Goal: Task Accomplishment & Management: Complete application form

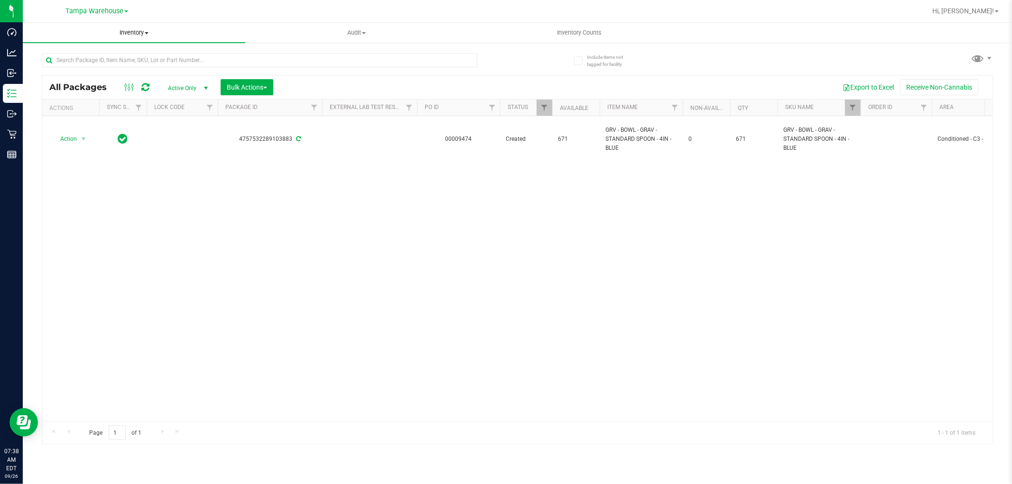
click at [134, 34] on span "Inventory" at bounding box center [134, 32] width 222 height 9
click at [75, 65] on span "All inventory" at bounding box center [55, 68] width 64 height 8
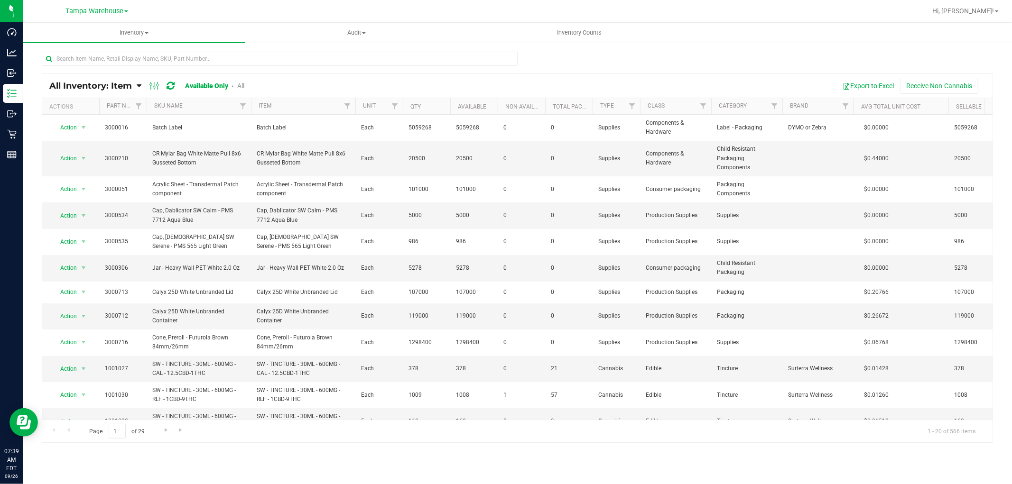
click at [137, 88] on icon at bounding box center [139, 86] width 5 height 9
click at [84, 157] on span "Item by Location" at bounding box center [71, 156] width 52 height 8
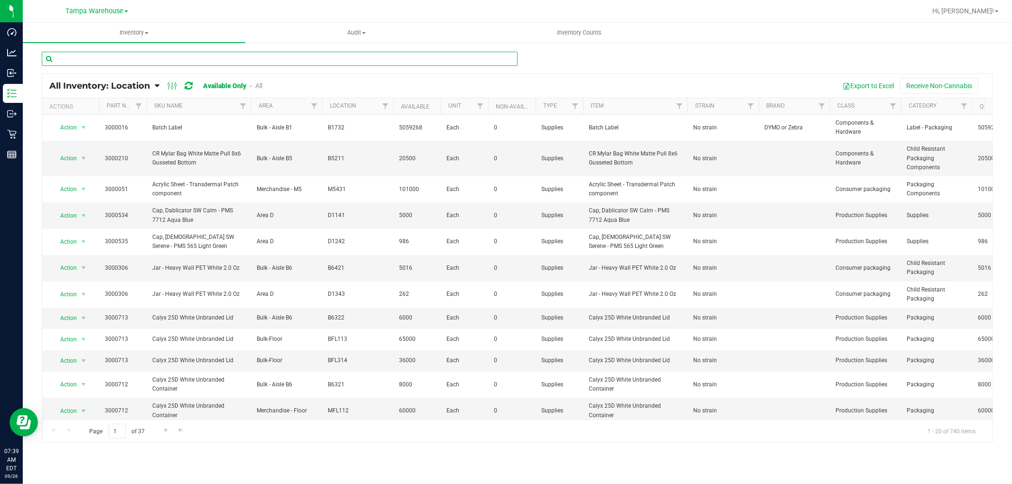
click at [192, 58] on input "text" at bounding box center [280, 59] width 476 height 14
paste input "4000220"
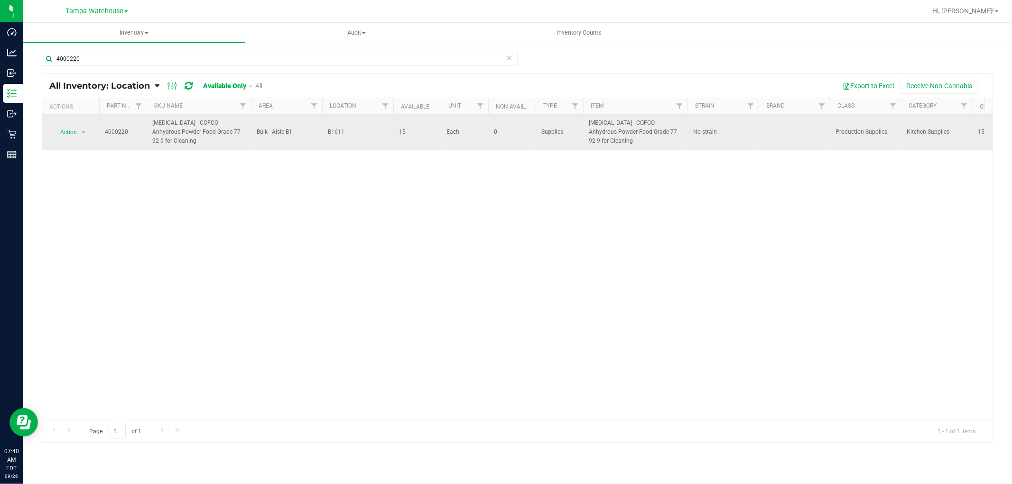
drag, startPoint x: 182, startPoint y: 144, endPoint x: 145, endPoint y: 125, distance: 41.4
click at [145, 125] on tr "Action Action Adjust qty Edit lot numbers Global inventory Locate inventory Pri…" at bounding box center [651, 132] width 1219 height 35
copy tr "Citric Acid - COFCO Anhydrous Powder Food Grade 77-92-9 for Cleaning"
drag, startPoint x: 344, startPoint y: 131, endPoint x: 318, endPoint y: 138, distance: 27.3
click at [318, 138] on tr "Action Action Adjust qty Edit lot numbers Global inventory Locate inventory Pri…" at bounding box center [651, 132] width 1219 height 35
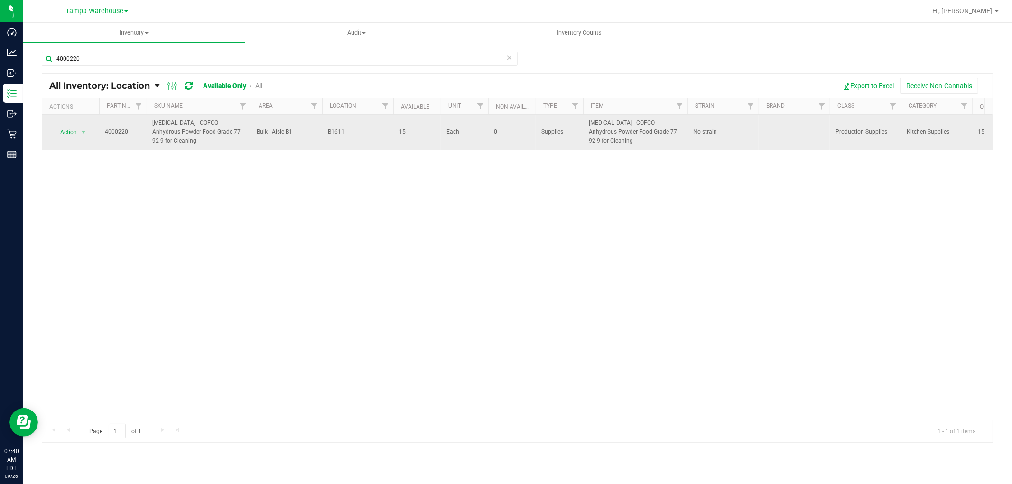
copy tr "B1611"
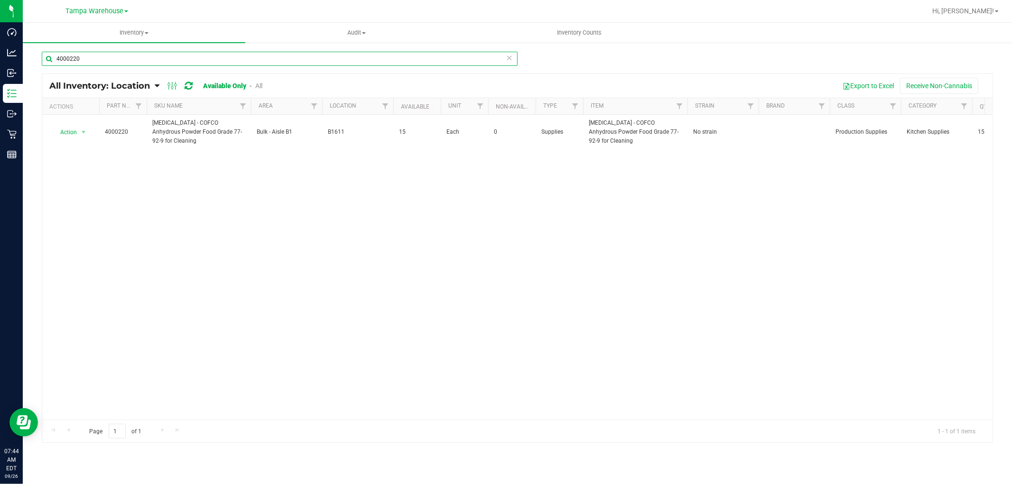
click at [107, 55] on input "4000220" at bounding box center [280, 59] width 476 height 14
paste input "3000306"
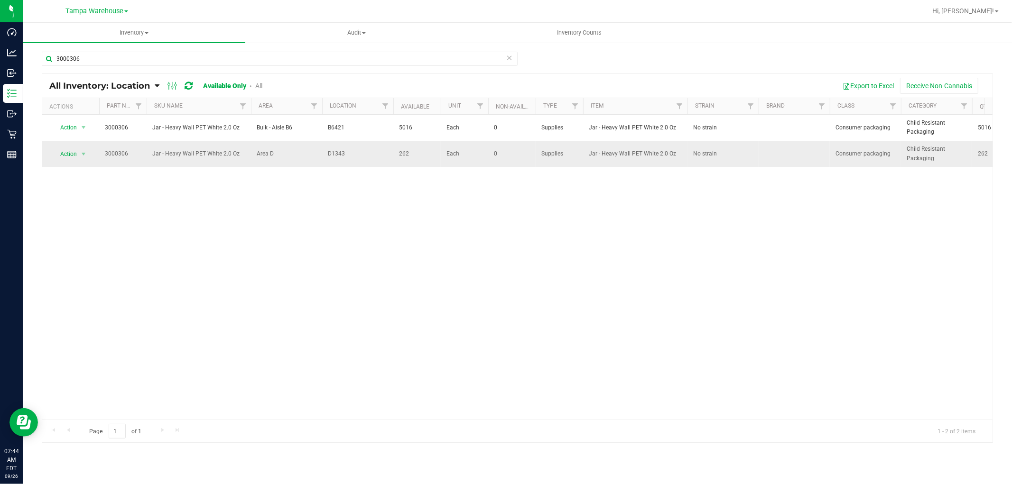
drag, startPoint x: 323, startPoint y: 155, endPoint x: 352, endPoint y: 155, distance: 28.9
click at [352, 155] on td "D1343" at bounding box center [357, 154] width 71 height 26
copy span "D1343"
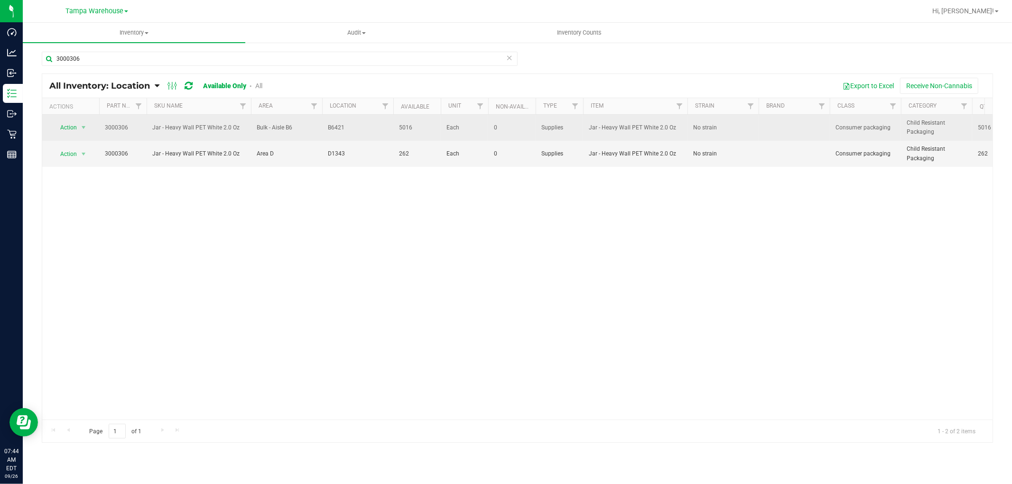
drag, startPoint x: 328, startPoint y: 126, endPoint x: 354, endPoint y: 119, distance: 27.2
click at [354, 119] on td "B6421" at bounding box center [357, 128] width 71 height 26
drag, startPoint x: 329, startPoint y: 128, endPoint x: 352, endPoint y: 128, distance: 23.7
click at [352, 128] on span "B6421" at bounding box center [358, 127] width 60 height 9
copy span "B6421"
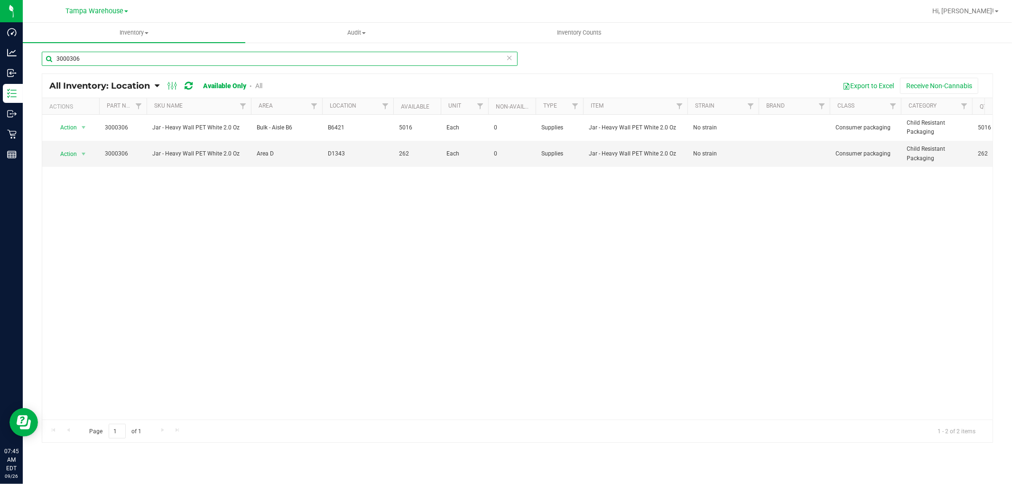
click at [124, 55] on input "3000306" at bounding box center [280, 59] width 476 height 14
paste input "1154"
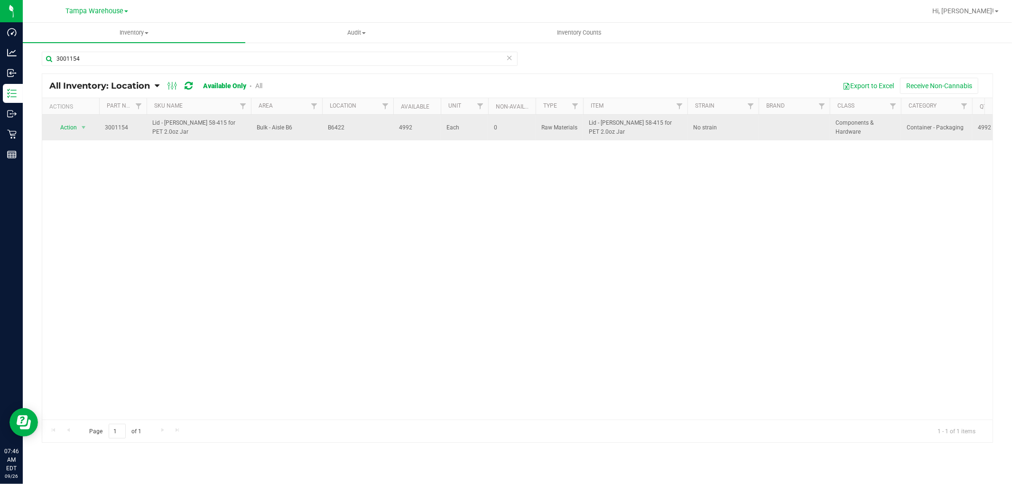
drag, startPoint x: 325, startPoint y: 129, endPoint x: 352, endPoint y: 129, distance: 27.0
click at [352, 129] on td "B6422" at bounding box center [357, 128] width 71 height 26
copy span "B6422"
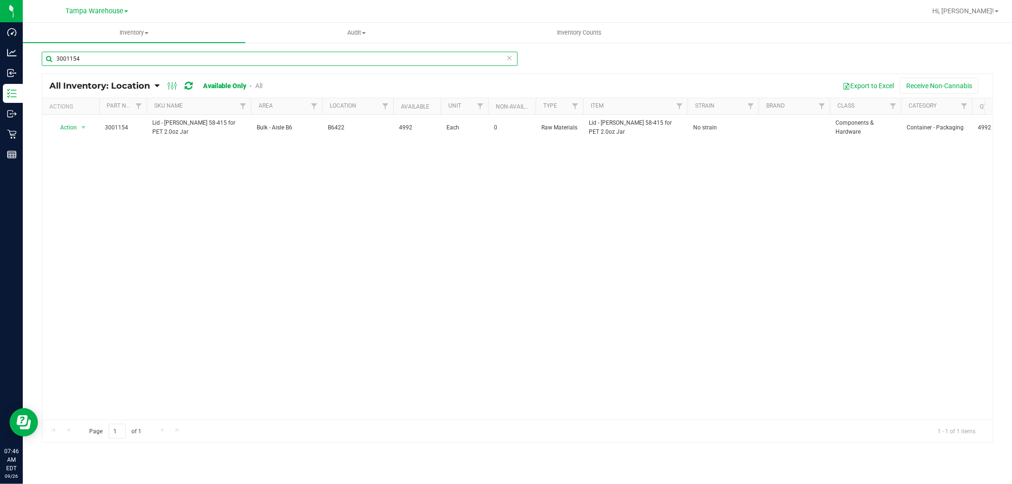
click at [101, 59] on input "3001154" at bounding box center [280, 59] width 476 height 14
paste input "2625"
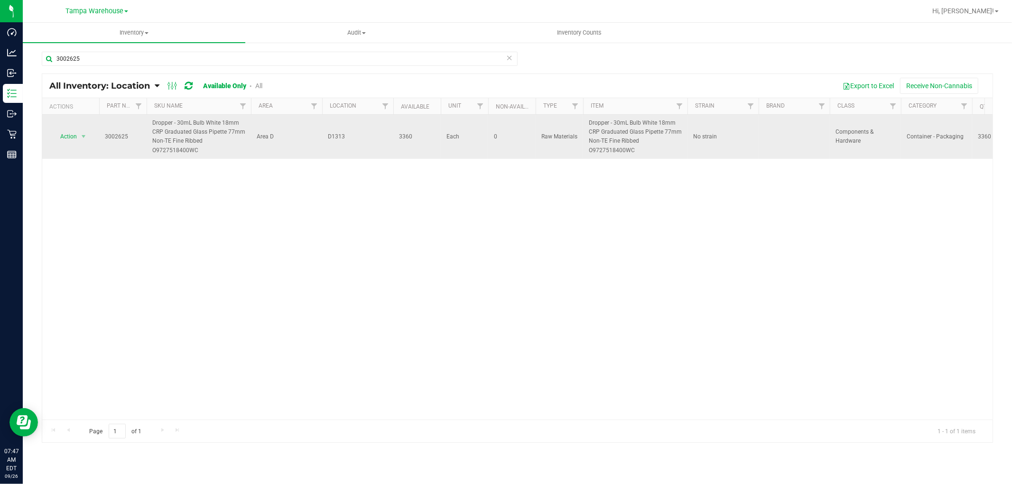
drag, startPoint x: 329, startPoint y: 138, endPoint x: 352, endPoint y: 135, distance: 22.9
click at [352, 135] on span "D1313" at bounding box center [358, 136] width 60 height 9
copy span "D1313"
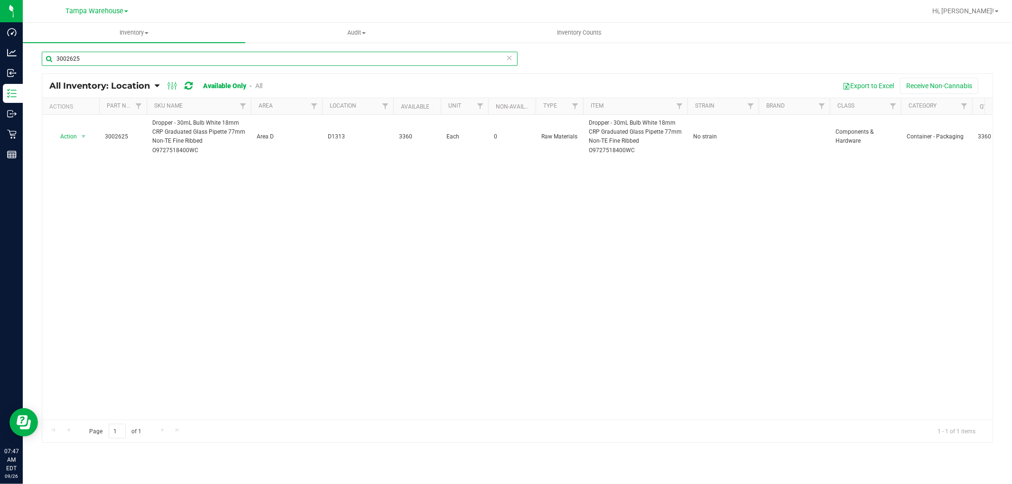
click at [101, 59] on input "3002625" at bounding box center [280, 59] width 476 height 14
paste input "439"
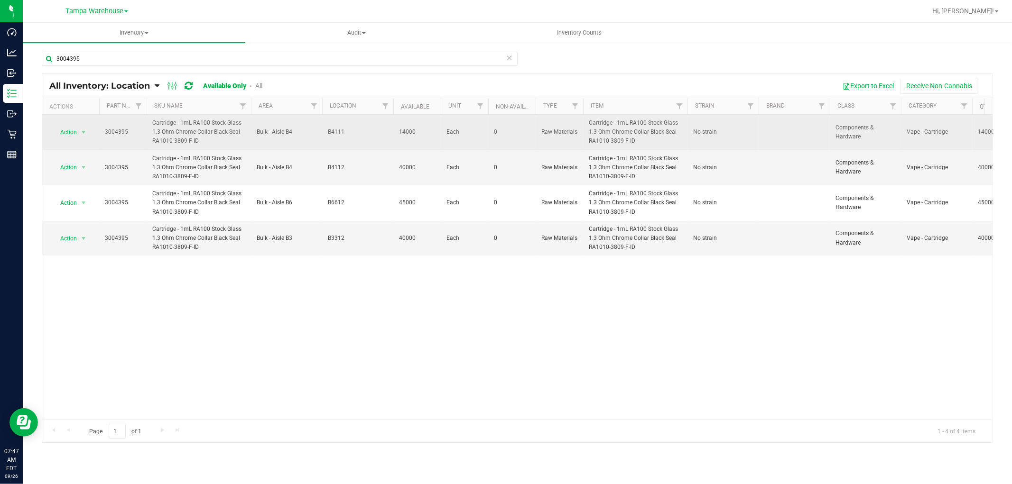
drag, startPoint x: 325, startPoint y: 133, endPoint x: 350, endPoint y: 132, distance: 25.2
click at [350, 132] on td "B4111" at bounding box center [357, 133] width 71 height 36
copy span "B4111"
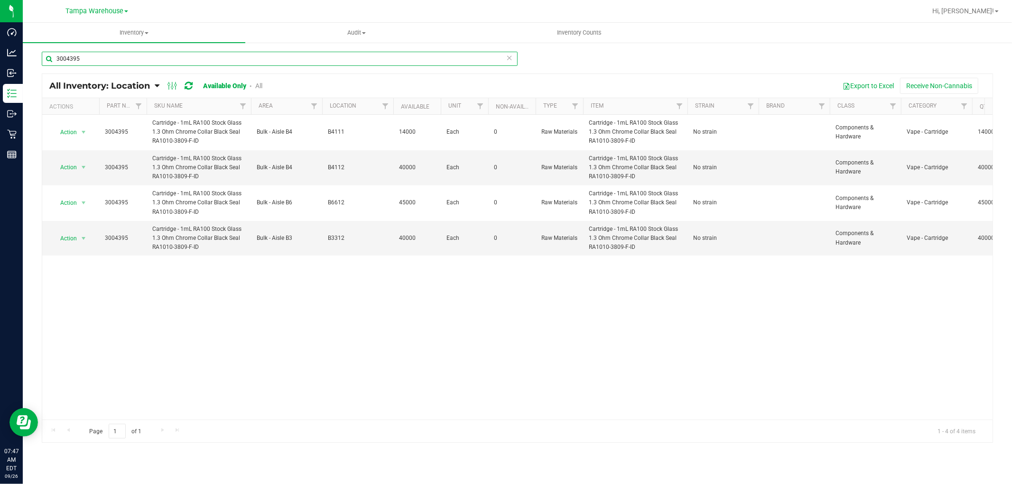
click at [106, 58] on input "3004395" at bounding box center [280, 59] width 476 height 14
paste input "429"
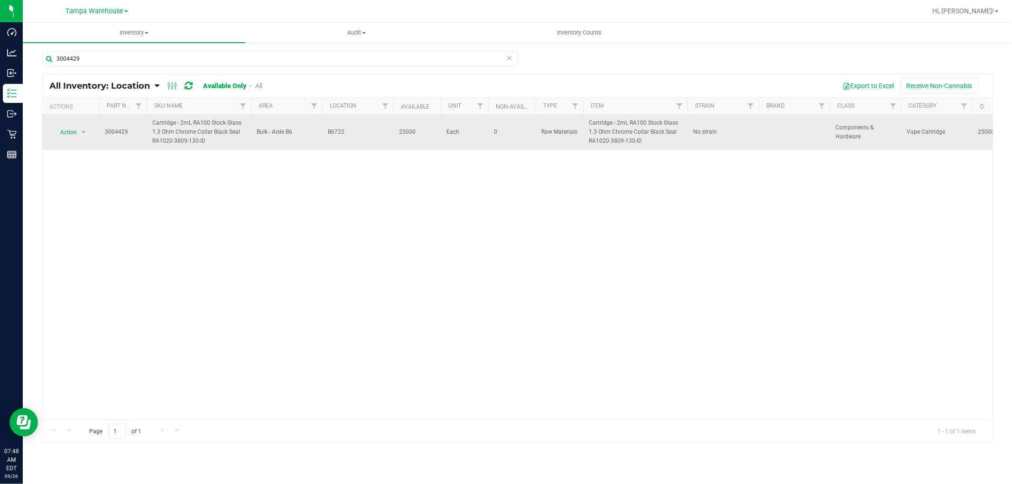
drag, startPoint x: 326, startPoint y: 129, endPoint x: 348, endPoint y: 130, distance: 22.3
click at [348, 130] on td "B6722" at bounding box center [357, 132] width 71 height 35
copy span "B6722"
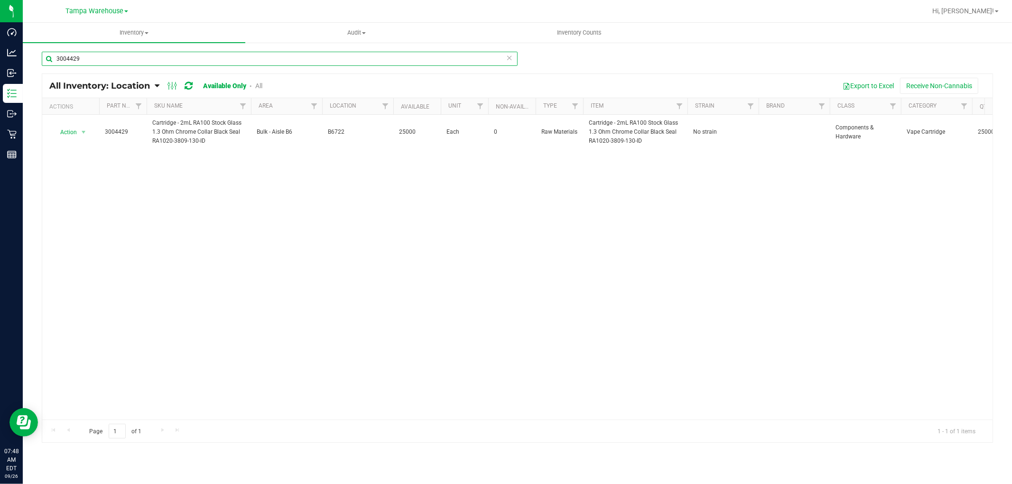
click at [108, 57] on input "3004429" at bounding box center [280, 59] width 476 height 14
paste input "30"
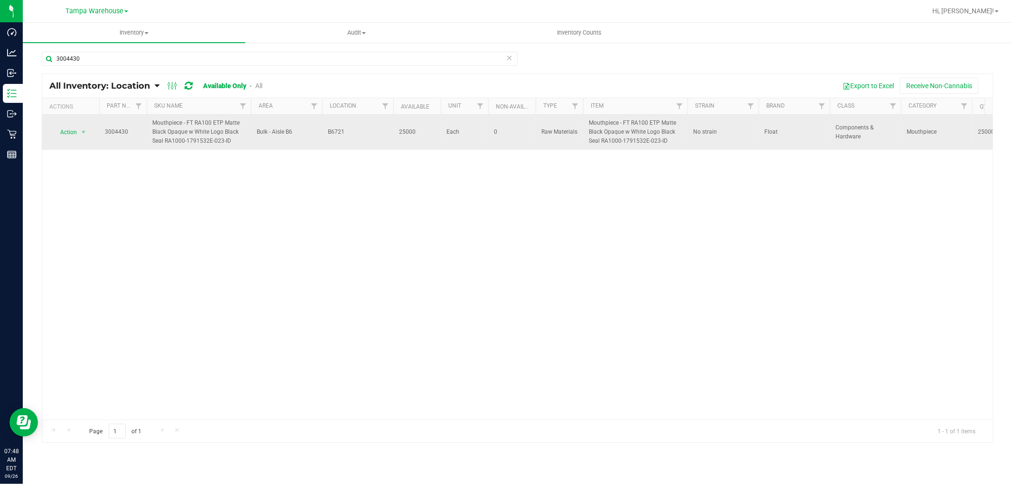
drag, startPoint x: 327, startPoint y: 132, endPoint x: 352, endPoint y: 135, distance: 24.8
click at [352, 135] on span "B6721" at bounding box center [358, 132] width 60 height 9
copy span "B6721"
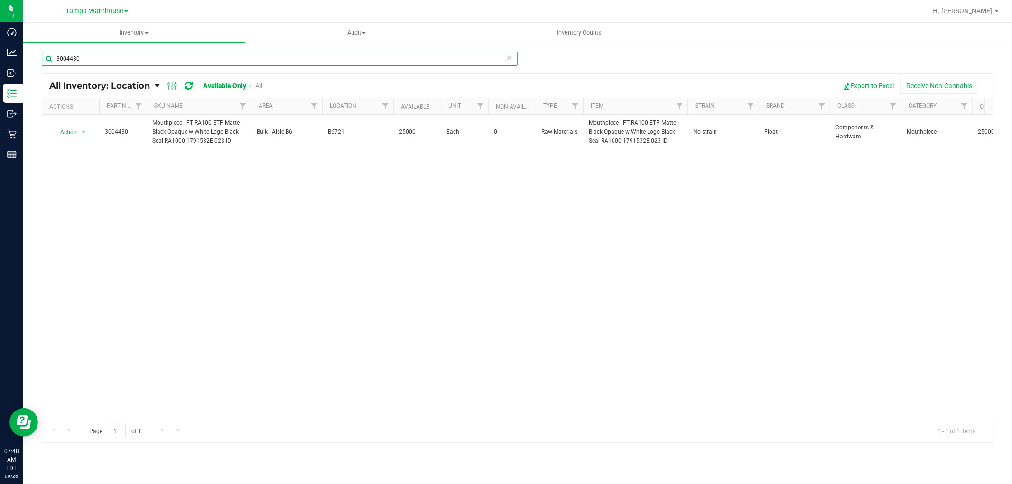
click at [119, 57] on input "3004430" at bounding box center [280, 59] width 476 height 14
paste input "8"
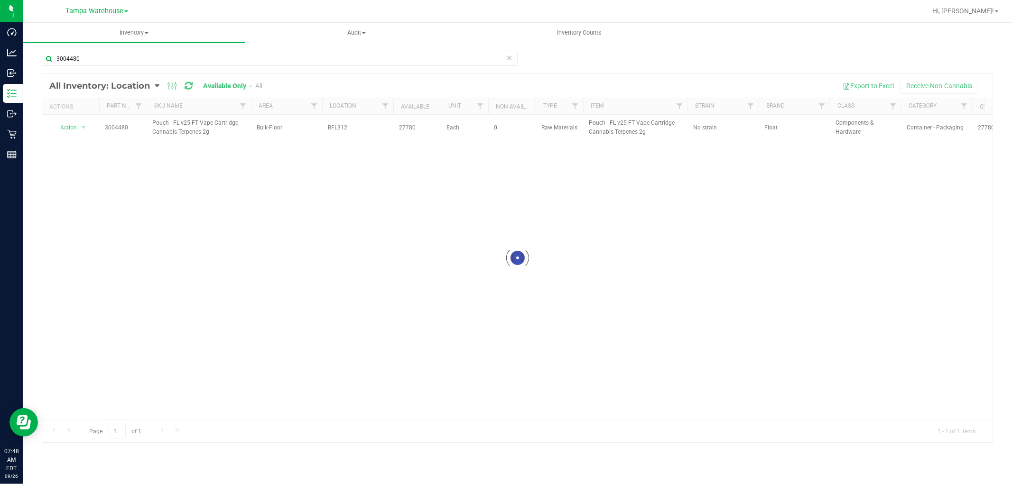
drag, startPoint x: 328, startPoint y: 129, endPoint x: 346, endPoint y: 129, distance: 18.5
click at [346, 129] on div at bounding box center [517, 258] width 950 height 369
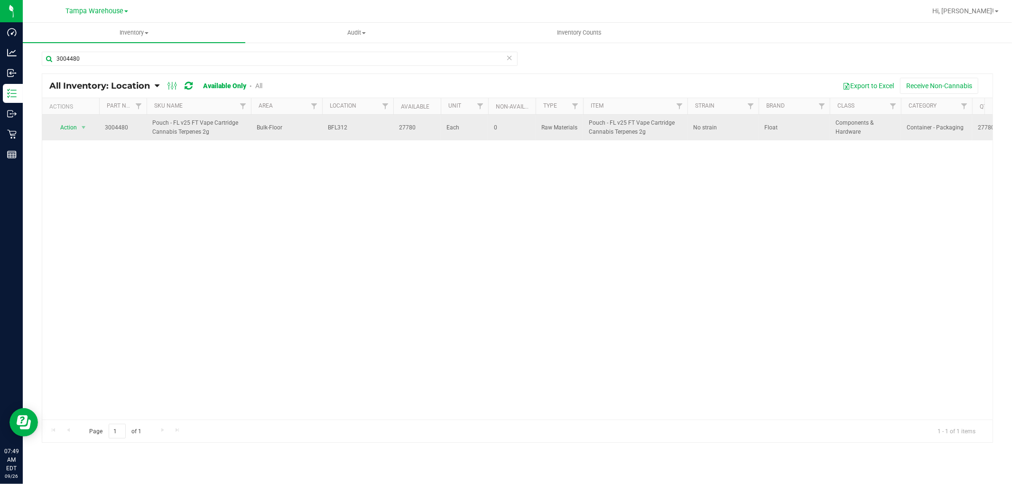
drag, startPoint x: 321, startPoint y: 127, endPoint x: 355, endPoint y: 131, distance: 34.4
click at [355, 131] on tr "Action Action Adjust qty Edit lot numbers Global inventory Locate inventory Pri…" at bounding box center [651, 128] width 1219 height 26
copy tr "BFL312"
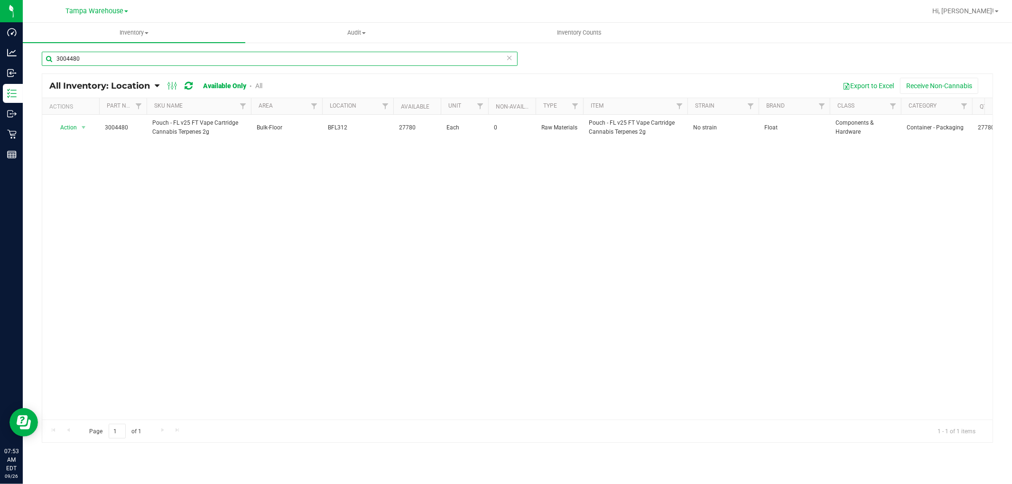
click at [87, 59] on input "3004480" at bounding box center [280, 59] width 476 height 14
paste input "1155"
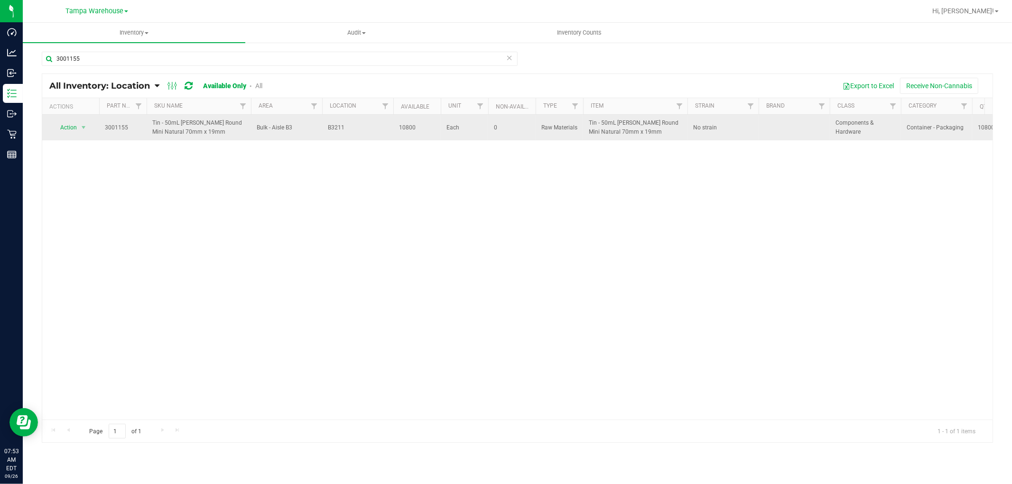
drag, startPoint x: 330, startPoint y: 127, endPoint x: 352, endPoint y: 133, distance: 23.1
click at [352, 133] on td "B3211" at bounding box center [357, 128] width 71 height 26
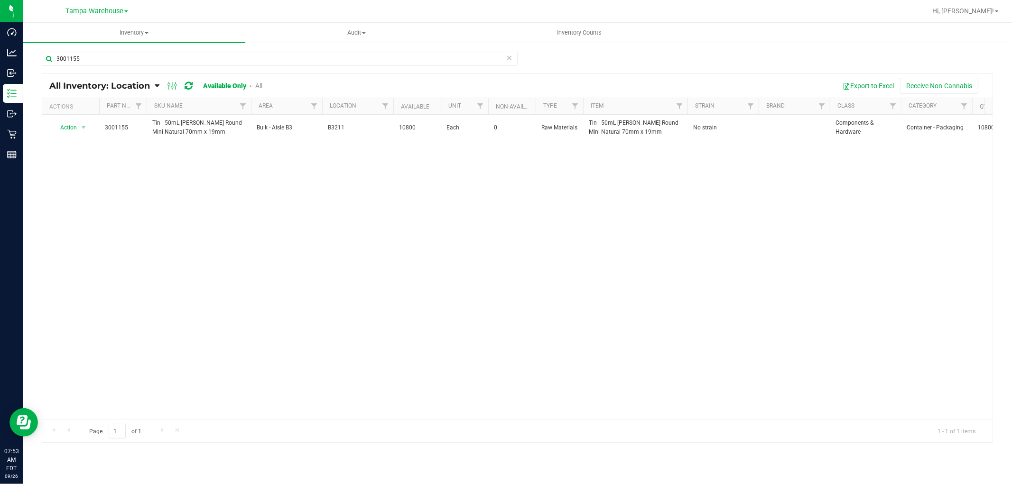
click at [348, 163] on div "Action Action Adjust qty Edit lot numbers Global inventory Locate inventory Pri…" at bounding box center [517, 267] width 950 height 305
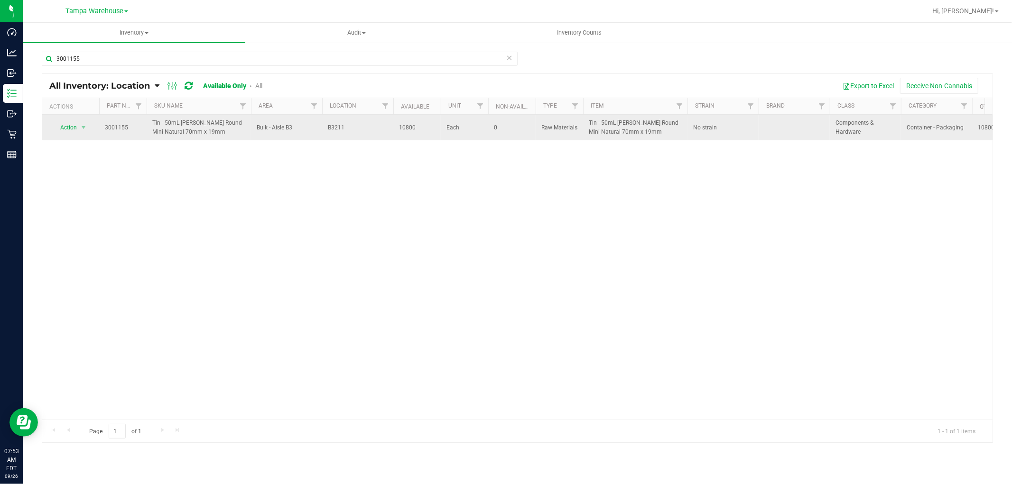
click at [330, 124] on span "B3211" at bounding box center [358, 127] width 60 height 9
drag, startPoint x: 327, startPoint y: 129, endPoint x: 351, endPoint y: 131, distance: 24.3
click at [351, 131] on span "B3211" at bounding box center [358, 127] width 60 height 9
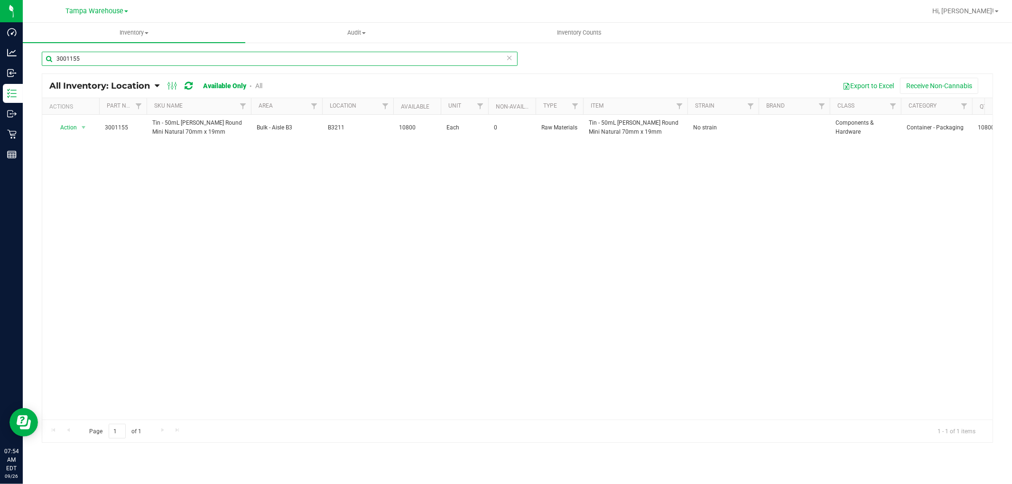
click at [108, 59] on input "3001155" at bounding box center [280, 59] width 476 height 14
paste input "6"
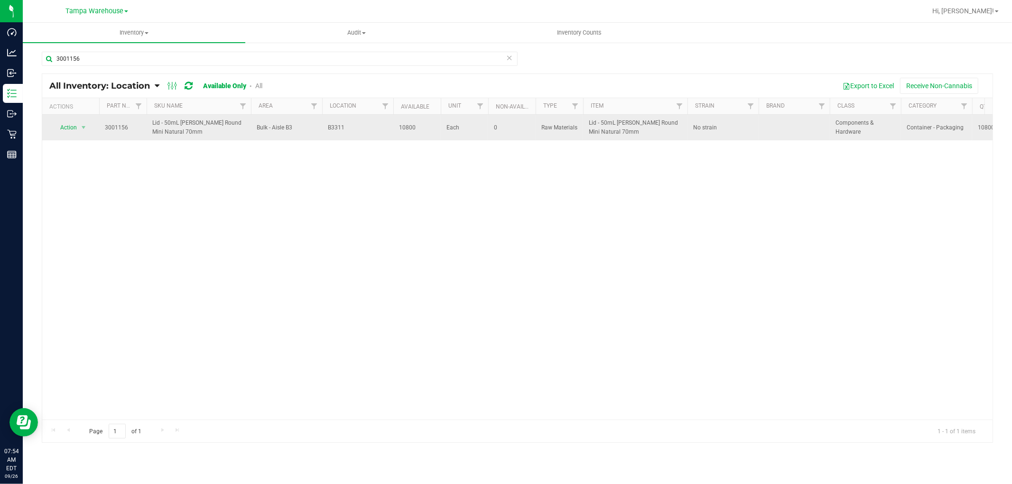
drag, startPoint x: 326, startPoint y: 128, endPoint x: 347, endPoint y: 128, distance: 20.4
click at [347, 128] on td "B3311" at bounding box center [357, 128] width 71 height 26
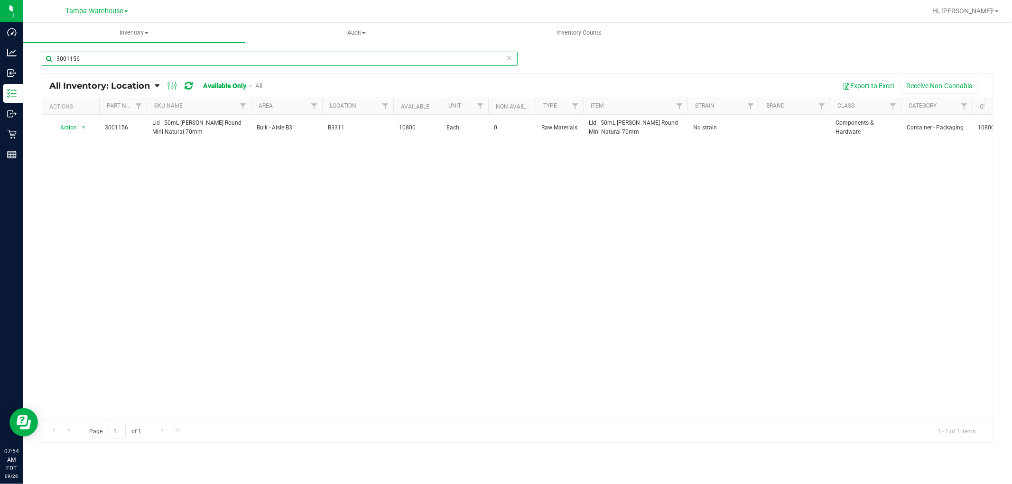
click at [116, 55] on input "3001156" at bounding box center [280, 59] width 476 height 14
paste input "8"
drag, startPoint x: 322, startPoint y: 124, endPoint x: 352, endPoint y: 126, distance: 29.5
click at [352, 126] on div at bounding box center [517, 258] width 950 height 369
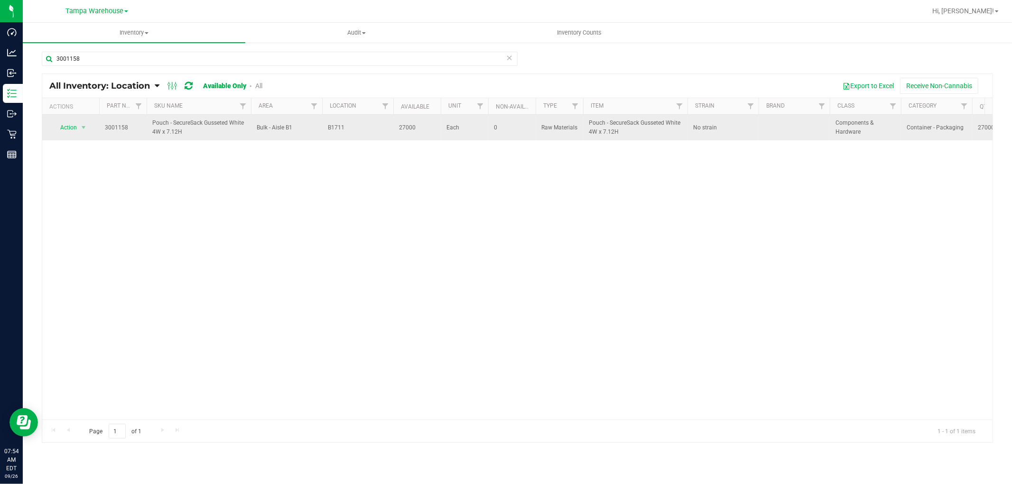
drag, startPoint x: 328, startPoint y: 128, endPoint x: 350, endPoint y: 125, distance: 22.0
click at [350, 125] on span "B1711" at bounding box center [358, 127] width 60 height 9
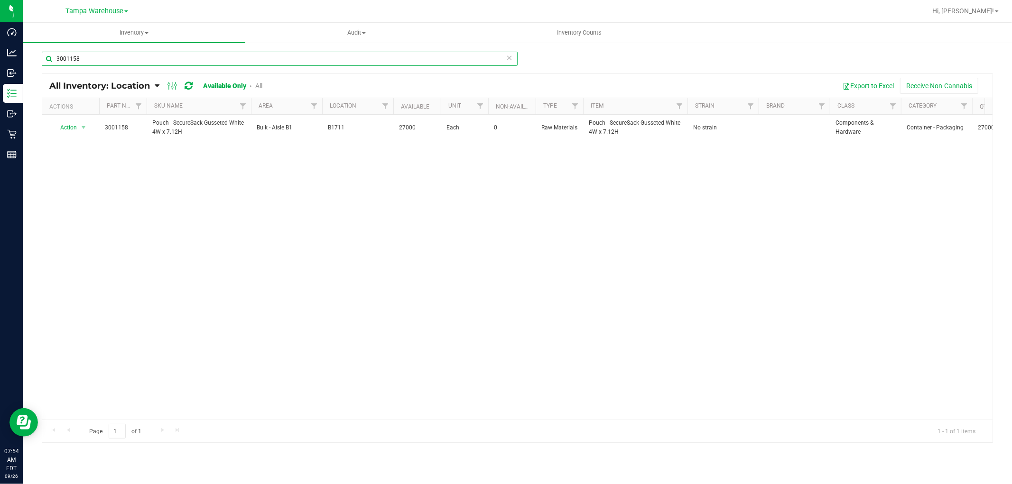
click at [194, 59] on input "3001158" at bounding box center [280, 59] width 476 height 14
paste input "9"
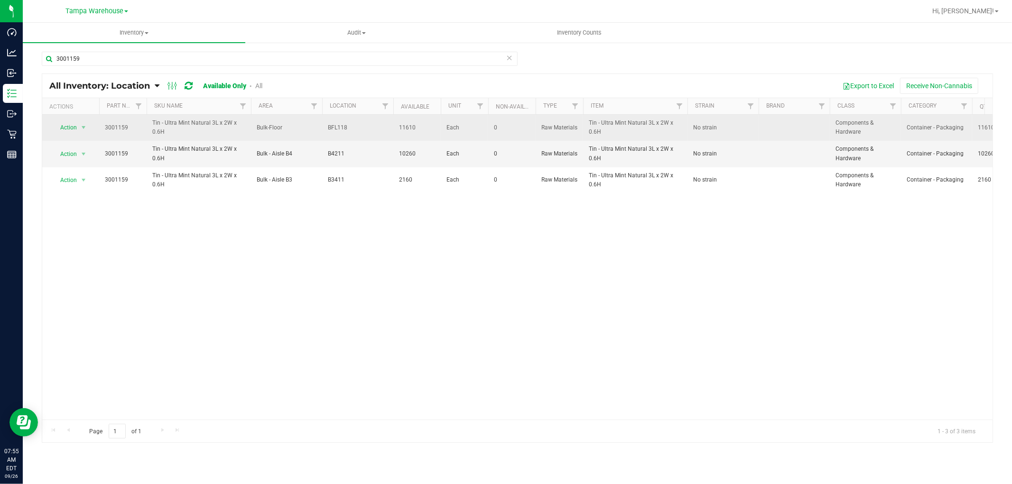
drag, startPoint x: 324, startPoint y: 129, endPoint x: 353, endPoint y: 129, distance: 28.5
click at [353, 129] on td "BFL118" at bounding box center [357, 128] width 71 height 26
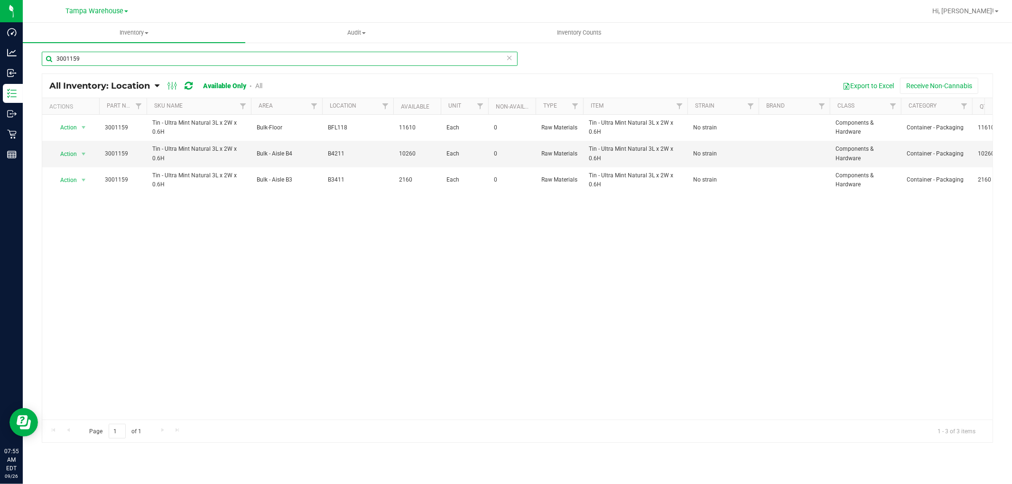
click at [111, 60] on input "3001159" at bounding box center [280, 59] width 476 height 14
paste input "0335"
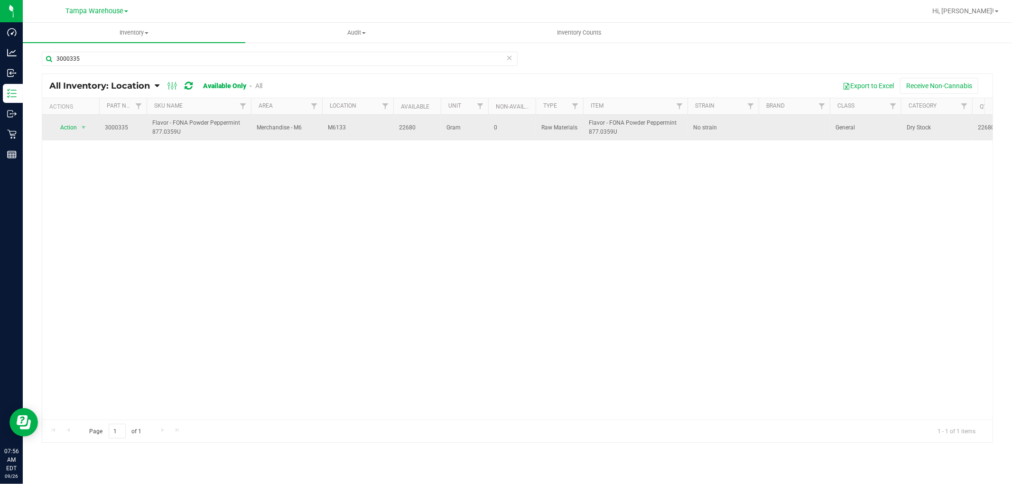
drag, startPoint x: 326, startPoint y: 129, endPoint x: 351, endPoint y: 127, distance: 24.8
click at [351, 127] on td "M6133" at bounding box center [357, 128] width 71 height 26
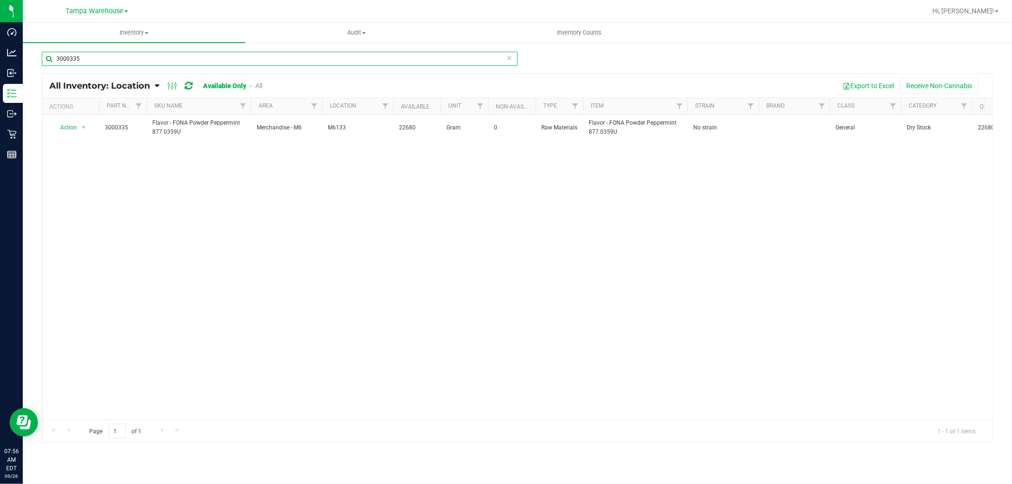
click at [97, 57] on input "3000335" at bounding box center [280, 59] width 476 height 14
paste input "693"
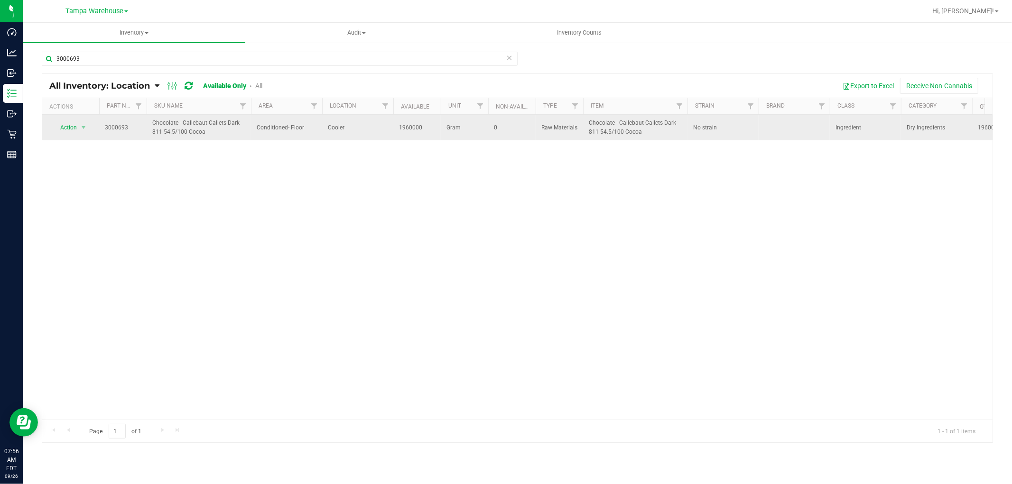
drag, startPoint x: 328, startPoint y: 130, endPoint x: 350, endPoint y: 130, distance: 22.3
click at [350, 130] on span "Cooler" at bounding box center [358, 127] width 60 height 9
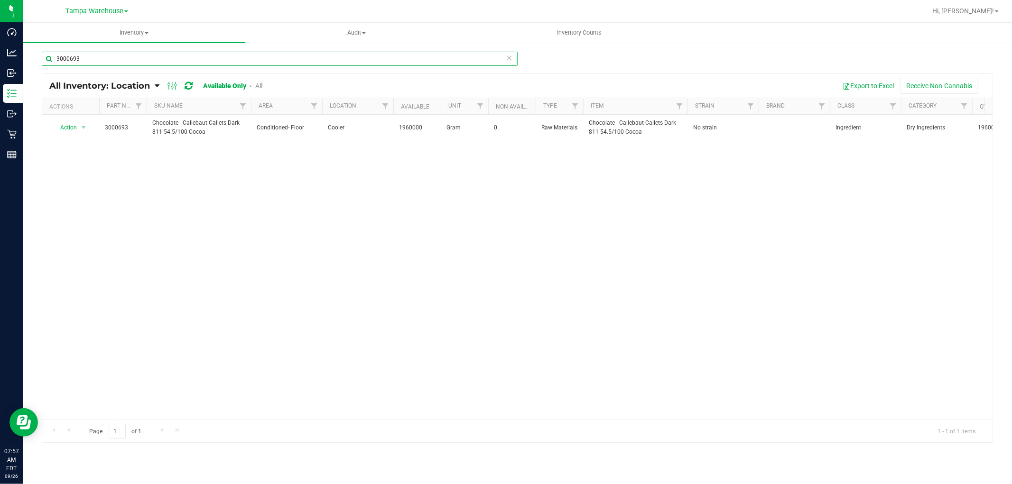
click at [108, 56] on input "3000693" at bounding box center [280, 59] width 476 height 14
paste input "4309"
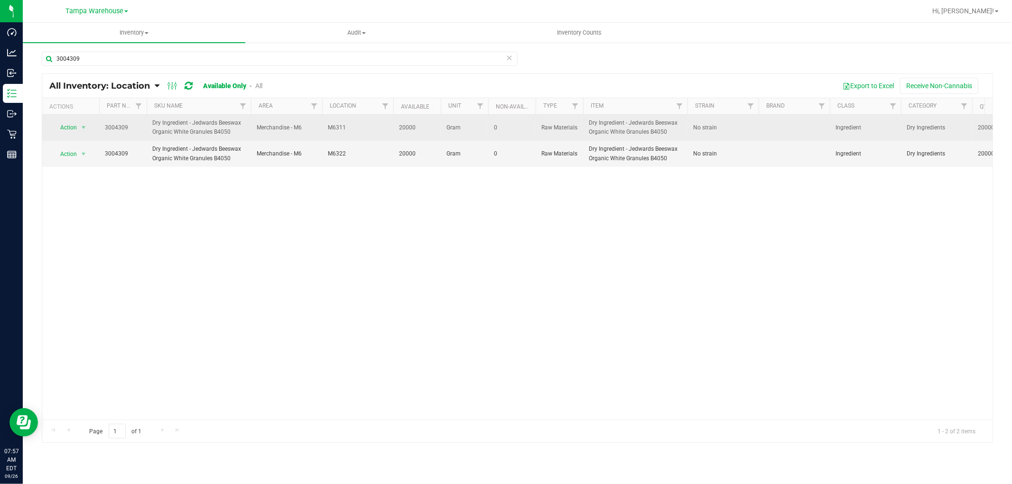
drag, startPoint x: 325, startPoint y: 128, endPoint x: 347, endPoint y: 127, distance: 21.9
click at [347, 127] on td "M6311" at bounding box center [357, 128] width 71 height 26
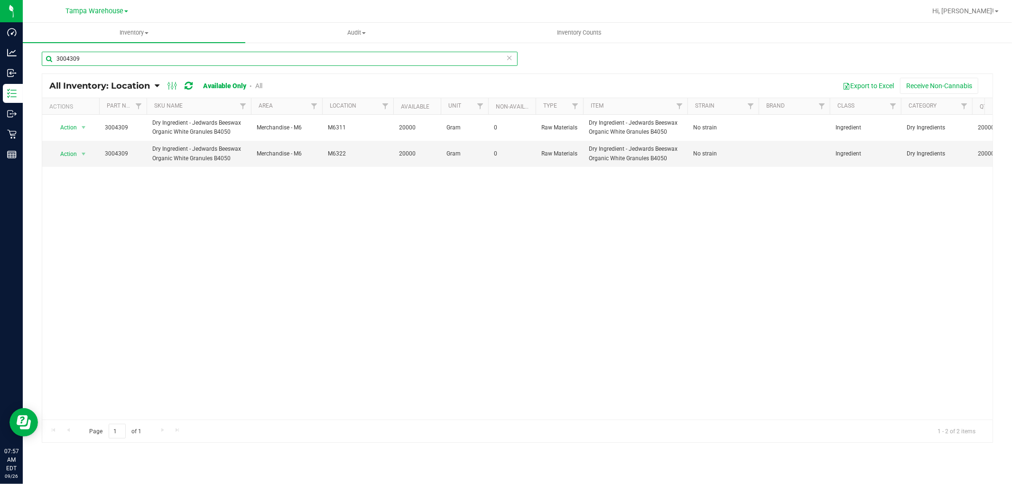
click at [92, 59] on input "3004309" at bounding box center [280, 59] width 476 height 14
paste input "0570"
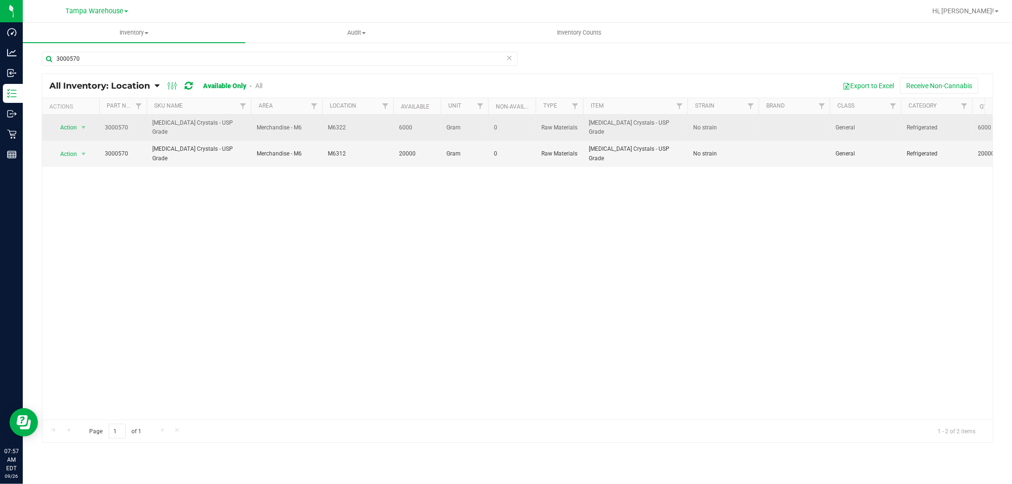
drag, startPoint x: 326, startPoint y: 127, endPoint x: 350, endPoint y: 127, distance: 23.2
click at [350, 127] on td "M6322" at bounding box center [357, 128] width 71 height 26
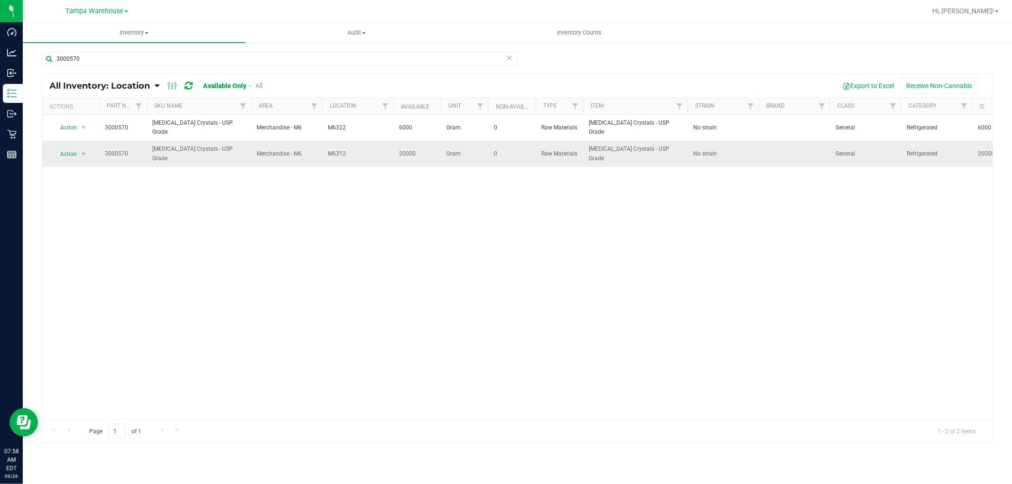
drag, startPoint x: 324, startPoint y: 145, endPoint x: 358, endPoint y: 148, distance: 34.4
click at [358, 148] on td "M6312" at bounding box center [357, 154] width 71 height 26
click at [86, 62] on input "3000570" at bounding box center [280, 59] width 476 height 14
paste input "3"
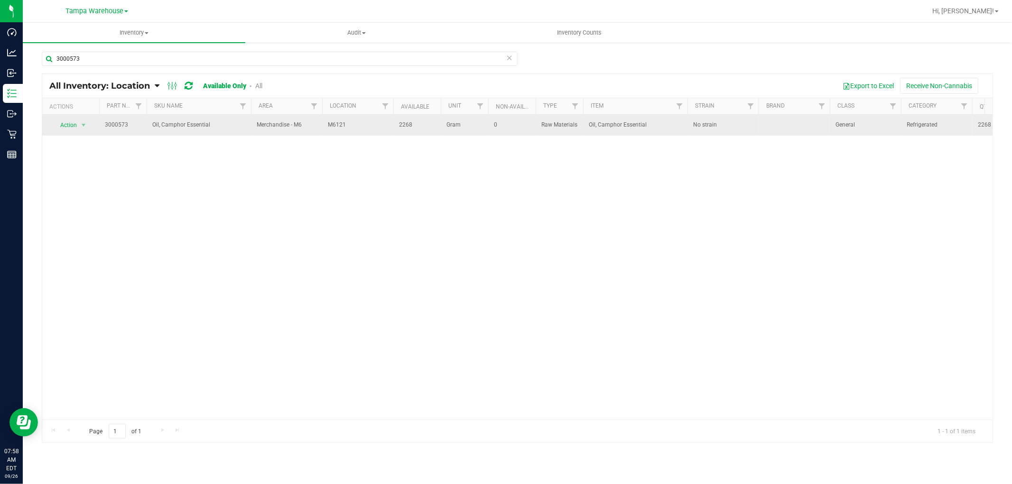
drag, startPoint x: 329, startPoint y: 122, endPoint x: 353, endPoint y: 126, distance: 23.9
click at [353, 126] on span "M6121" at bounding box center [358, 124] width 60 height 9
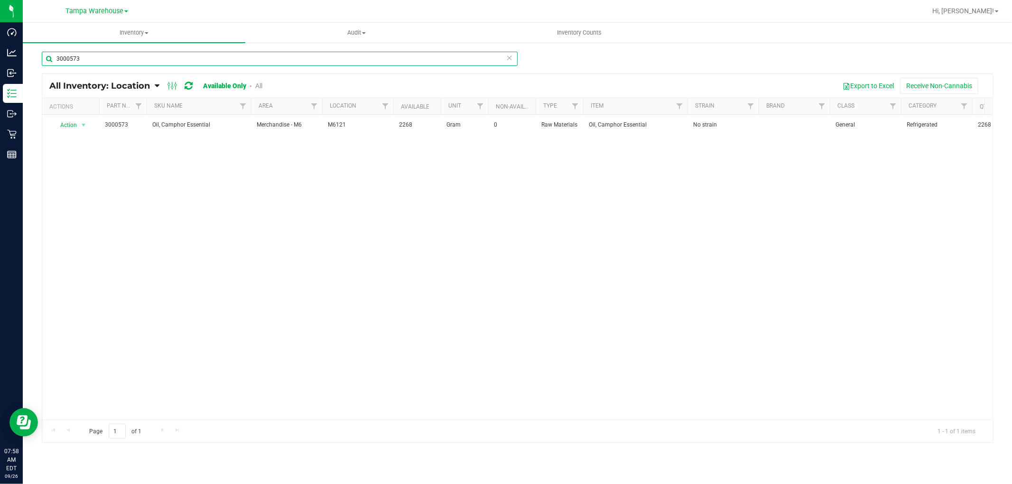
click at [111, 59] on input "3000573" at bounding box center [280, 59] width 476 height 14
paste input "4342"
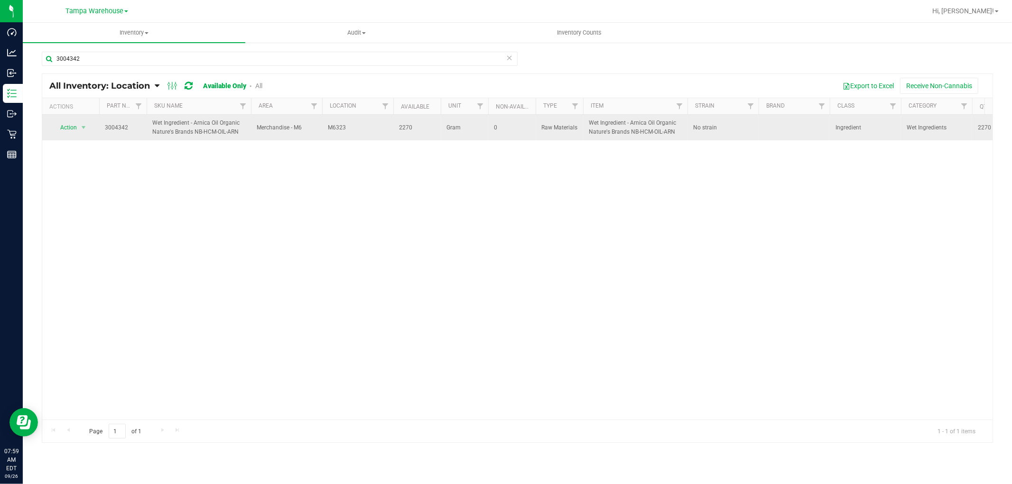
drag, startPoint x: 324, startPoint y: 127, endPoint x: 351, endPoint y: 129, distance: 27.6
click at [351, 129] on td "M6323" at bounding box center [357, 128] width 71 height 26
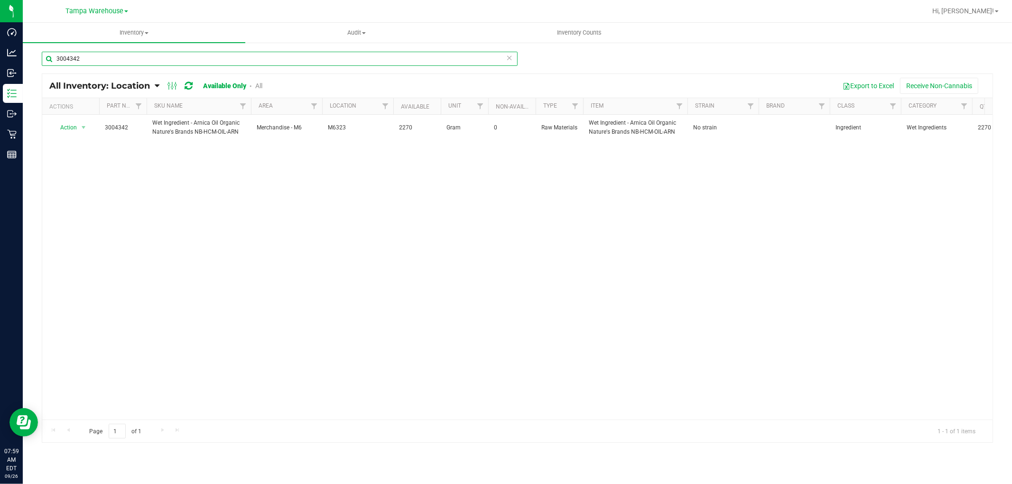
click at [145, 57] on input "3004342" at bounding box center [280, 59] width 476 height 14
paste input "2850"
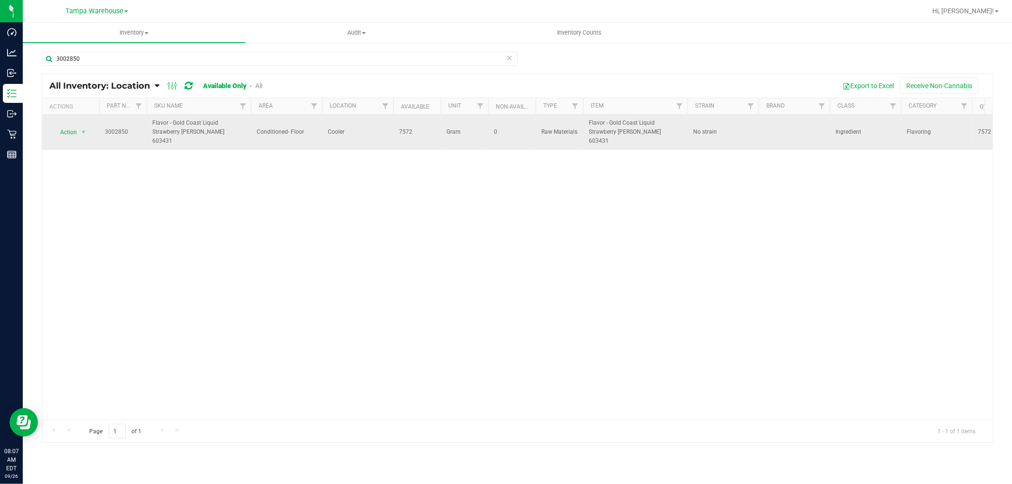
drag, startPoint x: 328, startPoint y: 128, endPoint x: 354, endPoint y: 127, distance: 26.1
click at [354, 128] on span "Cooler" at bounding box center [358, 132] width 60 height 9
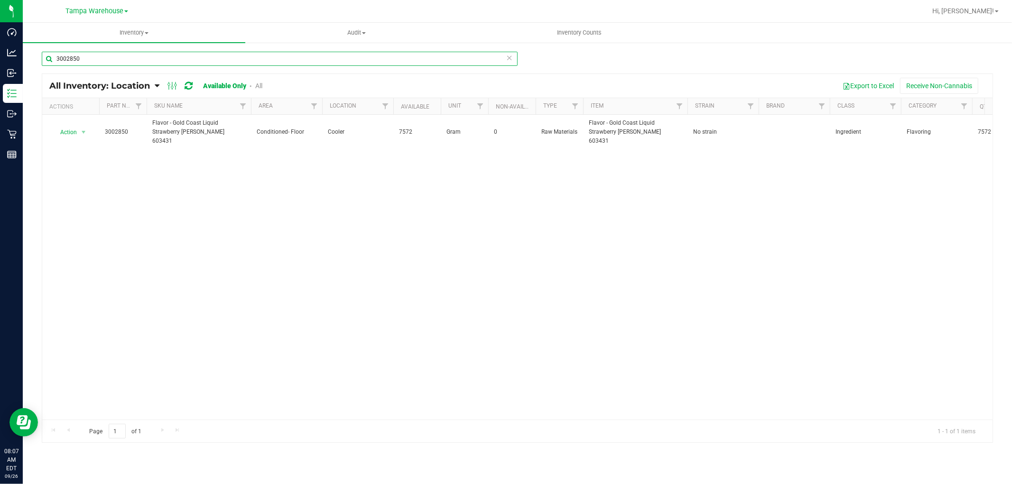
click at [93, 57] on input "3002850" at bounding box center [280, 59] width 476 height 14
paste input "4157"
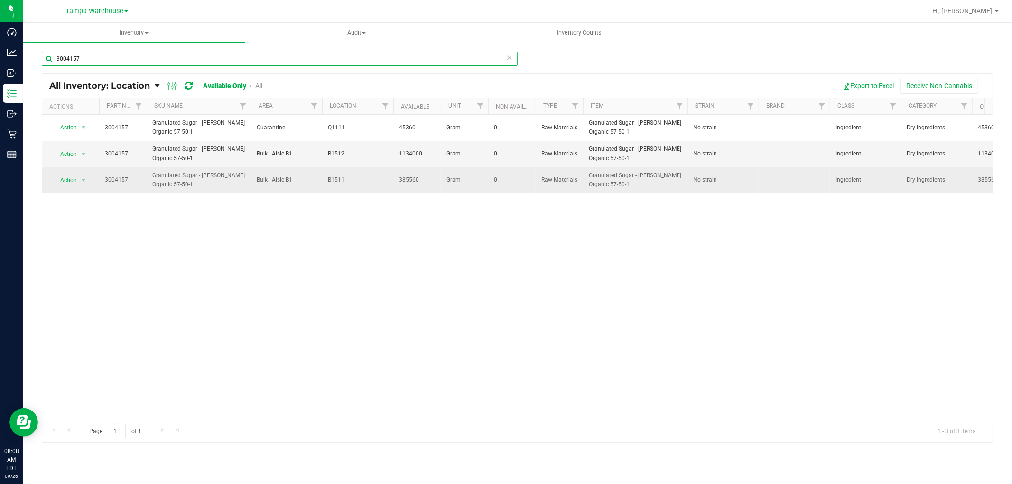
type input "3004157"
drag, startPoint x: 326, startPoint y: 181, endPoint x: 349, endPoint y: 181, distance: 23.2
click at [349, 181] on td "B1511" at bounding box center [357, 180] width 71 height 26
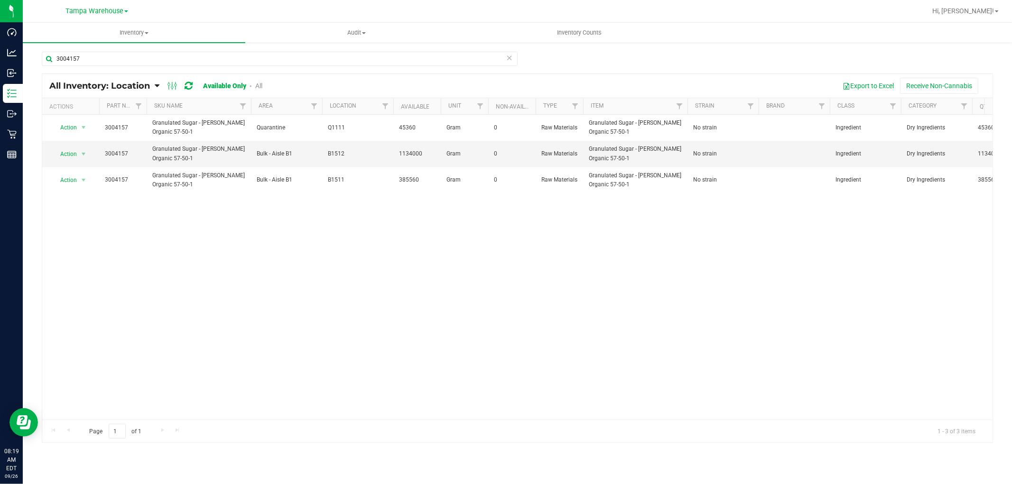
click at [381, 253] on div "Action Action Adjust qty Edit lot numbers Global inventory Locate inventory Pri…" at bounding box center [517, 267] width 950 height 305
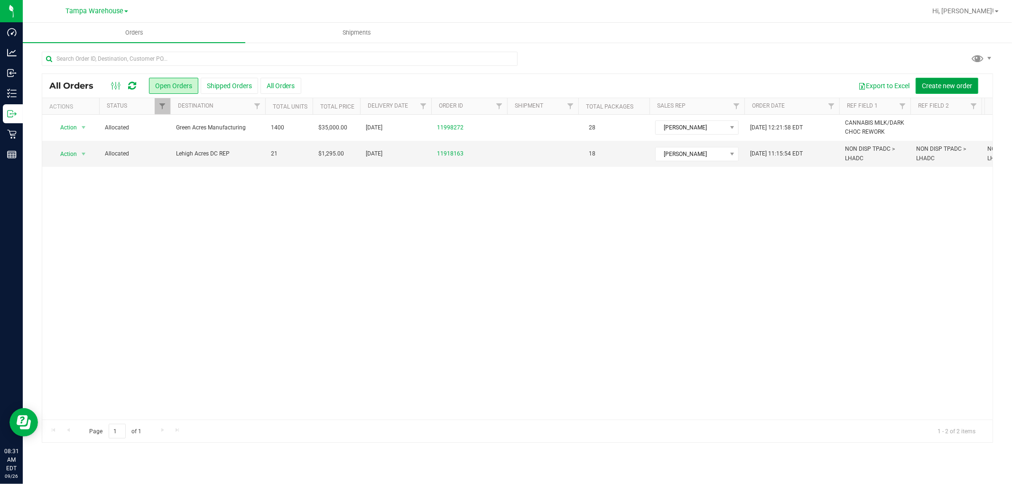
click at [953, 83] on span "Create new order" at bounding box center [946, 86] width 50 height 8
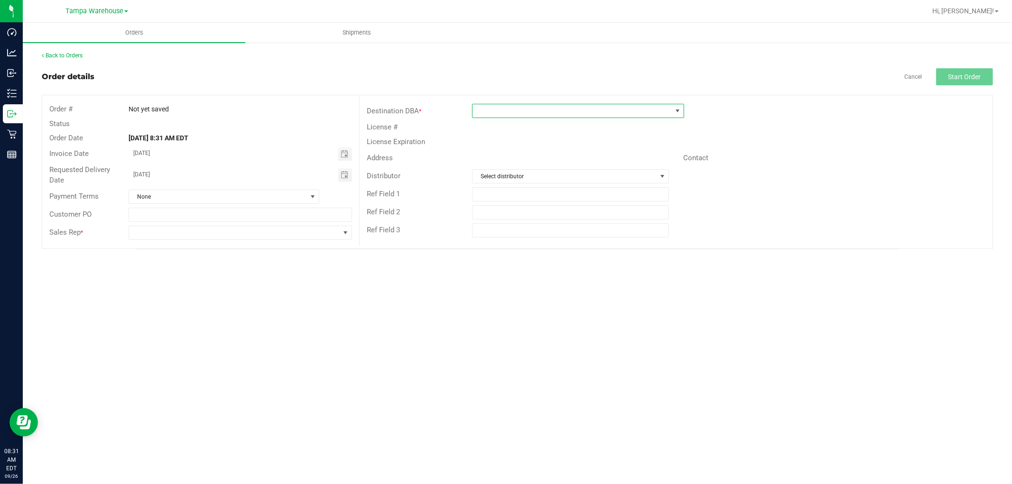
click at [555, 109] on span at bounding box center [571, 110] width 199 height 13
type input "GR"
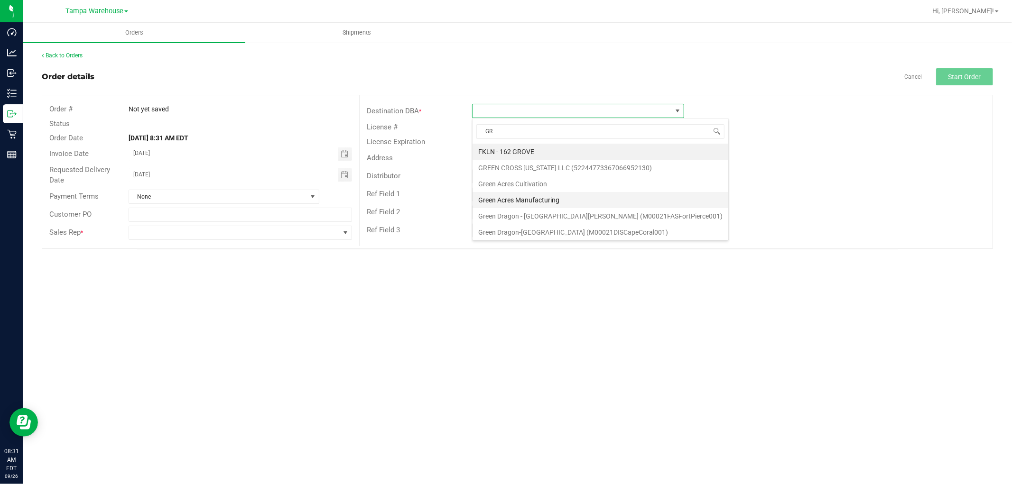
click at [544, 202] on li "Green Acres Manufacturing" at bounding box center [600, 200] width 256 height 16
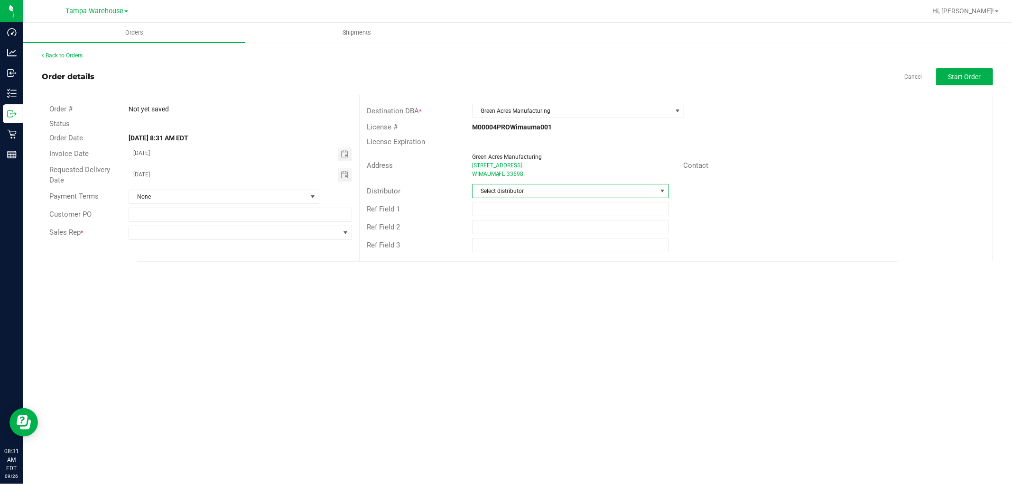
click at [549, 193] on span "Select distributor" at bounding box center [564, 190] width 184 height 13
type input "TAM"
click at [527, 248] on li "Tampa Warehouse" at bounding box center [570, 248] width 196 height 16
click at [530, 207] on input "text" at bounding box center [570, 209] width 197 height 14
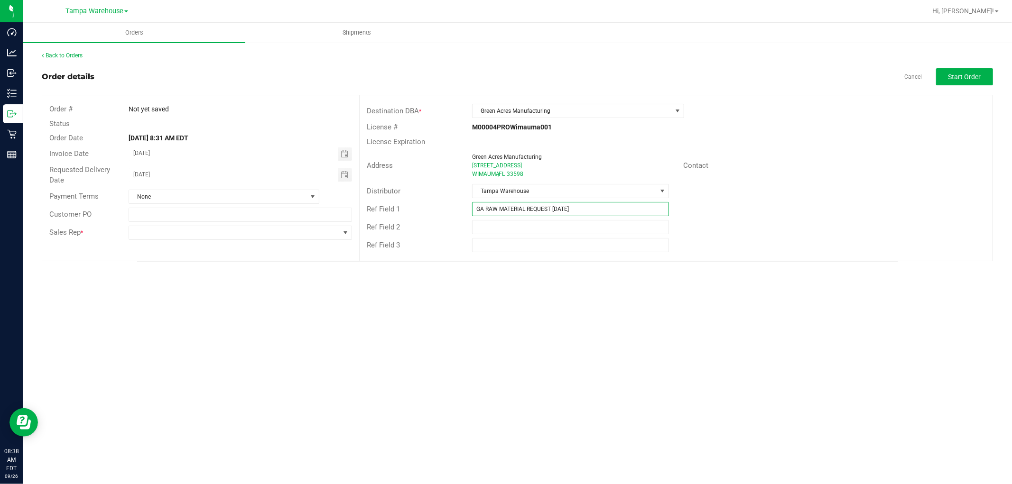
type input "GA RAW MATERIAL REQUEST [DATE]"
click at [359, 295] on div "Orders Shipments Back to Orders Order details Cancel Start Order Order # Not ye…" at bounding box center [517, 253] width 989 height 461
click at [281, 228] on span at bounding box center [234, 232] width 211 height 13
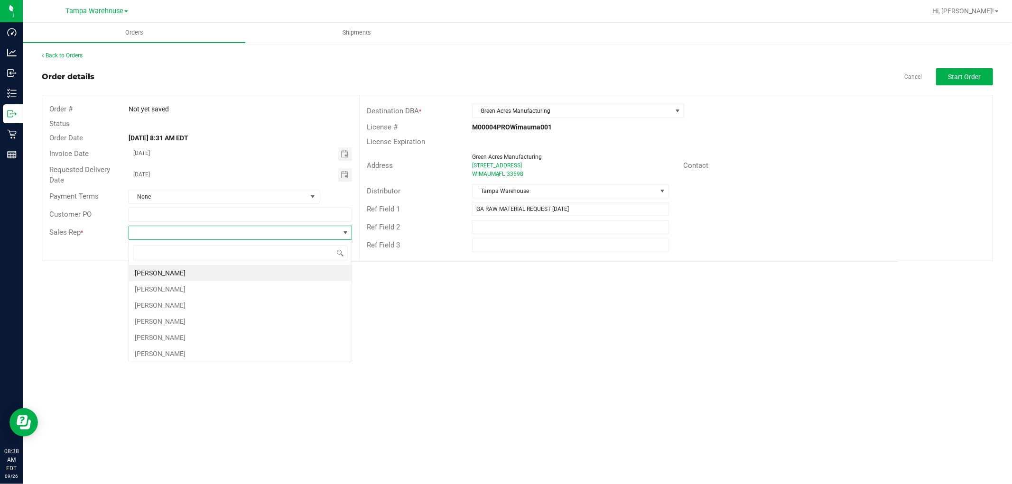
scroll to position [14, 223]
click at [345, 174] on span "Toggle calendar" at bounding box center [345, 175] width 8 height 8
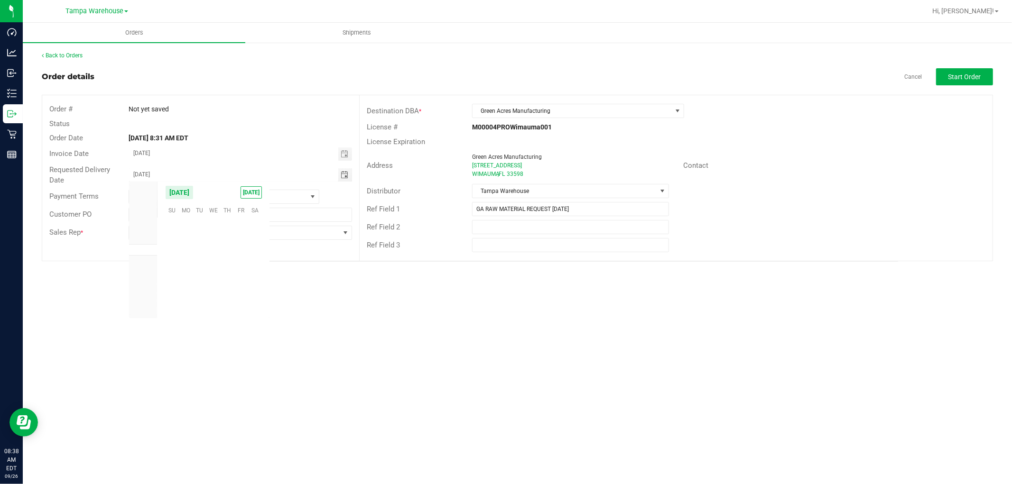
scroll to position [153813, 0]
click at [185, 283] on span "29" at bounding box center [186, 285] width 14 height 15
type input "09/29/2025"
click at [215, 236] on span at bounding box center [234, 232] width 211 height 13
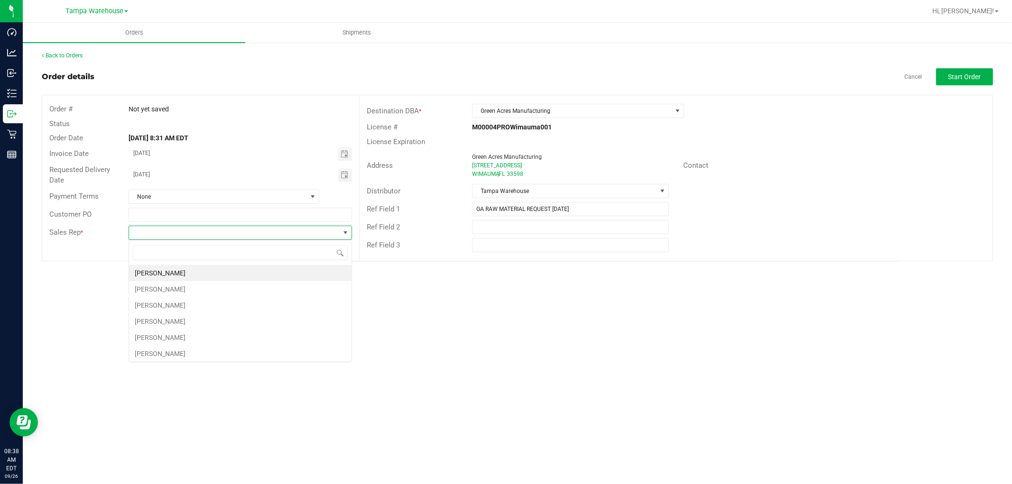
scroll to position [14, 223]
type input "ISAIAH"
click at [149, 276] on li "[PERSON_NAME]" at bounding box center [240, 273] width 222 height 16
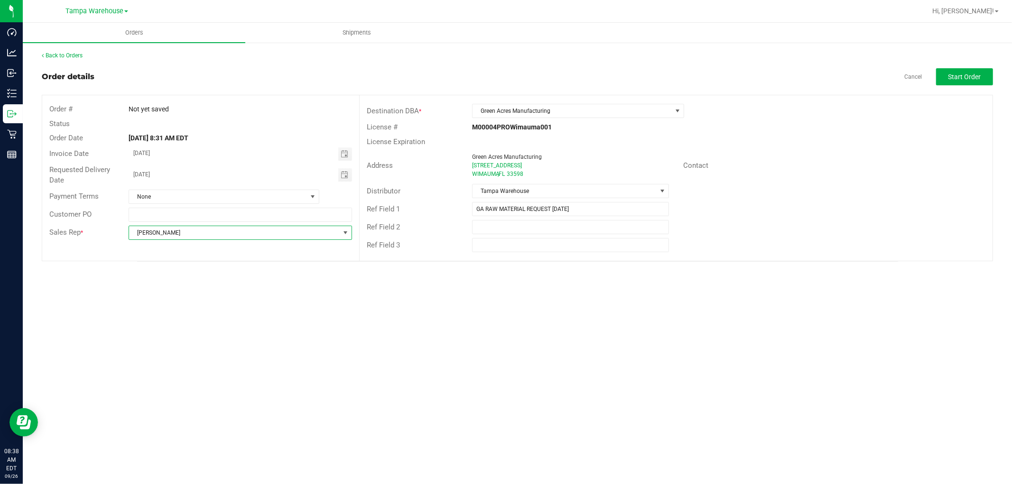
click at [771, 234] on div "Ref Field 2" at bounding box center [675, 227] width 633 height 18
click at [974, 79] on span "Start Order" at bounding box center [964, 77] width 33 height 8
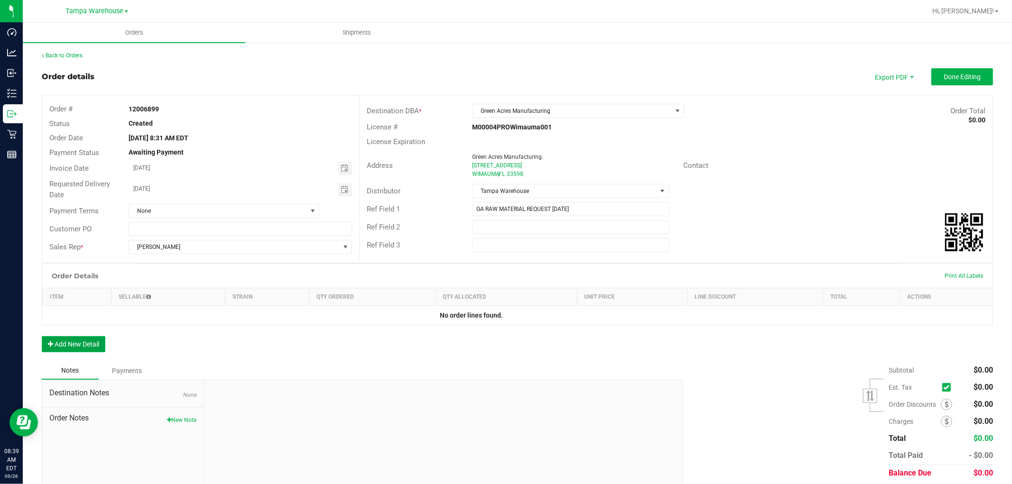
click at [95, 343] on button "Add New Detail" at bounding box center [74, 344] width 64 height 16
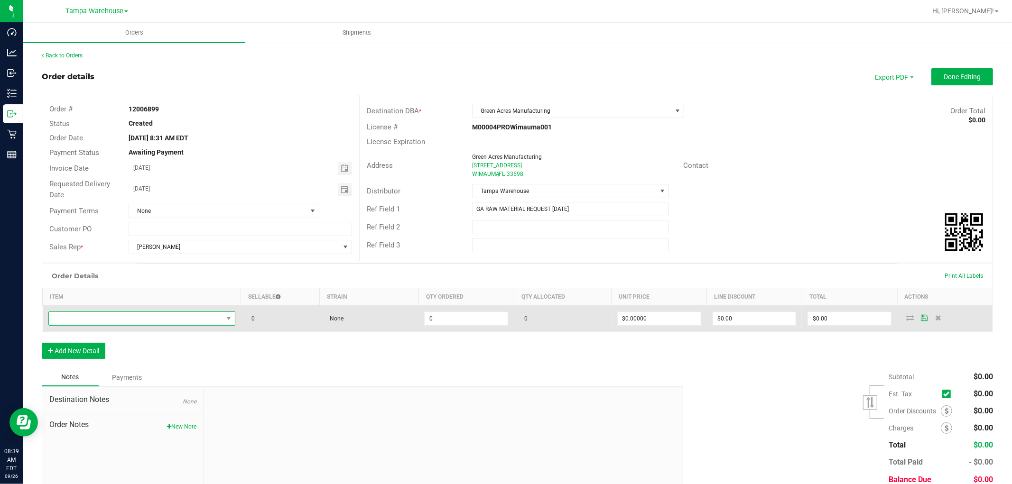
click at [119, 320] on span "NO DATA FOUND" at bounding box center [136, 318] width 174 height 13
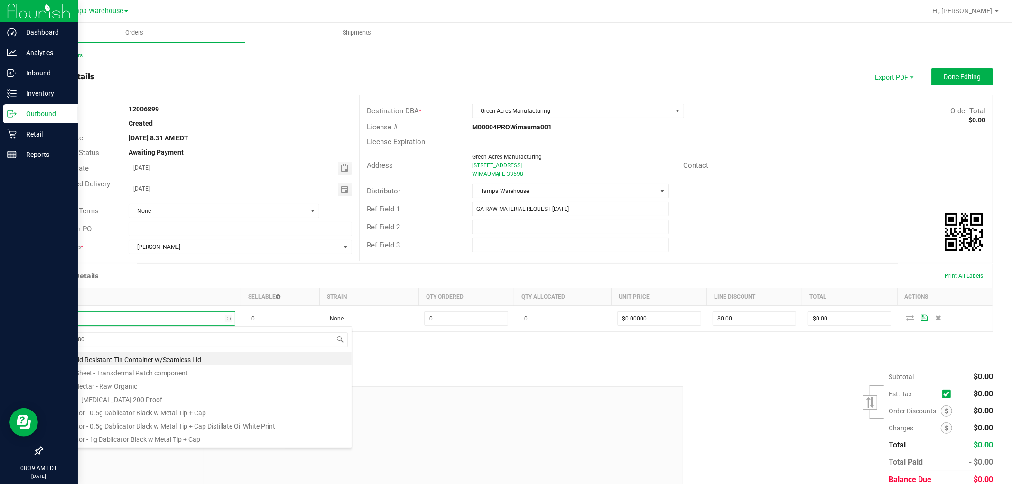
type input "3004480"
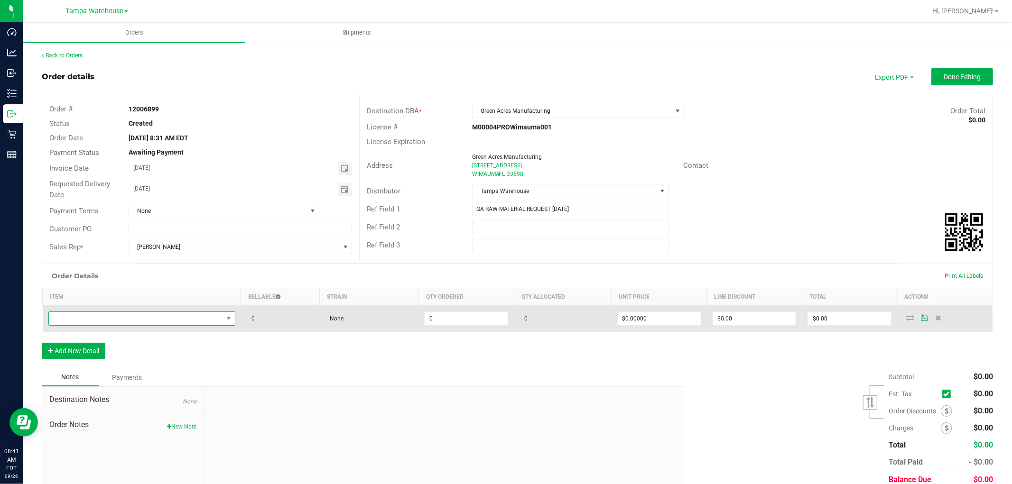
click at [167, 319] on span "NO DATA FOUND" at bounding box center [136, 318] width 174 height 13
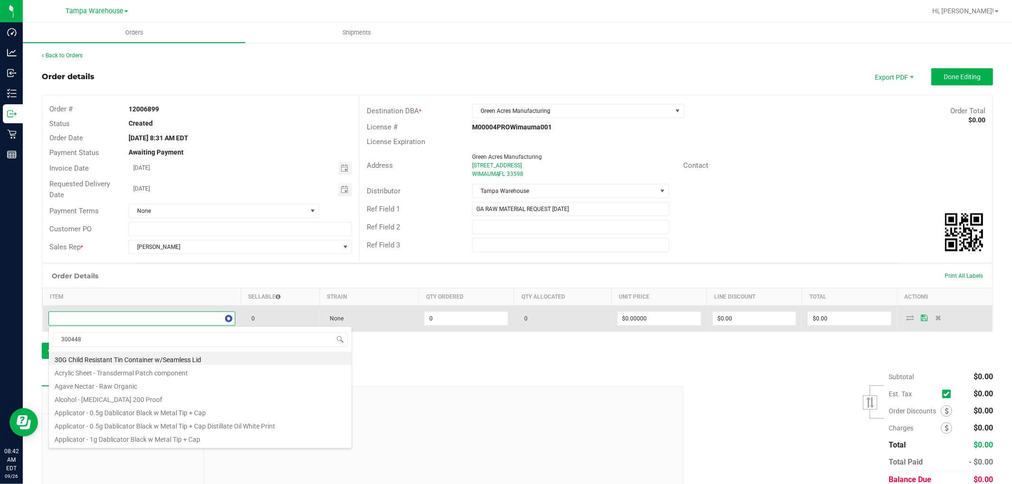
type input "3004480"
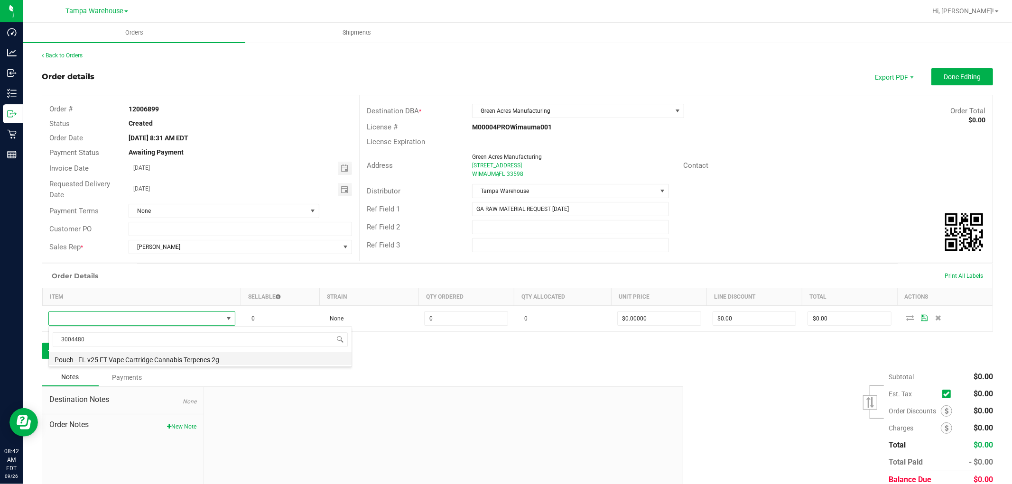
click at [223, 363] on li "Pouch - FL v25 FT Vape Cartridge Cannabis Terpenes 2g" at bounding box center [200, 358] width 303 height 13
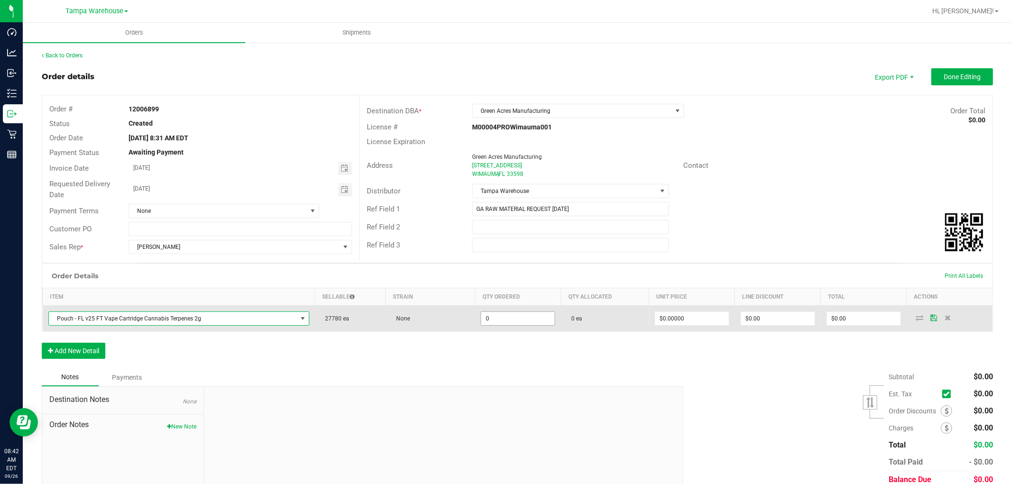
click at [521, 320] on input "0" at bounding box center [518, 318] width 74 height 13
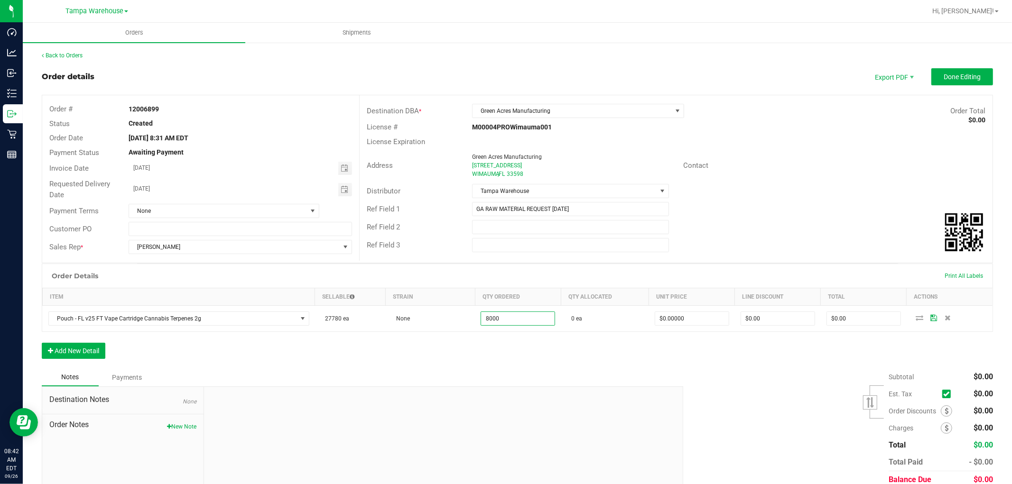
type input "8000 ea"
click at [511, 334] on div "Order Details Print All Labels Item Sellable Strain Qty Ordered Qty Allocated U…" at bounding box center [517, 316] width 951 height 105
click at [105, 354] on button "Add New Detail" at bounding box center [74, 351] width 64 height 16
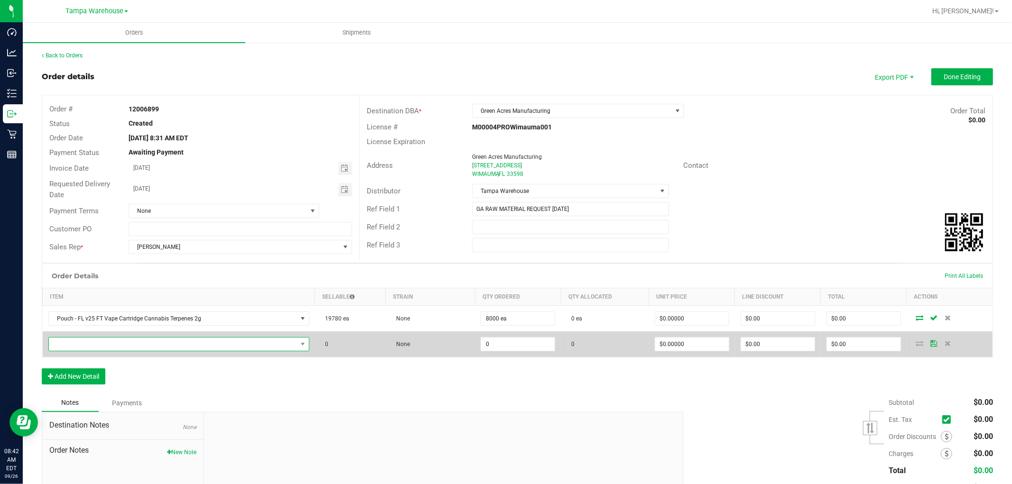
click at [117, 347] on span "NO DATA FOUND" at bounding box center [173, 344] width 248 height 13
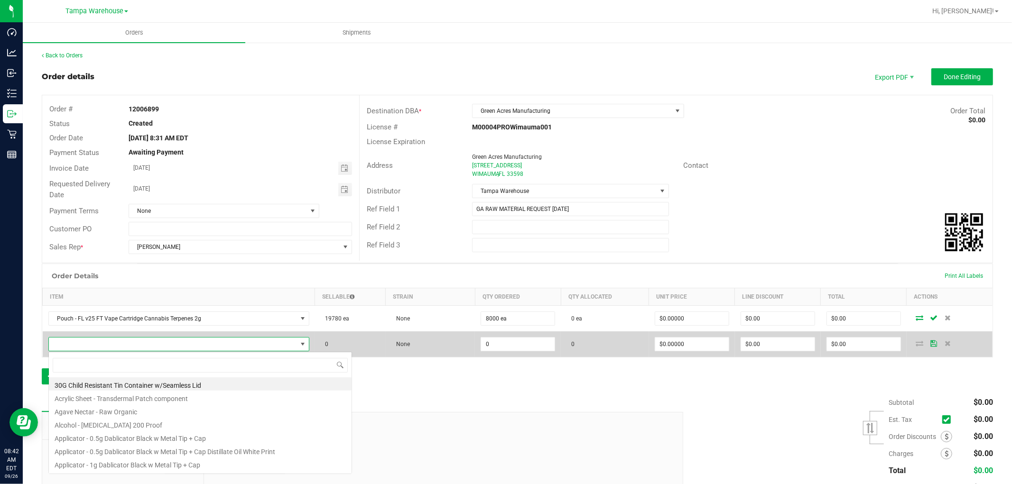
scroll to position [14, 253]
type input "3004395"
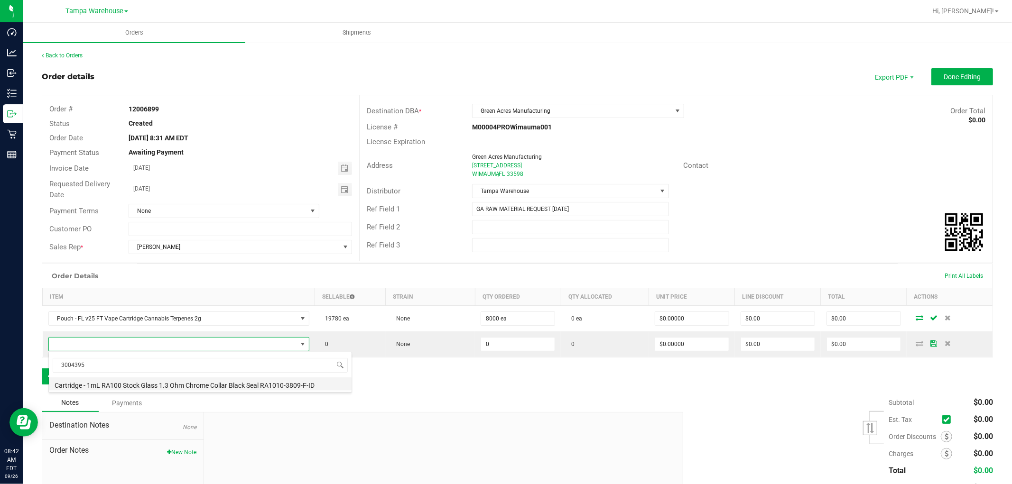
click at [192, 384] on li "Cartridge - 1mL RA100 Stock Glass 1.3 Ohm Chrome Collar Black Seal RA1010-3809-…" at bounding box center [200, 384] width 303 height 13
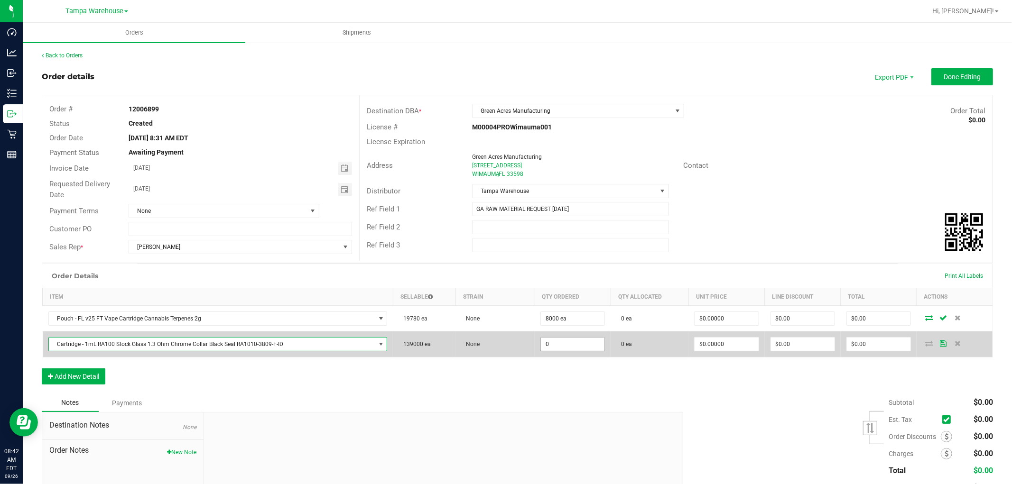
click at [558, 342] on input "0" at bounding box center [573, 344] width 64 height 13
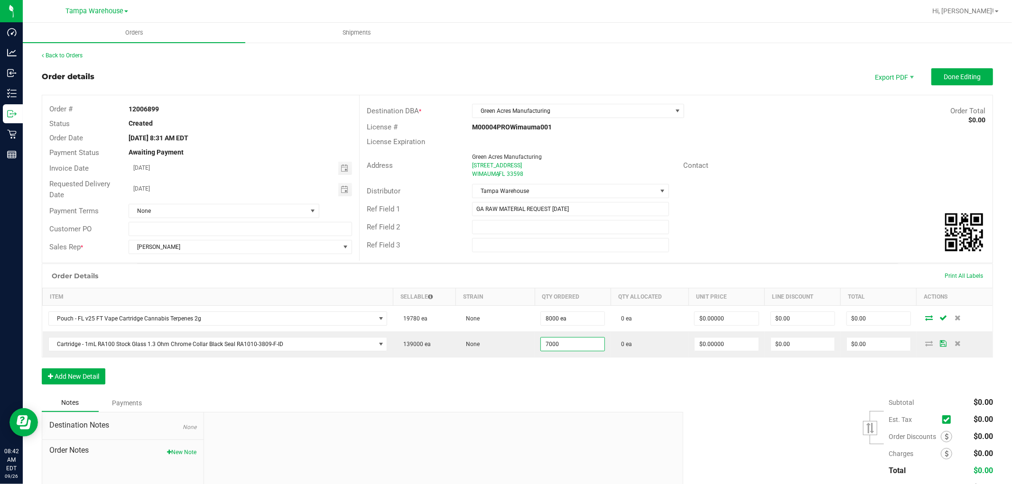
type input "7000 ea"
click at [552, 395] on div "Notes Payments" at bounding box center [359, 403] width 634 height 18
click at [95, 380] on button "Add New Detail" at bounding box center [74, 377] width 64 height 16
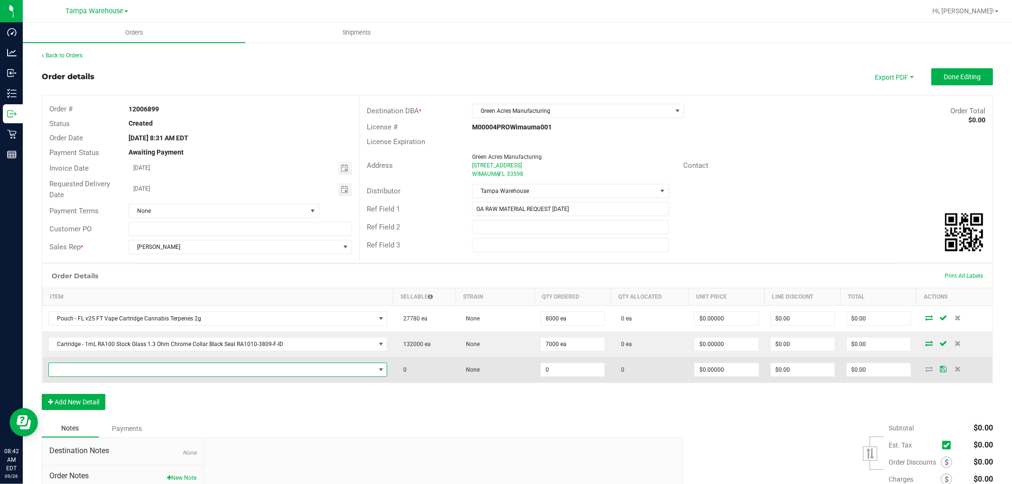
click at [126, 373] on span "NO DATA FOUND" at bounding box center [212, 369] width 326 height 13
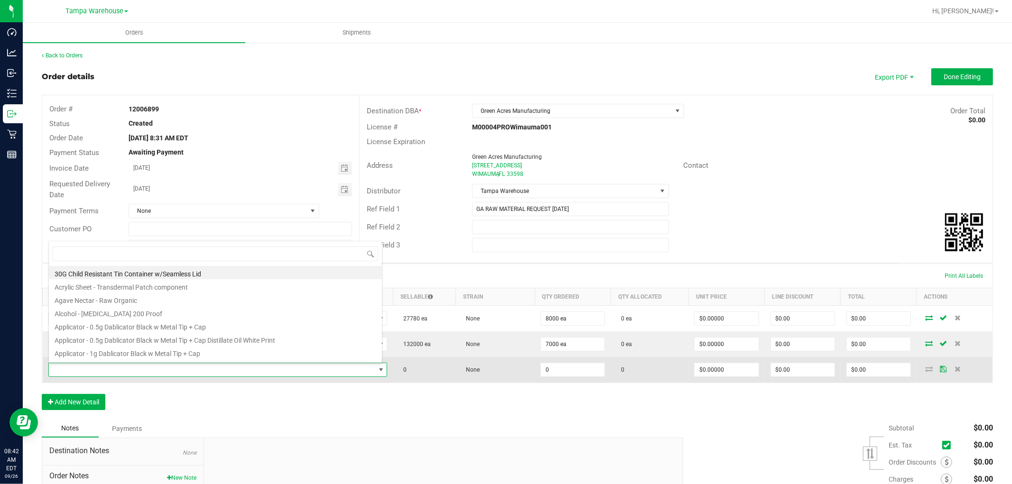
scroll to position [14, 330]
type input "3001154"
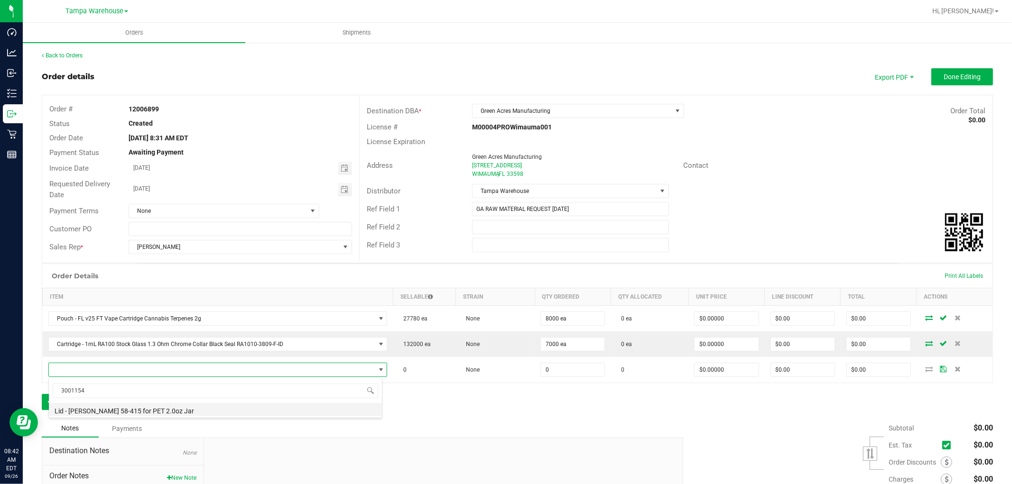
click at [206, 408] on li "Lid - Matte White 58-415 for PET 2.0oz Jar" at bounding box center [215, 409] width 333 height 13
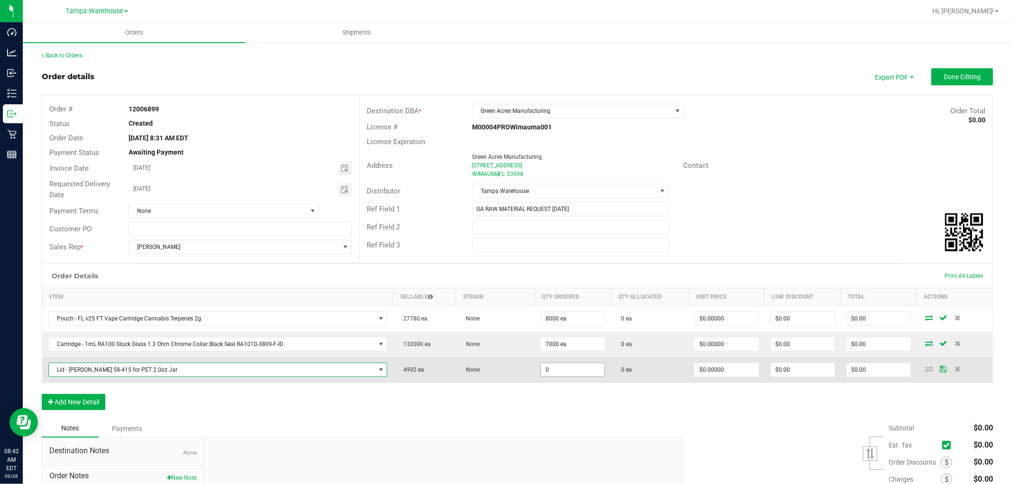
click at [563, 373] on input "0" at bounding box center [573, 369] width 64 height 13
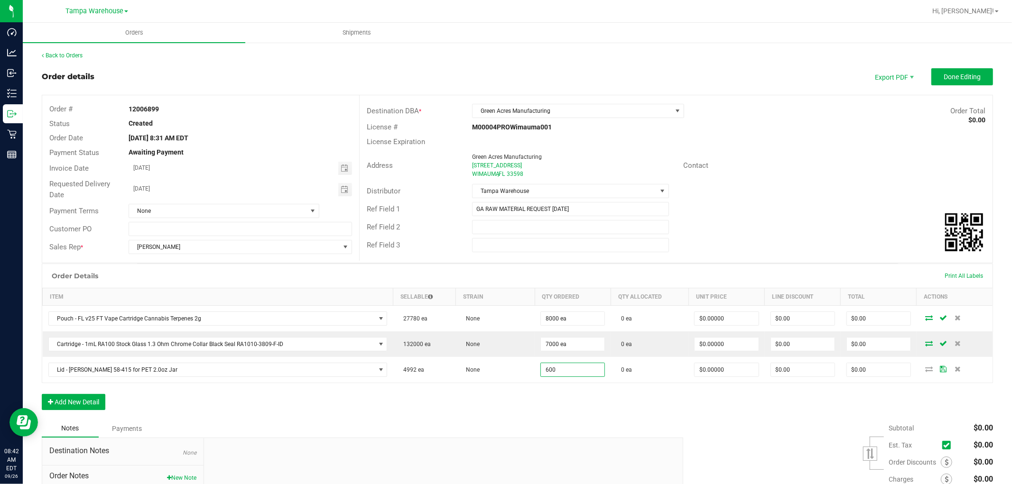
type input "600 ea"
click at [570, 408] on div "Order Details Print All Labels Item Sellable Strain Qty Ordered Qty Allocated U…" at bounding box center [517, 342] width 951 height 156
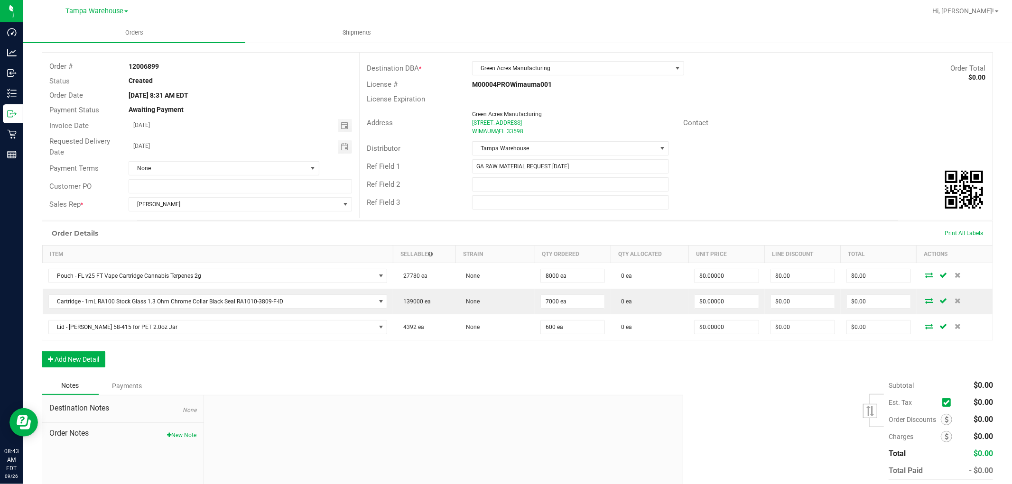
scroll to position [91, 0]
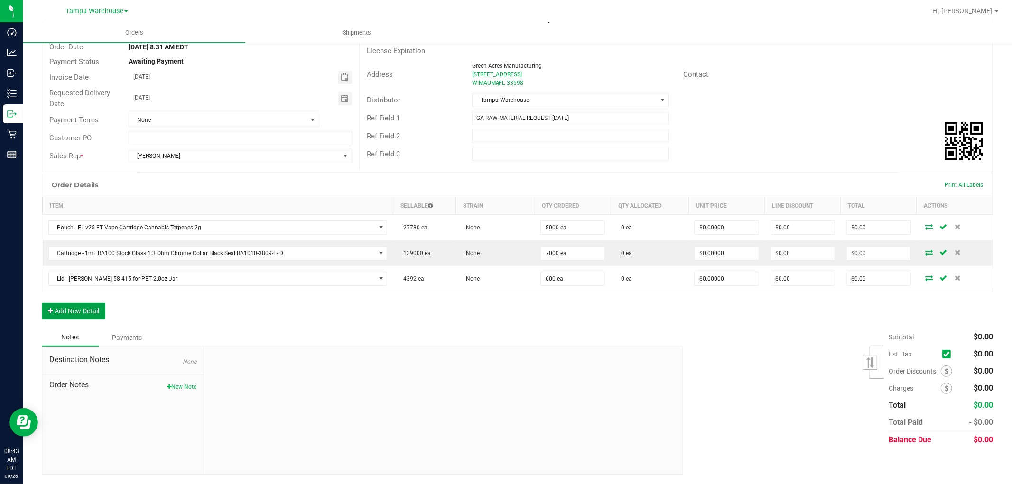
click at [88, 314] on button "Add New Detail" at bounding box center [74, 311] width 64 height 16
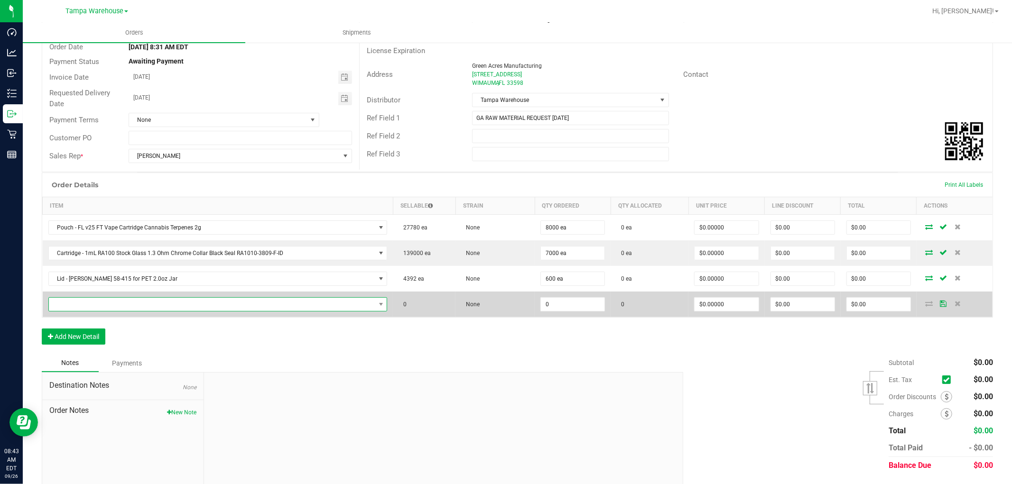
click at [106, 307] on span "NO DATA FOUND" at bounding box center [212, 304] width 326 height 13
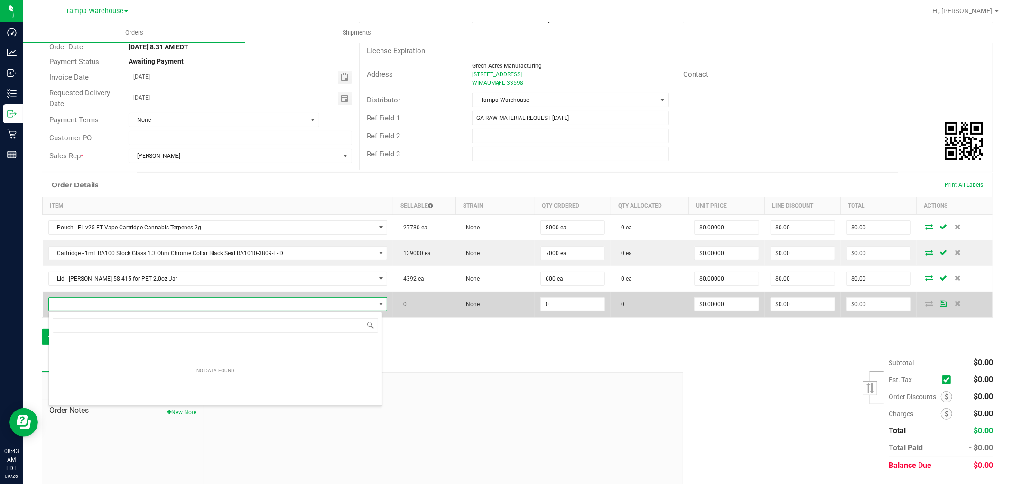
scroll to position [14, 330]
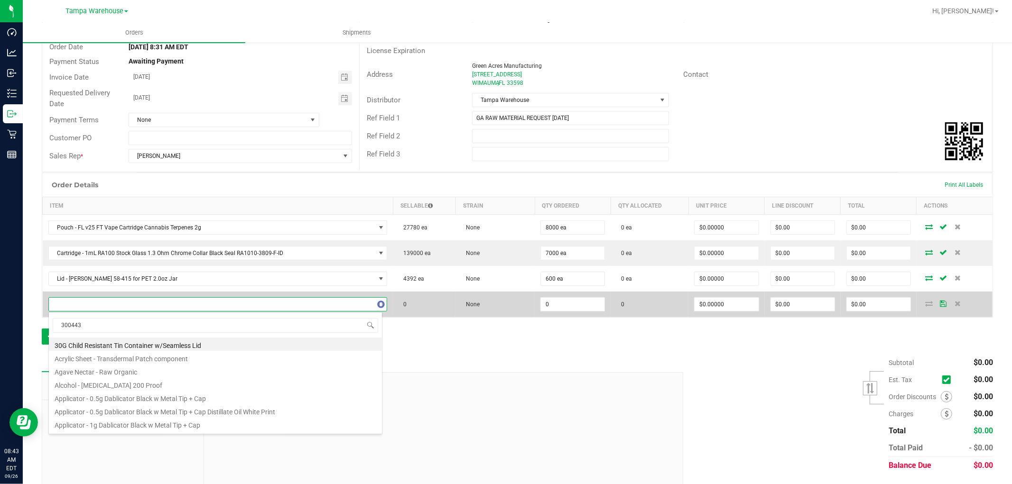
type input "3004430"
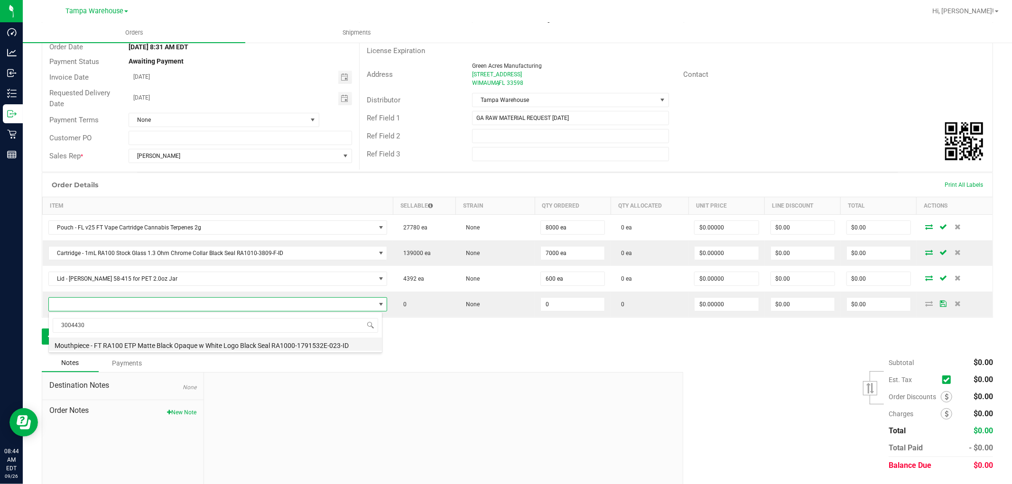
click at [201, 344] on li "Mouthpiece - FT RA100 ETP Matte Black Opaque w White Logo Black Seal RA1000-179…" at bounding box center [215, 344] width 333 height 13
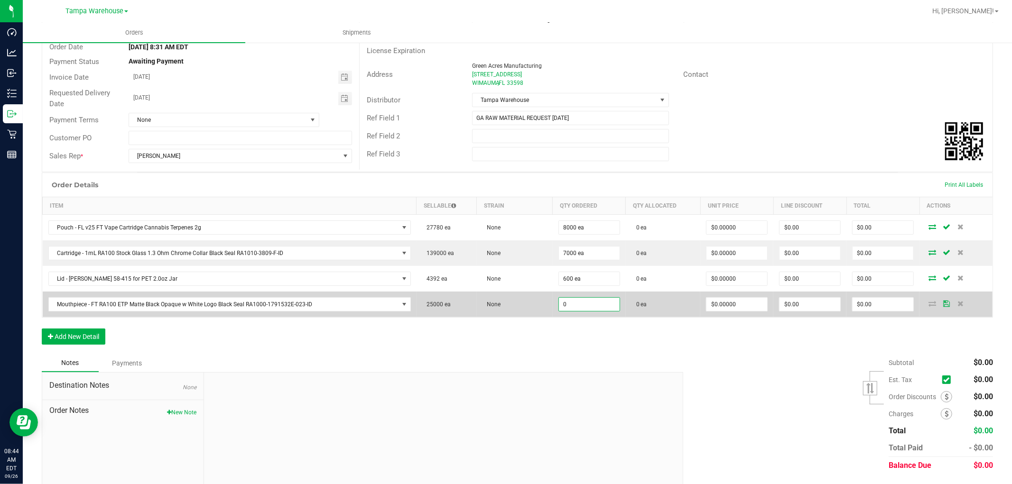
click at [576, 310] on input "0" at bounding box center [589, 304] width 61 height 13
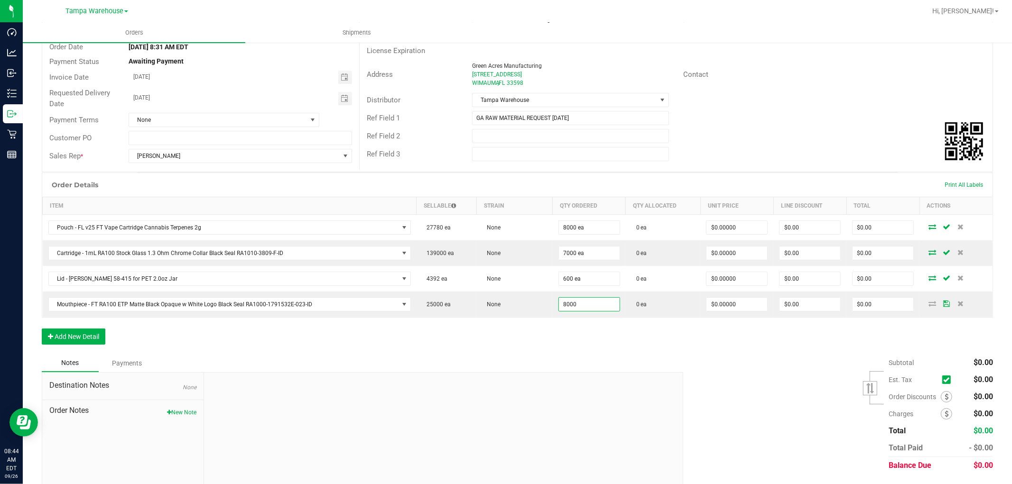
type input "8000 ea"
drag, startPoint x: 544, startPoint y: 359, endPoint x: 533, endPoint y: 351, distance: 13.7
click at [544, 359] on div "Notes Payments" at bounding box center [359, 363] width 634 height 18
click at [74, 341] on button "Add New Detail" at bounding box center [74, 337] width 64 height 16
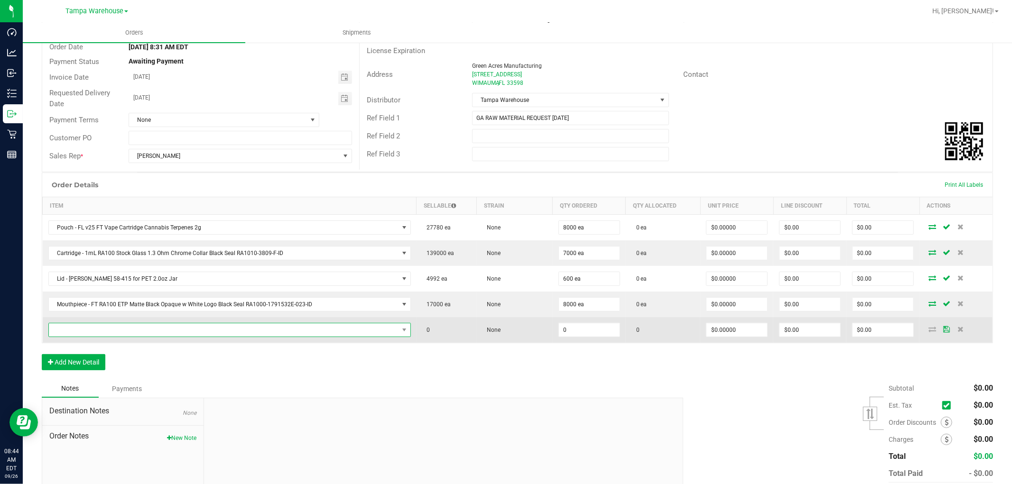
click at [97, 332] on span "NO DATA FOUND" at bounding box center [224, 329] width 350 height 13
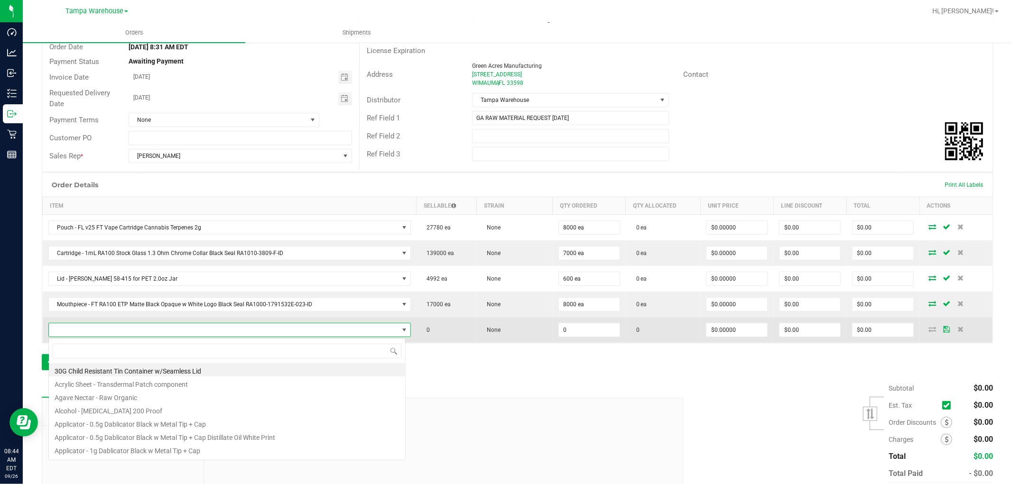
scroll to position [14, 354]
type input "3004429"
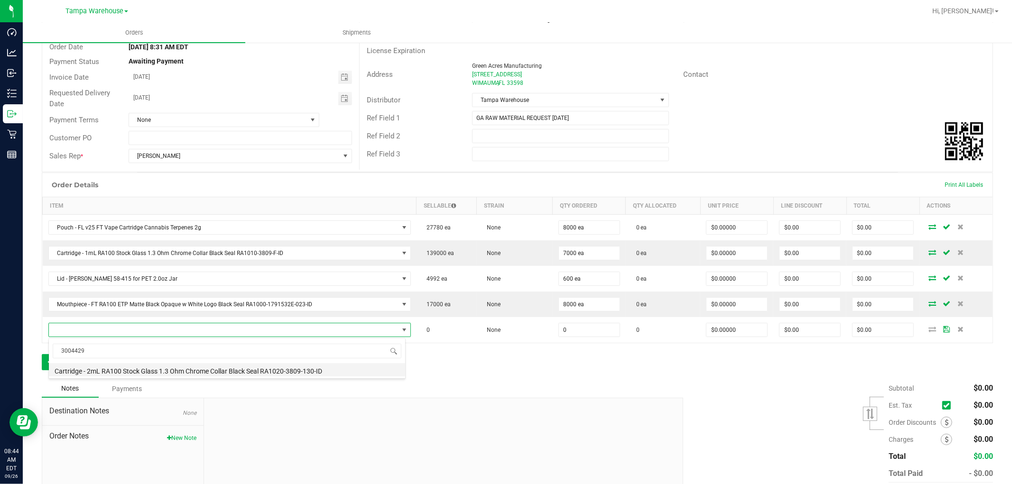
click at [209, 371] on li "Cartridge - 2mL RA100 Stock Glass 1.3 Ohm Chrome Collar Black Seal RA1020-3809-…" at bounding box center [227, 369] width 356 height 13
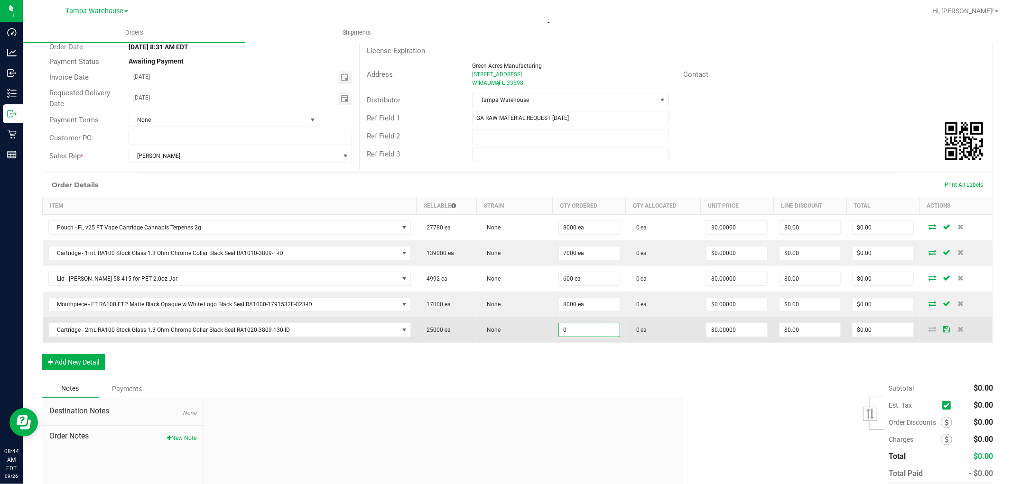
click at [574, 329] on input "0" at bounding box center [589, 329] width 61 height 13
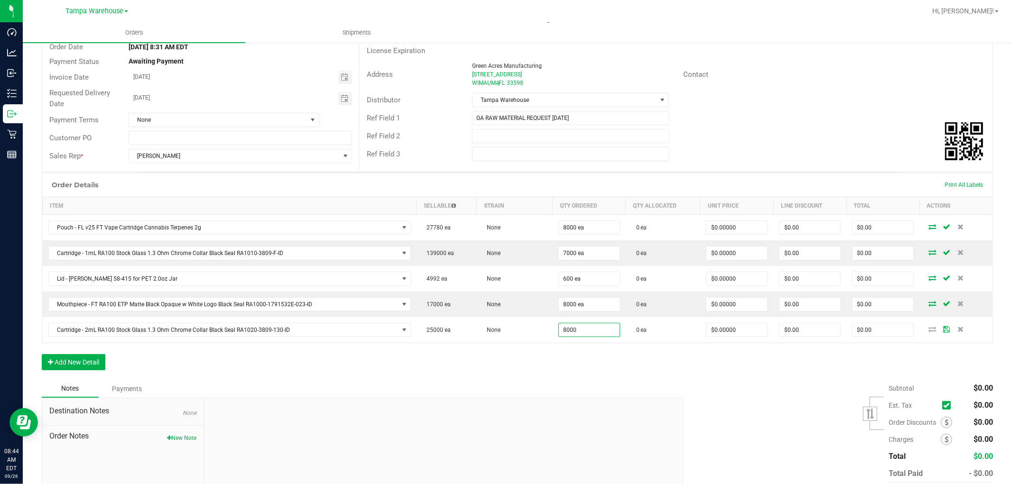
type input "8000 ea"
click at [545, 369] on div "Order Details Print All Labels Item Sellable Strain Qty Ordered Qty Allocated U…" at bounding box center [517, 276] width 951 height 207
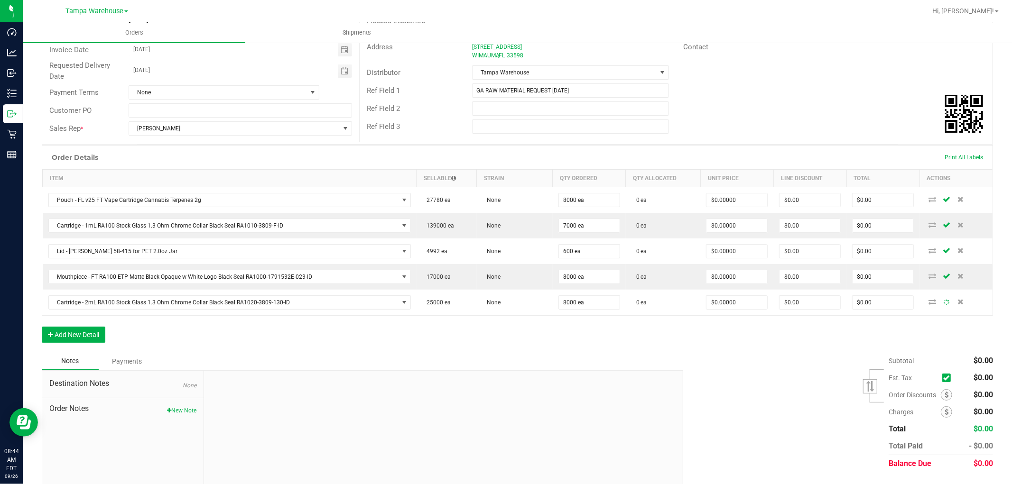
scroll to position [143, 0]
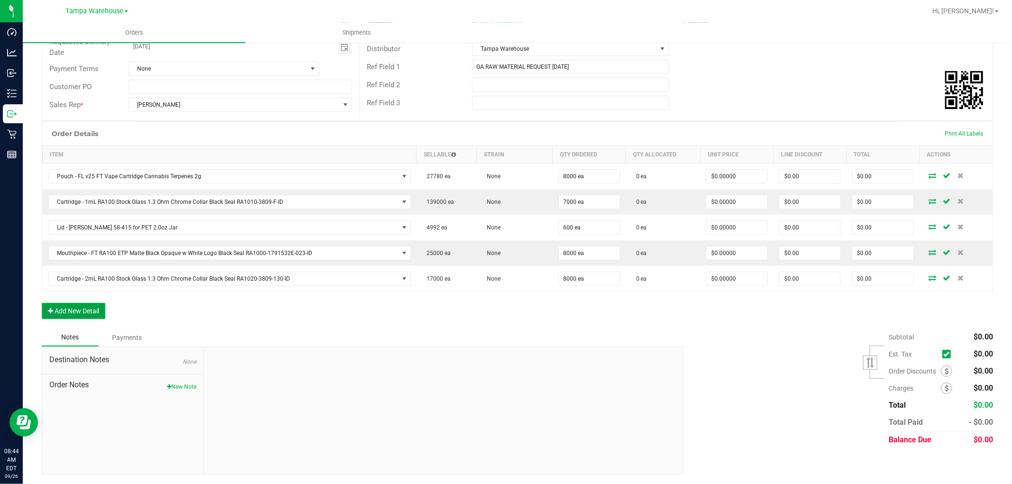
click at [96, 314] on button "Add New Detail" at bounding box center [74, 311] width 64 height 16
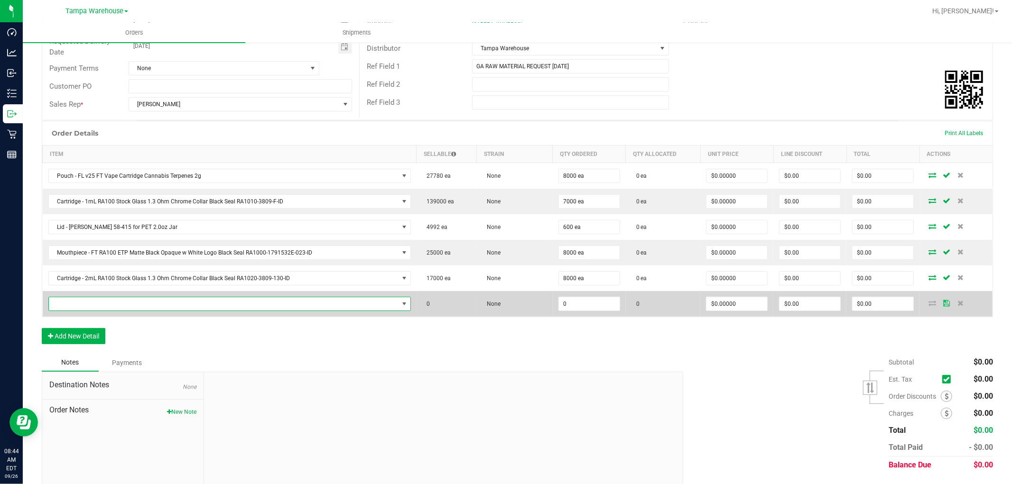
click at [104, 307] on span "NO DATA FOUND" at bounding box center [224, 303] width 350 height 13
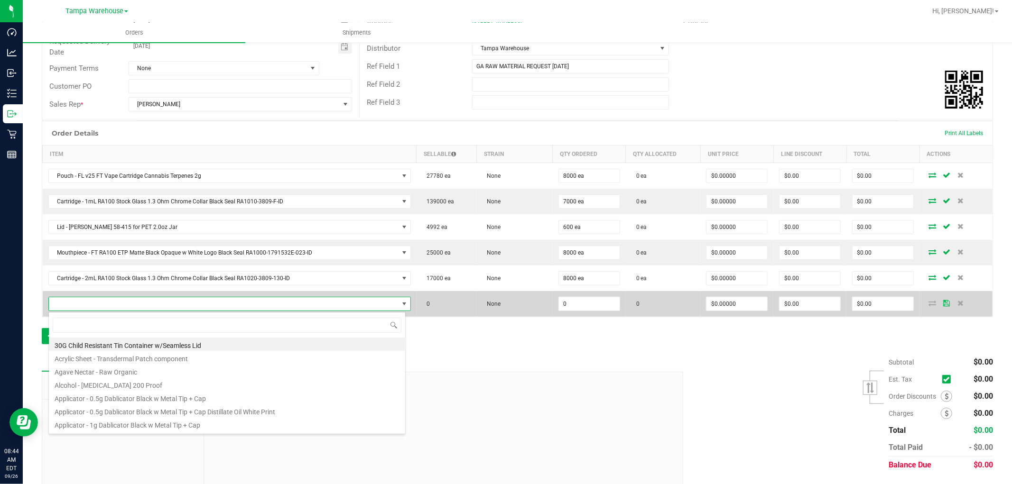
scroll to position [14, 354]
type input "3002625"
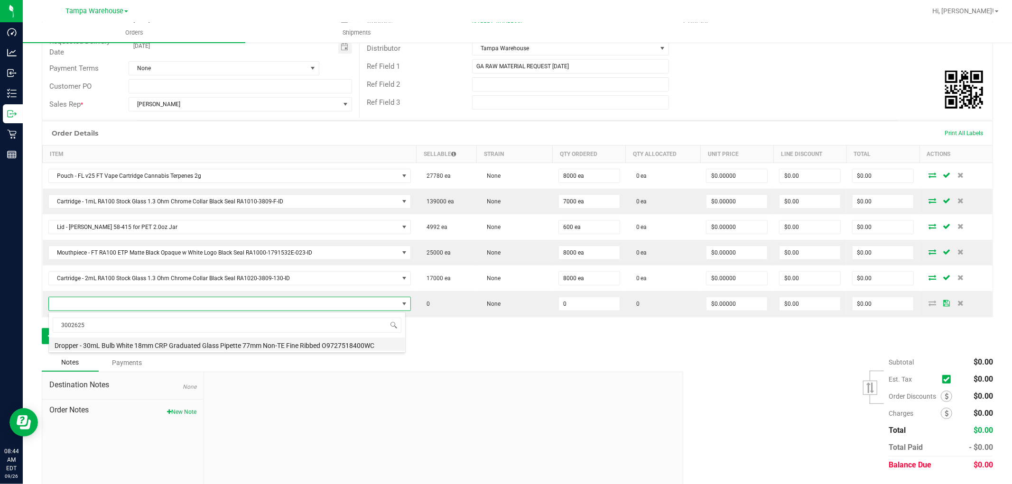
click at [201, 342] on li "Dropper - 30mL Bulb White 18mm CRP Graduated Glass Pipette 77mm Non-TE Fine Rib…" at bounding box center [227, 344] width 356 height 13
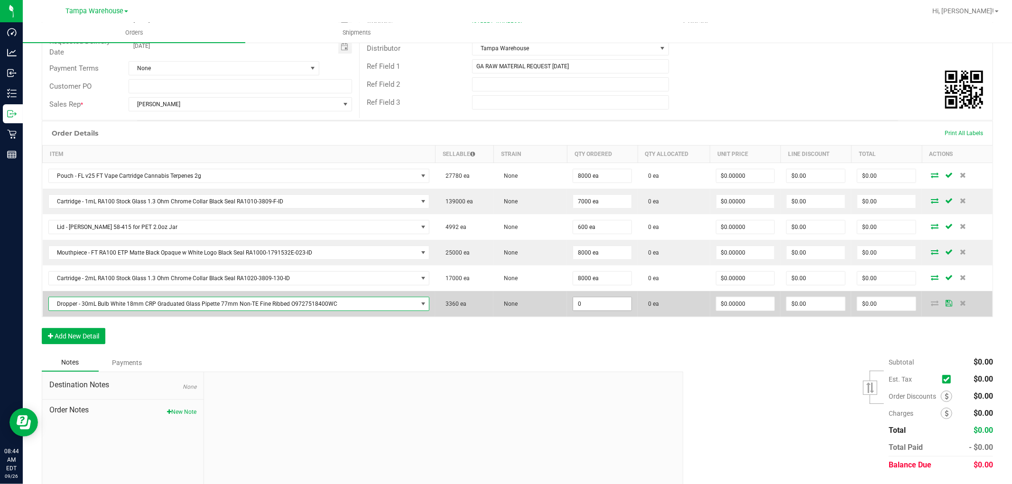
click at [586, 308] on input "0" at bounding box center [602, 303] width 58 height 13
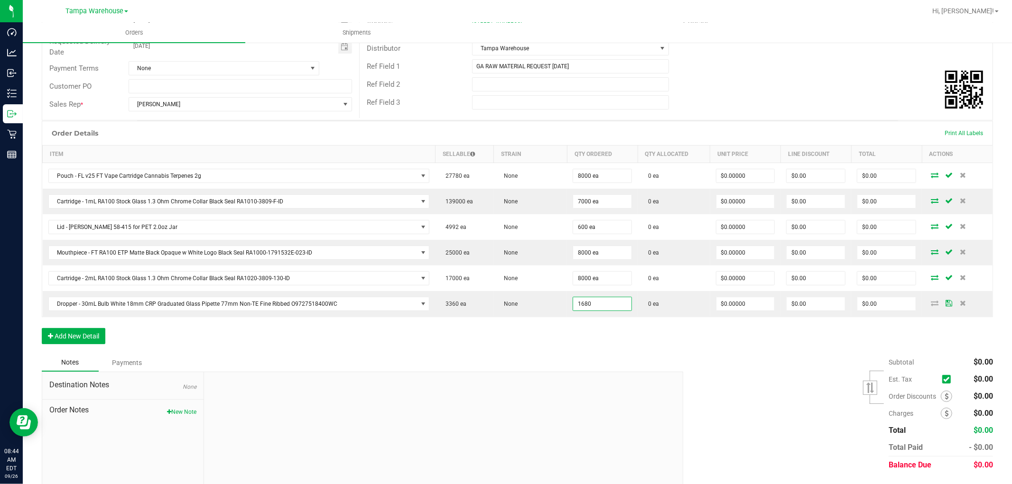
type input "1680 ea"
drag, startPoint x: 491, startPoint y: 343, endPoint x: 484, endPoint y: 341, distance: 7.8
click at [489, 343] on div "Order Details Print All Labels Item Sellable Strain Qty Ordered Qty Allocated U…" at bounding box center [517, 237] width 951 height 233
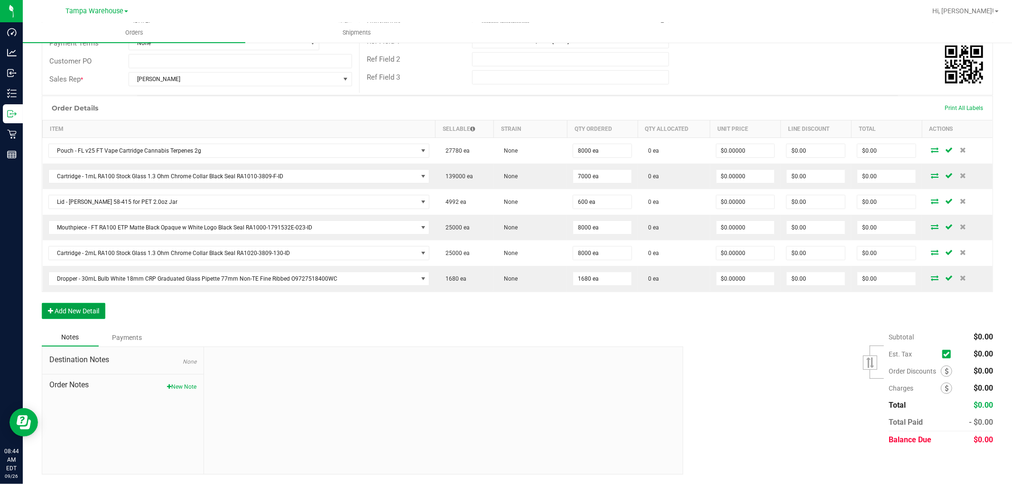
click at [69, 313] on button "Add New Detail" at bounding box center [74, 311] width 64 height 16
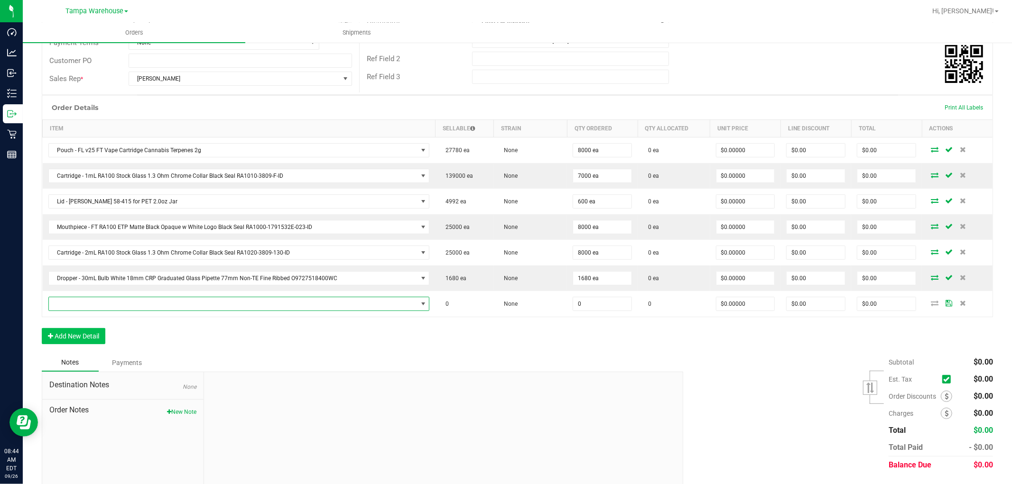
click at [112, 306] on span "NO DATA FOUND" at bounding box center [233, 303] width 369 height 13
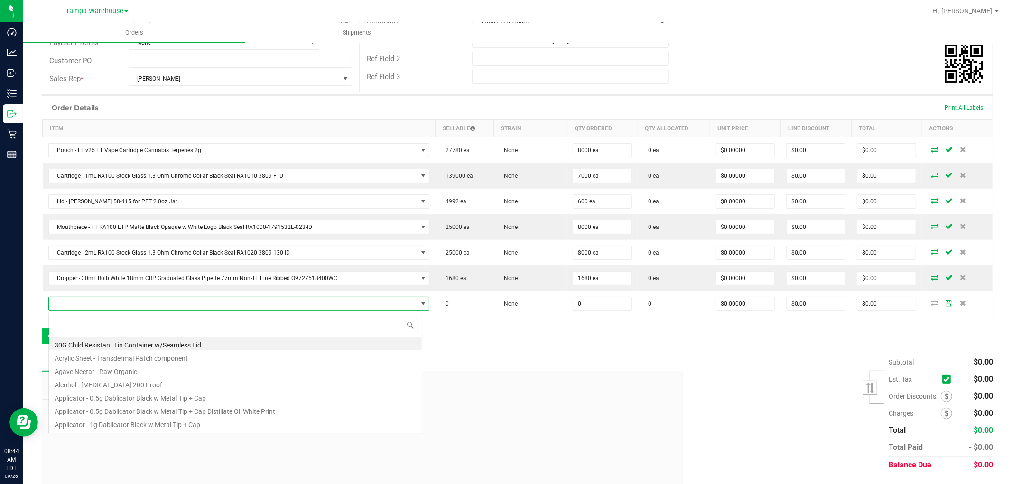
scroll to position [14, 371]
type input "3000306"
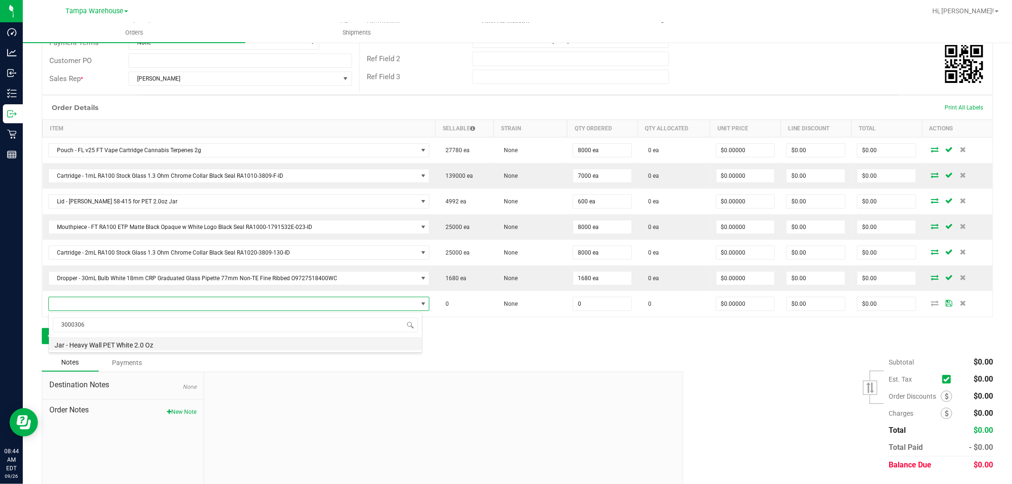
click at [143, 341] on li "Jar - Heavy Wall PET White 2.0 Oz" at bounding box center [235, 343] width 373 height 13
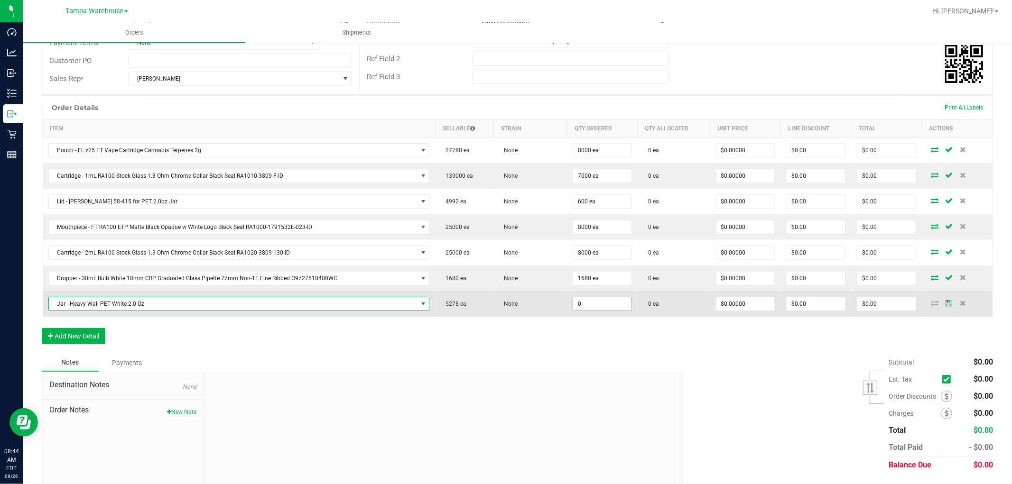
click at [591, 306] on input "0" at bounding box center [602, 303] width 58 height 13
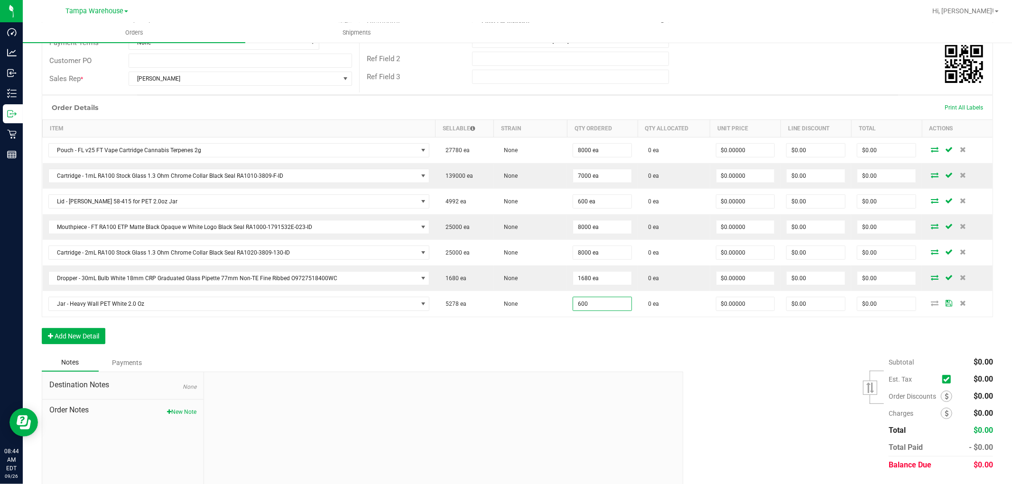
type input "600 ea"
click at [564, 347] on div "Order Details Print All Labels Item Sellable Strain Qty Ordered Qty Allocated U…" at bounding box center [517, 224] width 951 height 258
click at [101, 341] on button "Add New Detail" at bounding box center [74, 336] width 64 height 16
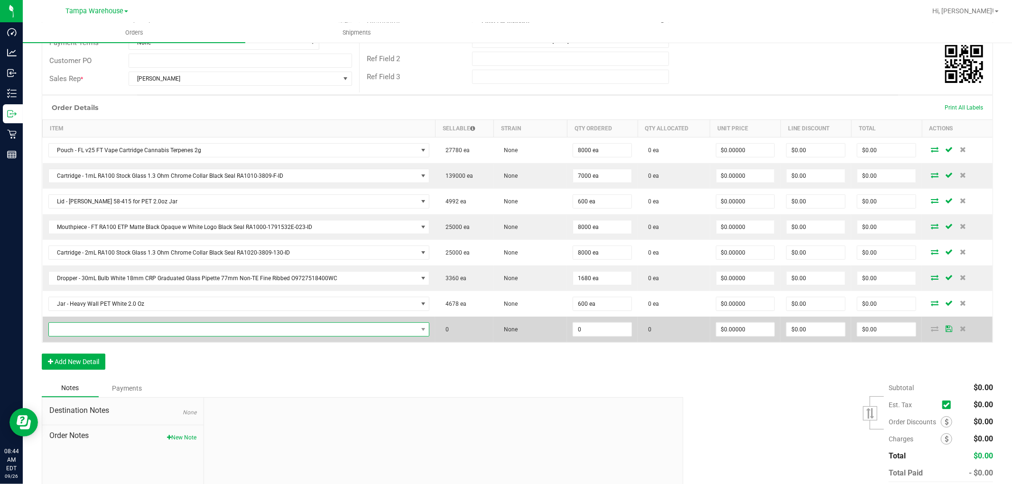
click at [120, 332] on span "NO DATA FOUND" at bounding box center [233, 329] width 369 height 13
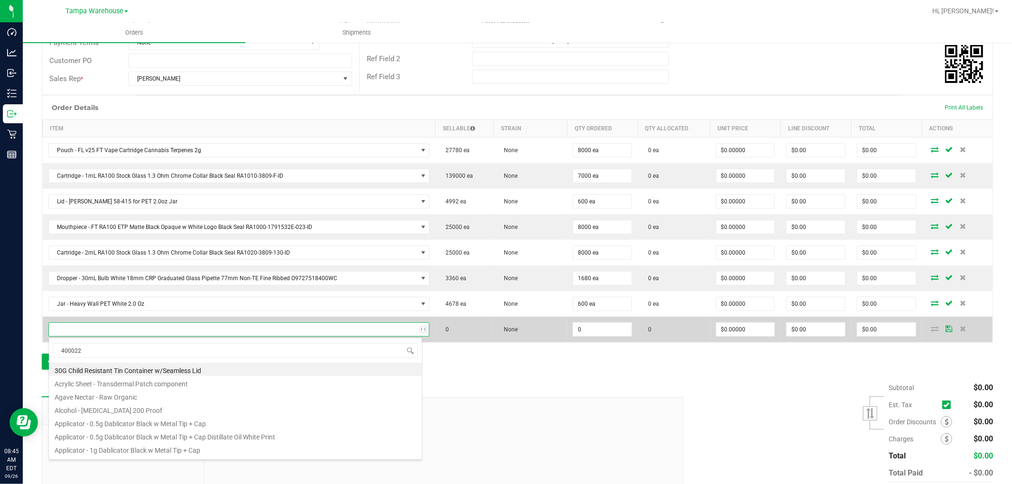
type input "4000220"
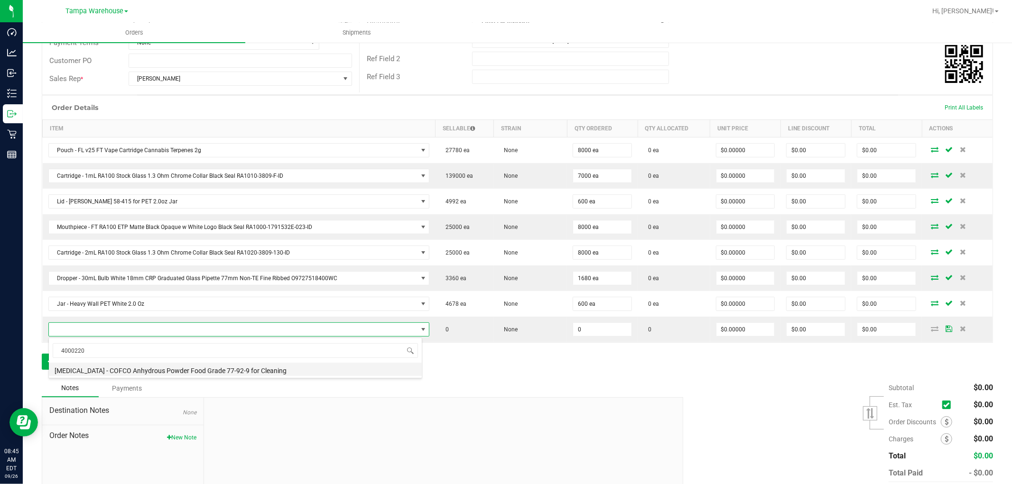
click at [205, 373] on li "Citric Acid - COFCO Anhydrous Powder Food Grade 77-92-9 for Cleaning" at bounding box center [235, 369] width 373 height 13
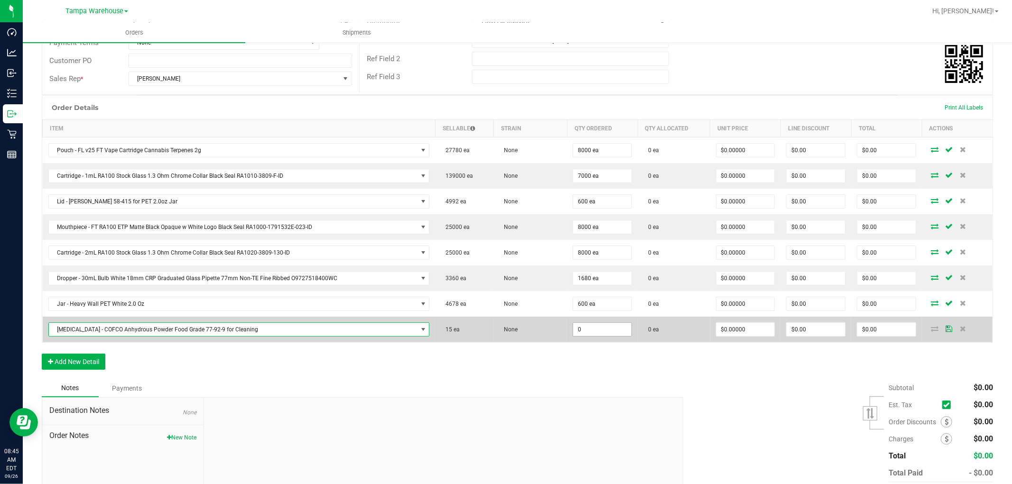
click at [599, 328] on input "0" at bounding box center [602, 329] width 58 height 13
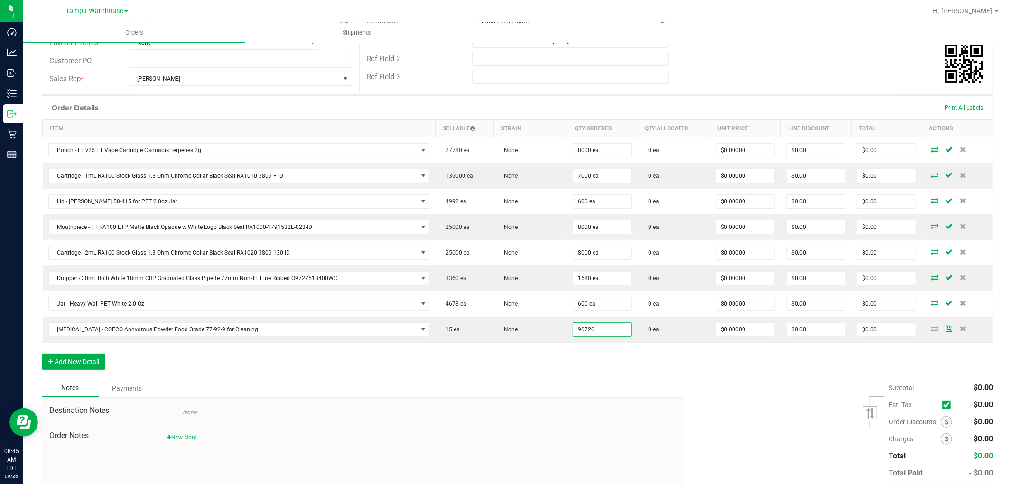
type input "90720 ea"
click at [563, 370] on div "Order Details Print All Labels Item Sellable Strain Qty Ordered Qty Allocated U…" at bounding box center [517, 237] width 951 height 284
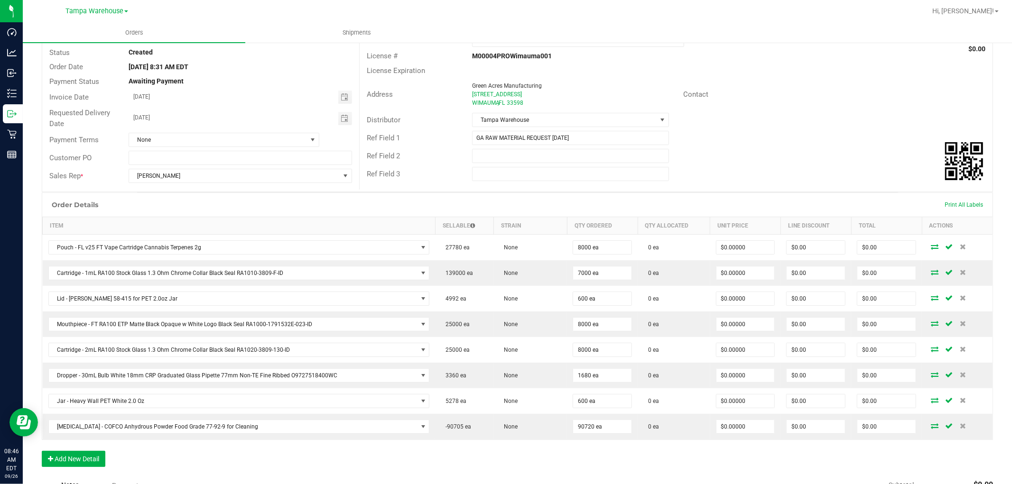
scroll to position [0, 0]
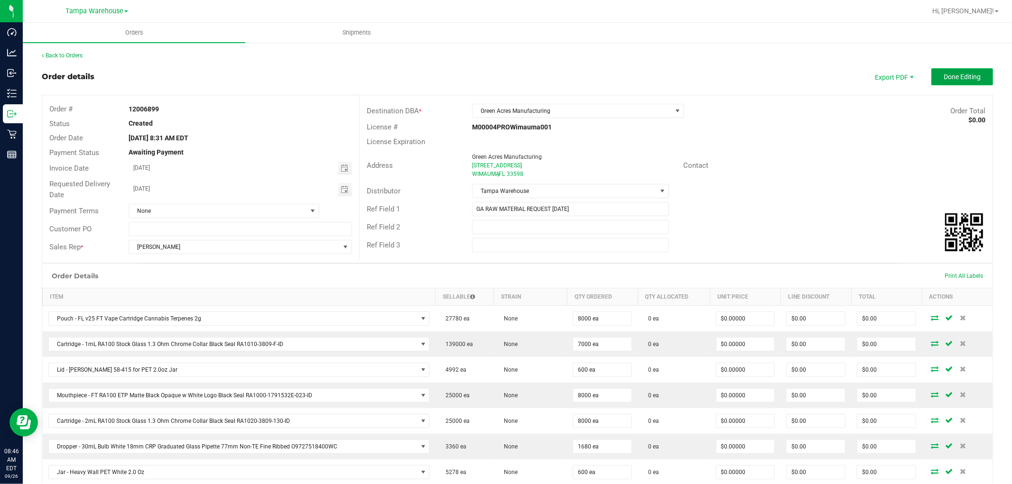
click at [970, 71] on button "Done Editing" at bounding box center [962, 76] width 62 height 17
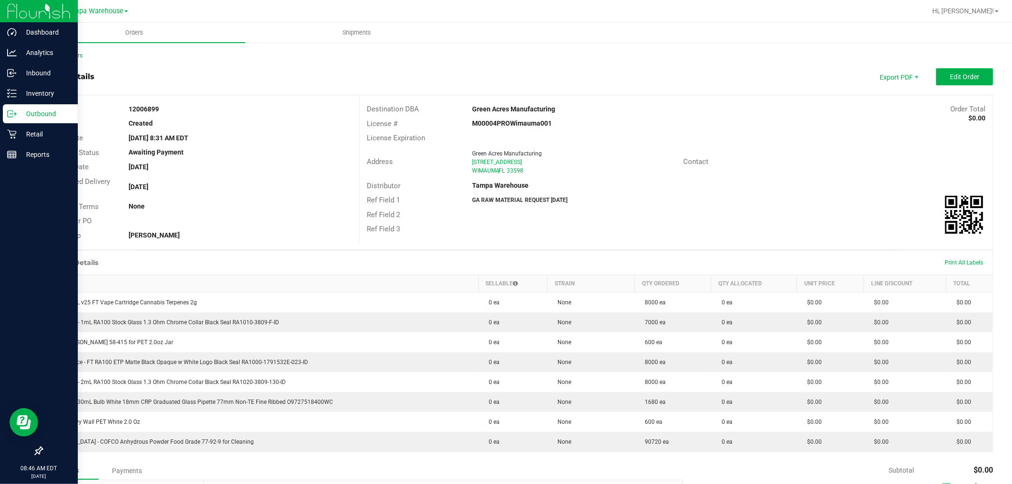
click at [50, 108] on p "Outbound" at bounding box center [45, 113] width 57 height 11
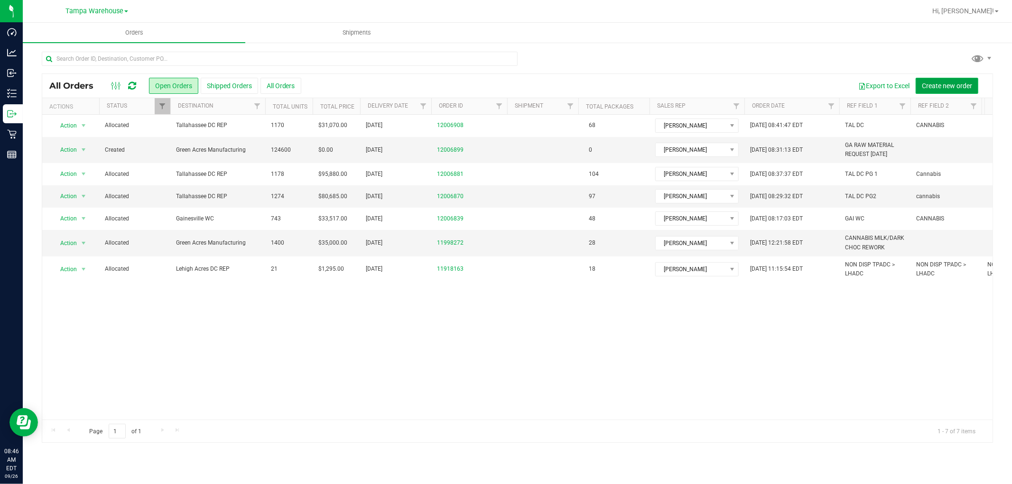
click at [947, 82] on span "Create new order" at bounding box center [946, 86] width 50 height 8
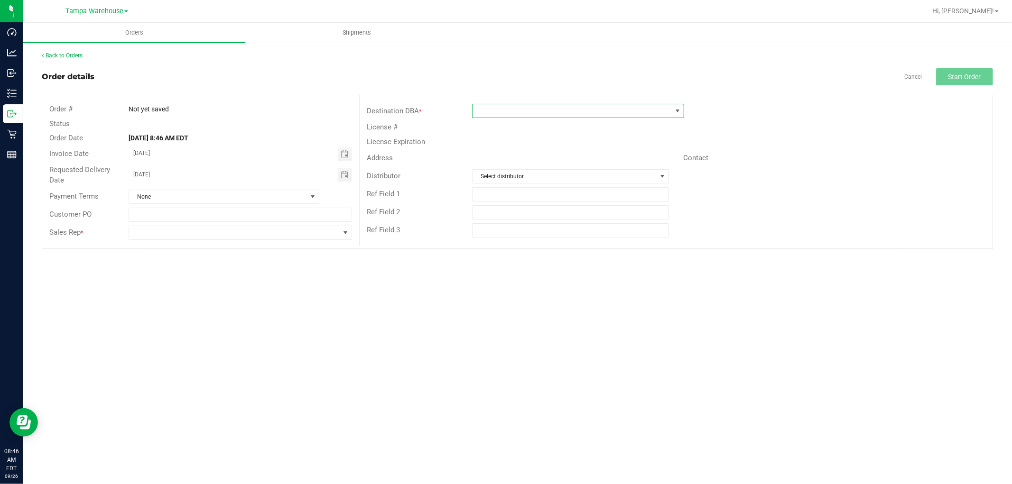
click at [621, 112] on span at bounding box center [571, 110] width 199 height 13
type input "GR"
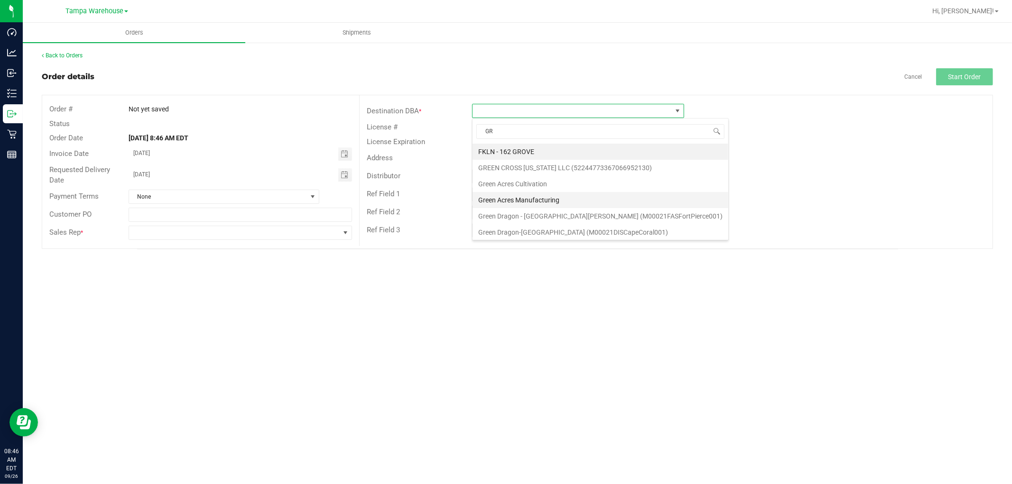
click at [557, 197] on li "Green Acres Manufacturing" at bounding box center [600, 200] width 256 height 16
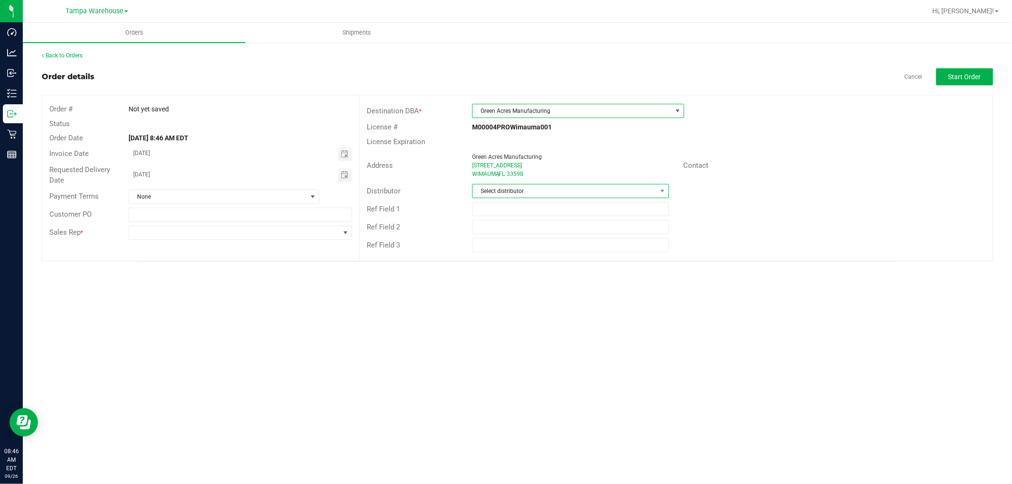
click at [515, 193] on span "Select distributor" at bounding box center [564, 190] width 184 height 13
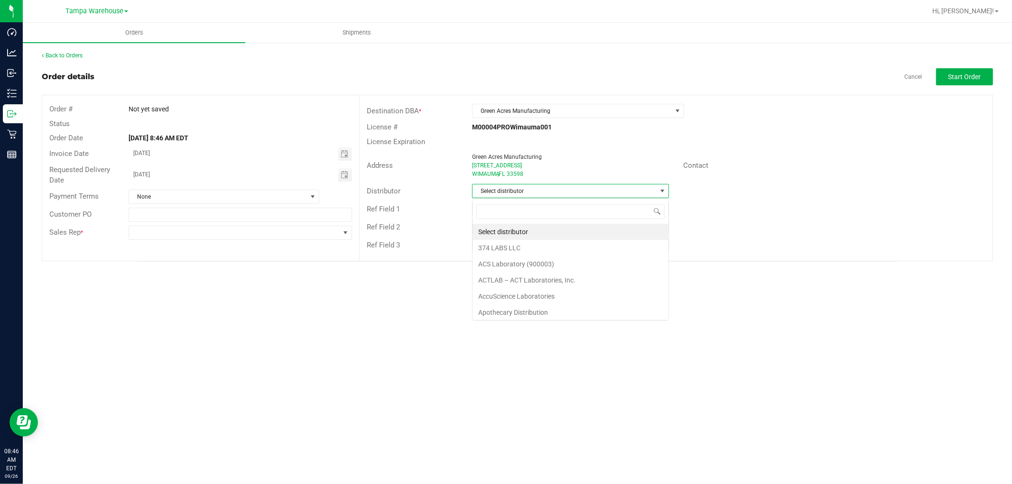
scroll to position [14, 197]
type input "TAM"
click at [519, 249] on li "Tampa Warehouse" at bounding box center [570, 248] width 196 height 16
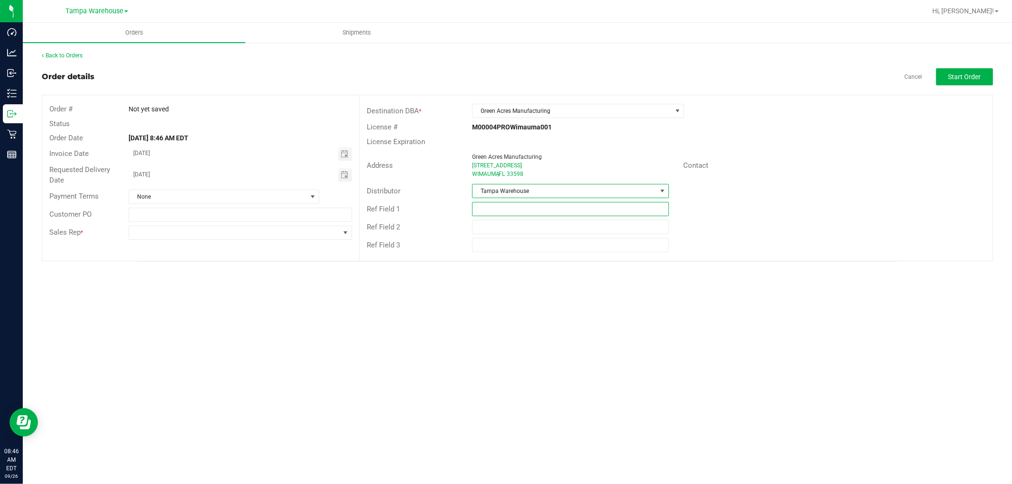
click at [520, 210] on input "text" at bounding box center [570, 209] width 197 height 14
type input "GA EDIBLES REQUEST [DATE]"
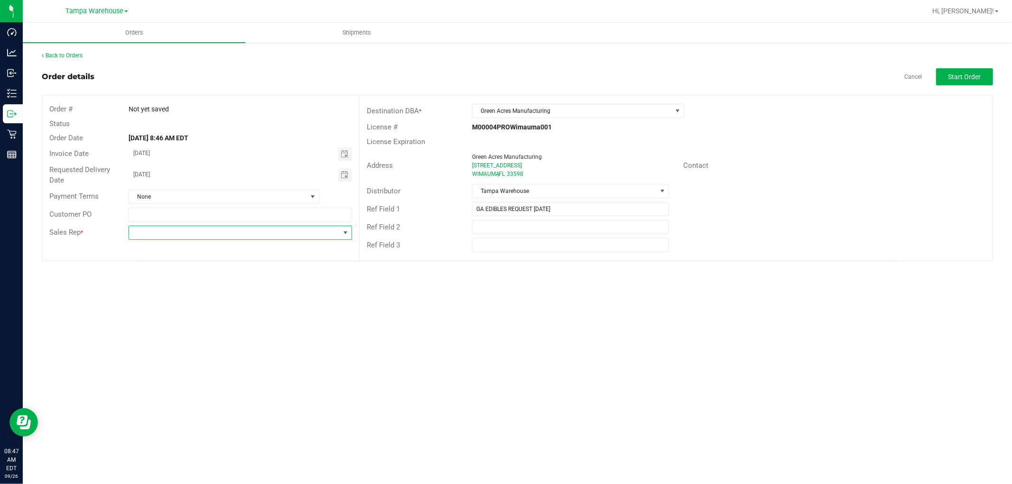
click at [297, 233] on span at bounding box center [234, 232] width 211 height 13
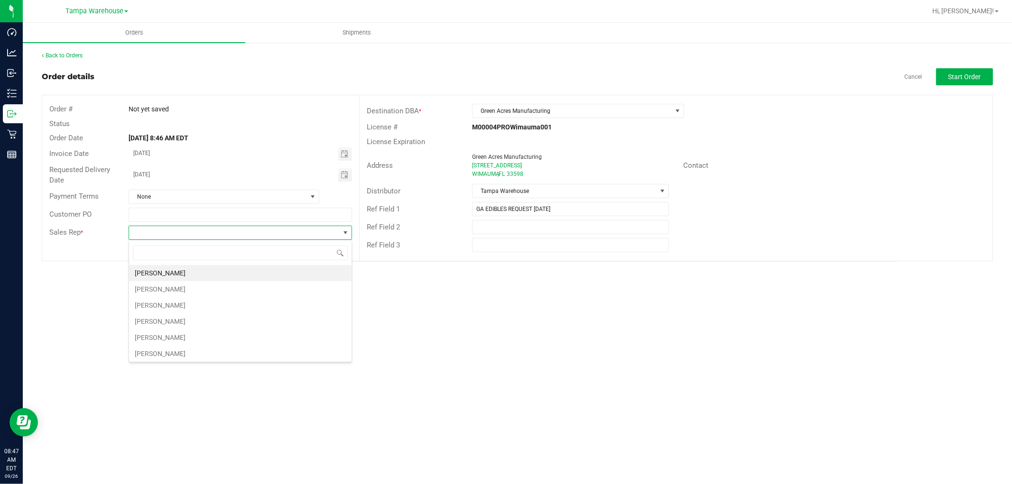
scroll to position [14, 223]
click at [345, 174] on span "Toggle calendar" at bounding box center [345, 175] width 8 height 8
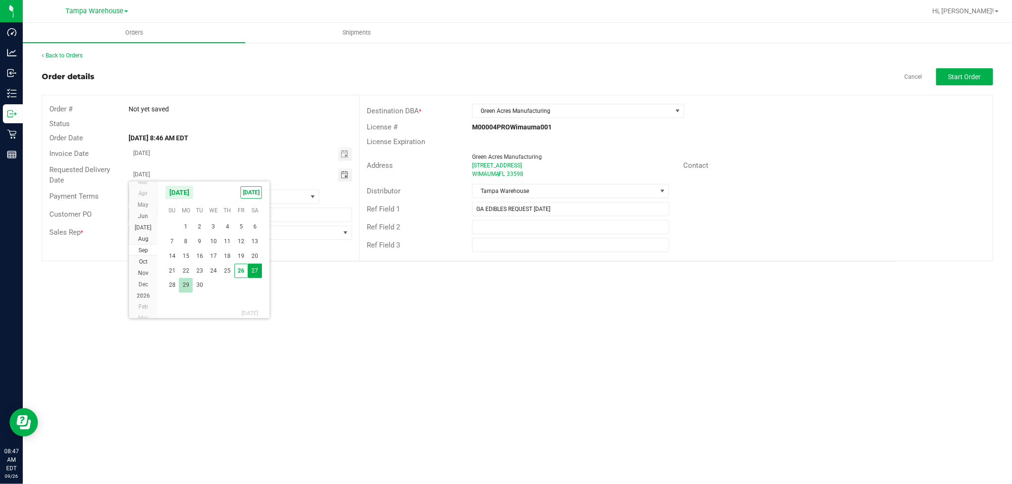
click at [186, 283] on span "29" at bounding box center [186, 285] width 14 height 15
type input "09/29/2025"
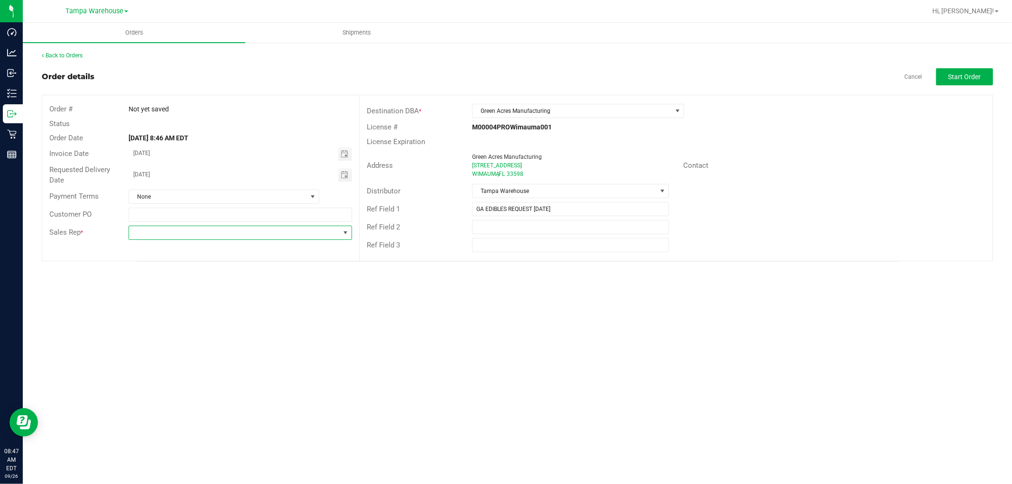
click at [344, 231] on span at bounding box center [345, 233] width 8 height 8
click at [221, 287] on li "[PERSON_NAME]" at bounding box center [240, 281] width 222 height 16
click at [608, 290] on div "Orders Shipments Back to Orders Order details Cancel Start Order Order # Not ye…" at bounding box center [517, 253] width 989 height 461
click at [960, 73] on span "Start Order" at bounding box center [964, 77] width 33 height 8
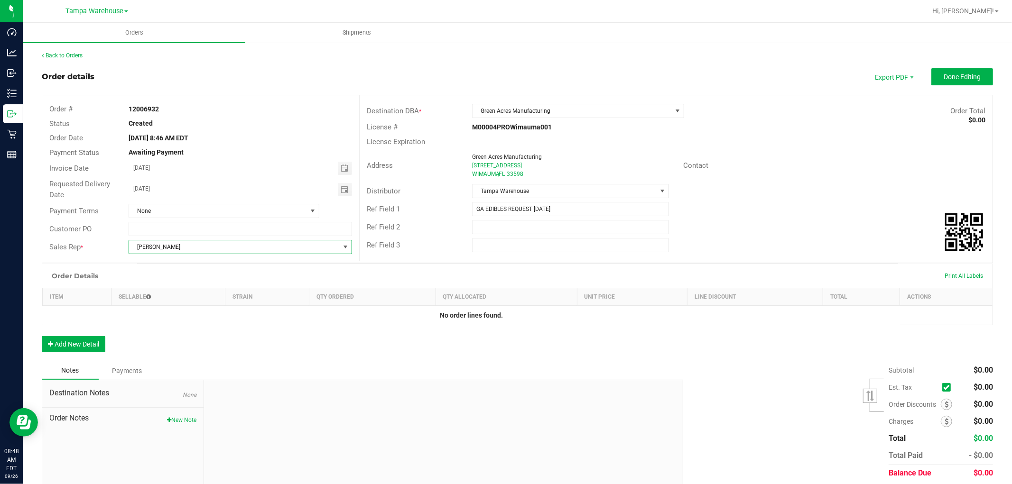
click at [344, 249] on span at bounding box center [345, 247] width 8 height 8
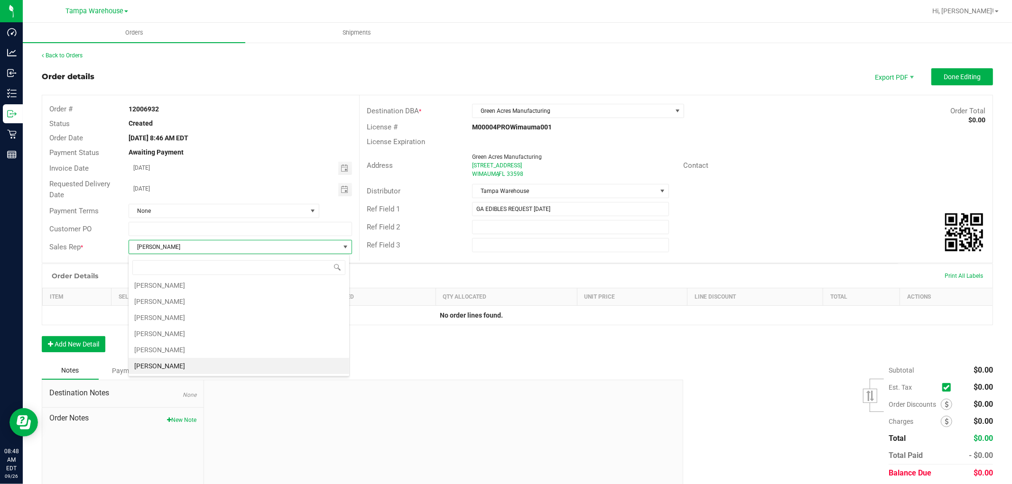
drag, startPoint x: 159, startPoint y: 299, endPoint x: 222, endPoint y: 311, distance: 64.1
click at [222, 311] on li "D'Angelo Jeanmarie" at bounding box center [239, 318] width 221 height 16
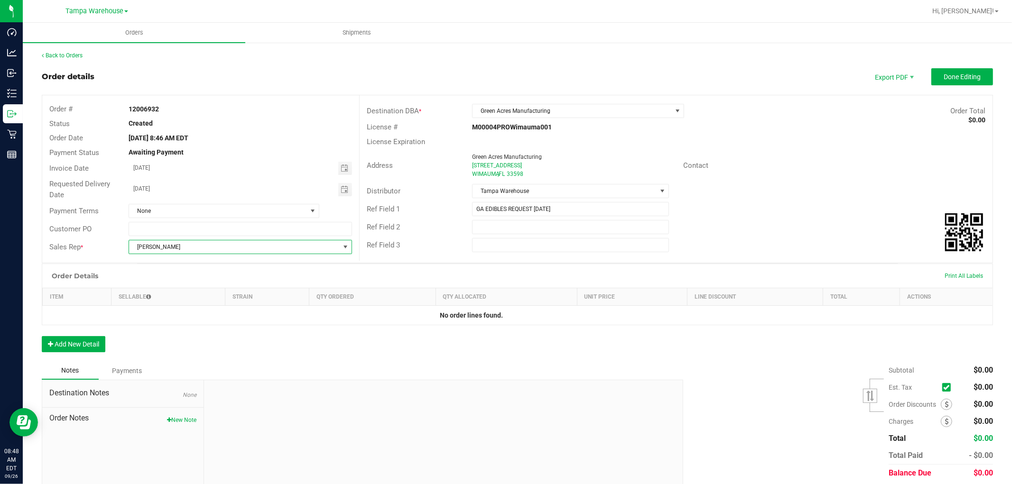
click at [344, 247] on span at bounding box center [345, 247] width 8 height 8
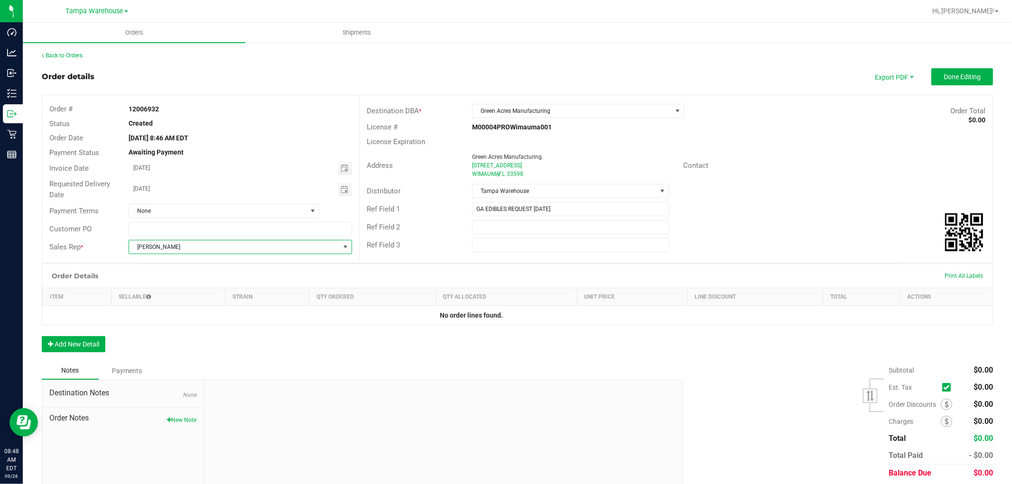
click at [344, 247] on span at bounding box center [345, 247] width 8 height 8
click at [334, 269] on span at bounding box center [338, 268] width 8 height 8
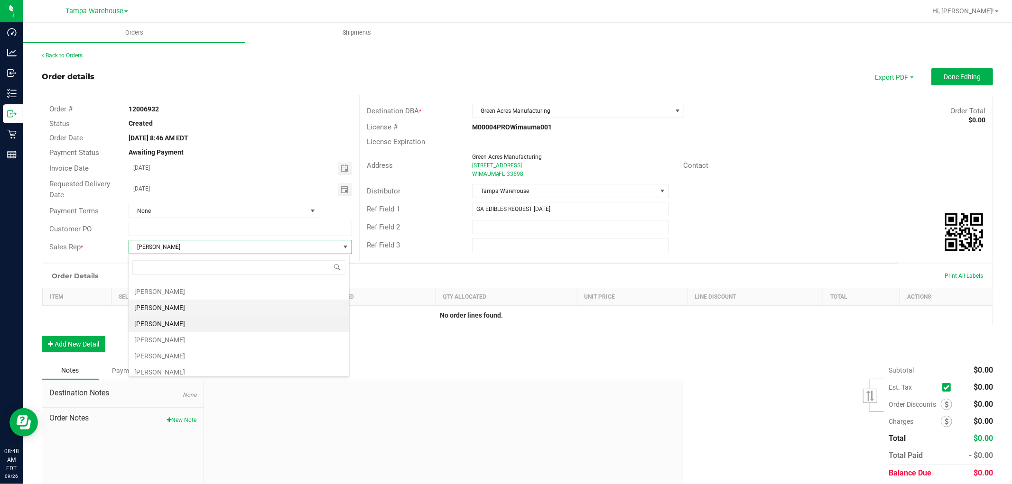
scroll to position [53, 0]
click at [173, 349] on li "[PERSON_NAME]" at bounding box center [239, 348] width 221 height 16
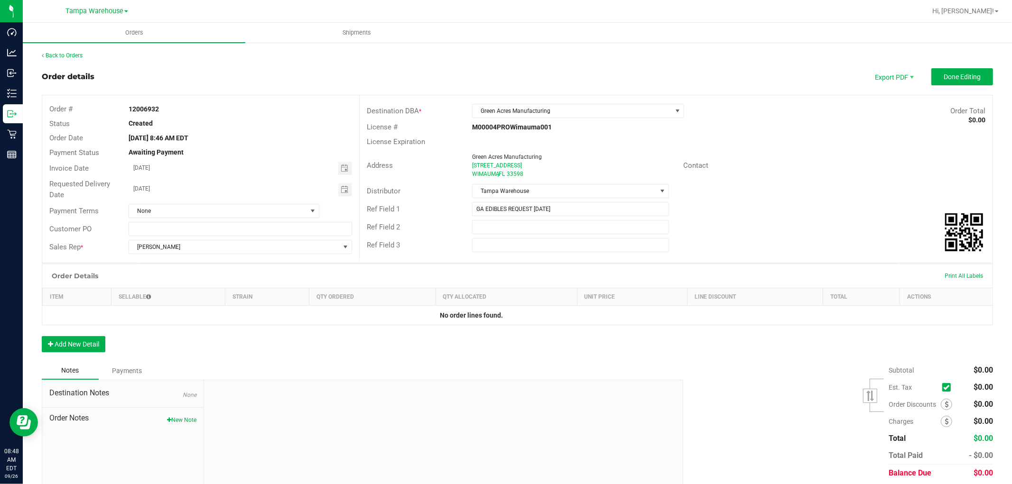
click at [830, 157] on div "Address Green Acres Manufacturing 2324 W LAKE DR WIMAUMA , FL 33598 Contact" at bounding box center [675, 165] width 633 height 33
click at [98, 350] on button "Add New Detail" at bounding box center [74, 344] width 64 height 16
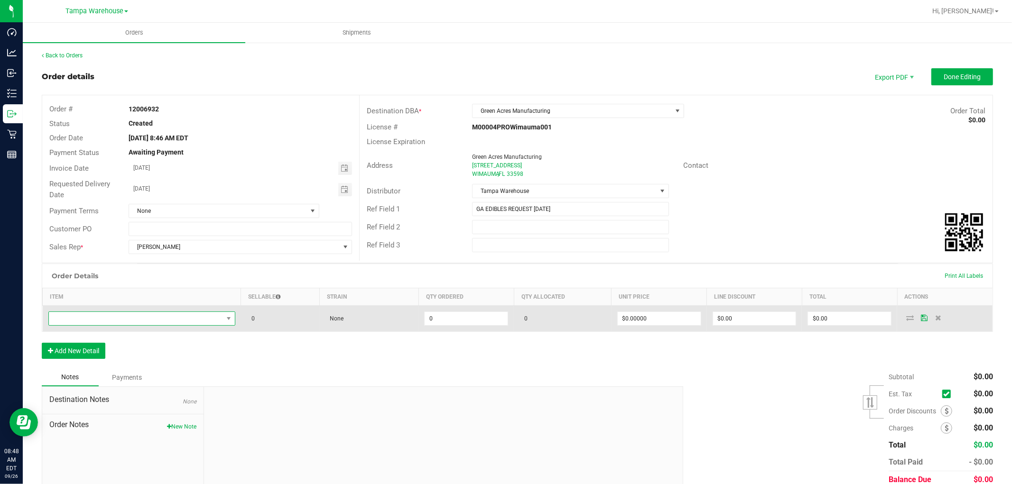
click at [150, 322] on span "NO DATA FOUND" at bounding box center [136, 318] width 174 height 13
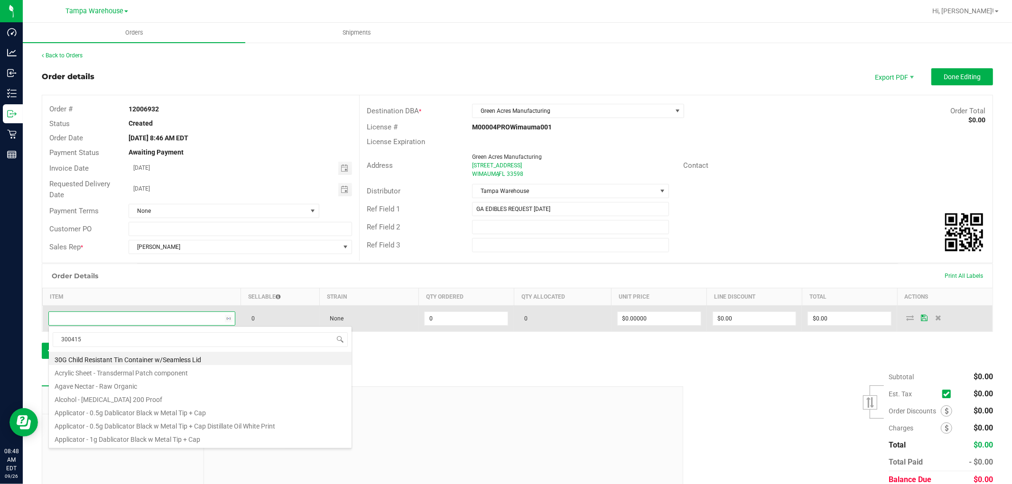
type input "3004157"
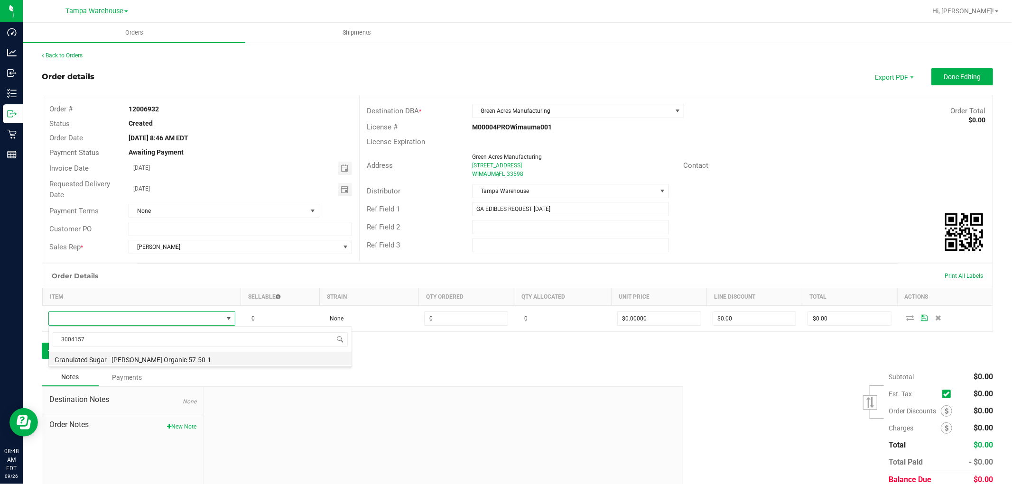
click at [183, 352] on li "Granulated Sugar - Vivion Organic 57-50-1" at bounding box center [200, 358] width 303 height 13
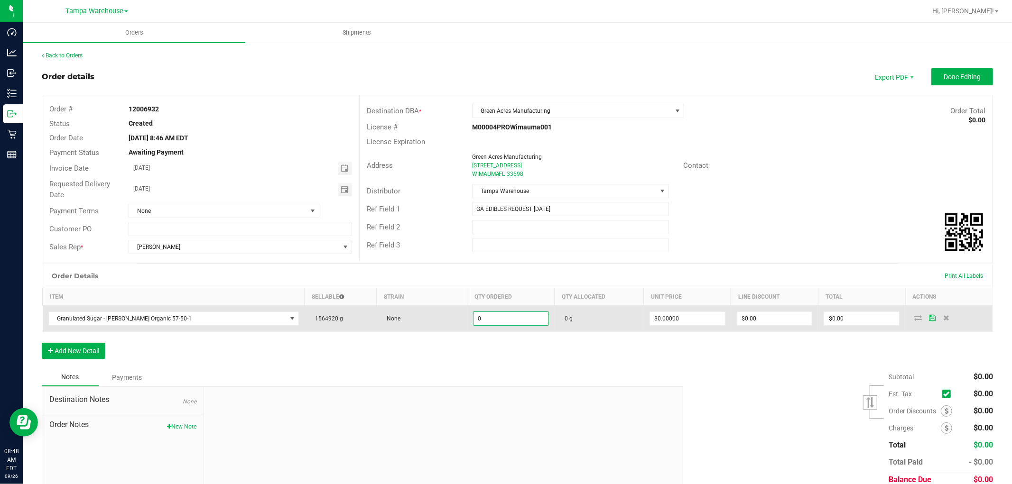
click at [485, 318] on input "0" at bounding box center [510, 318] width 75 height 13
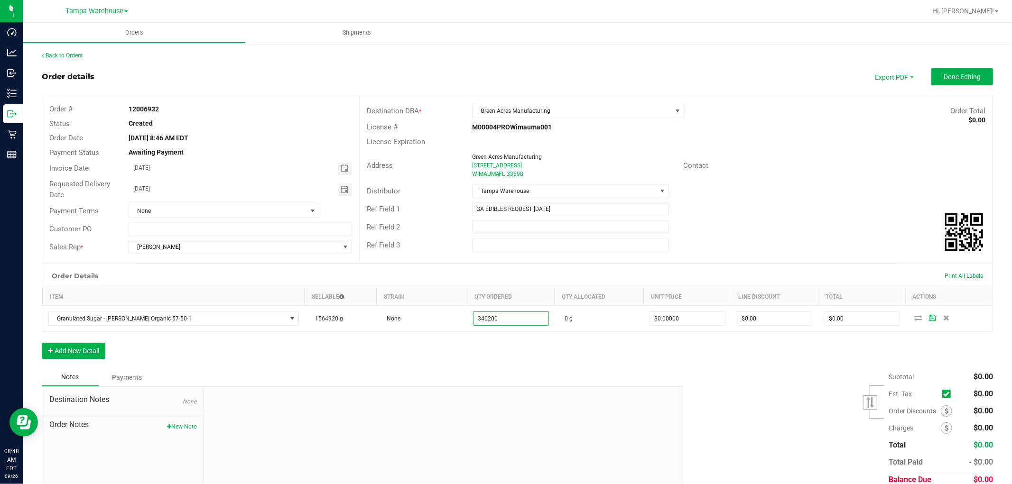
type input "340200.0000 g"
click at [485, 352] on div "Order Details Print All Labels Item Sellable Strain Qty Ordered Qty Allocated U…" at bounding box center [517, 316] width 951 height 105
click at [86, 349] on button "Add New Detail" at bounding box center [74, 351] width 64 height 16
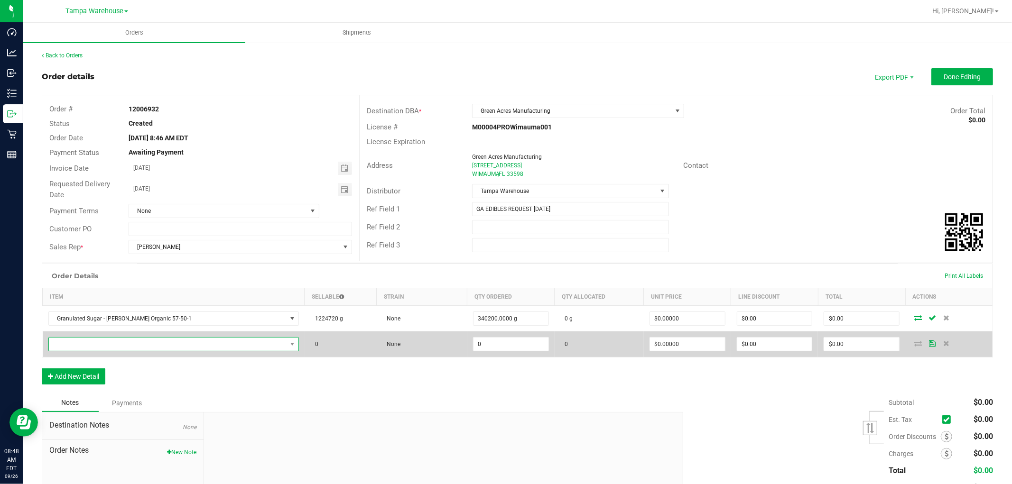
click at [96, 344] on span "NO DATA FOUND" at bounding box center [168, 344] width 238 height 13
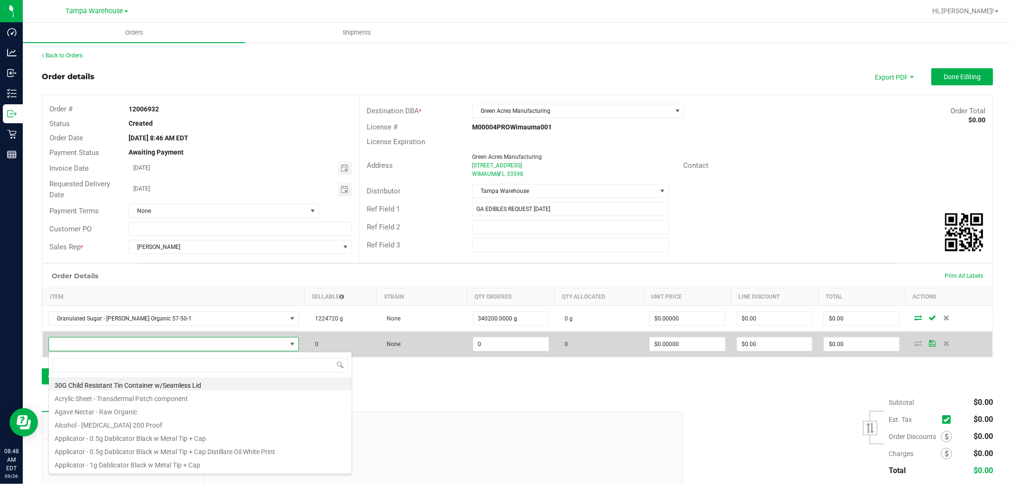
scroll to position [14, 212]
type input "3001158"
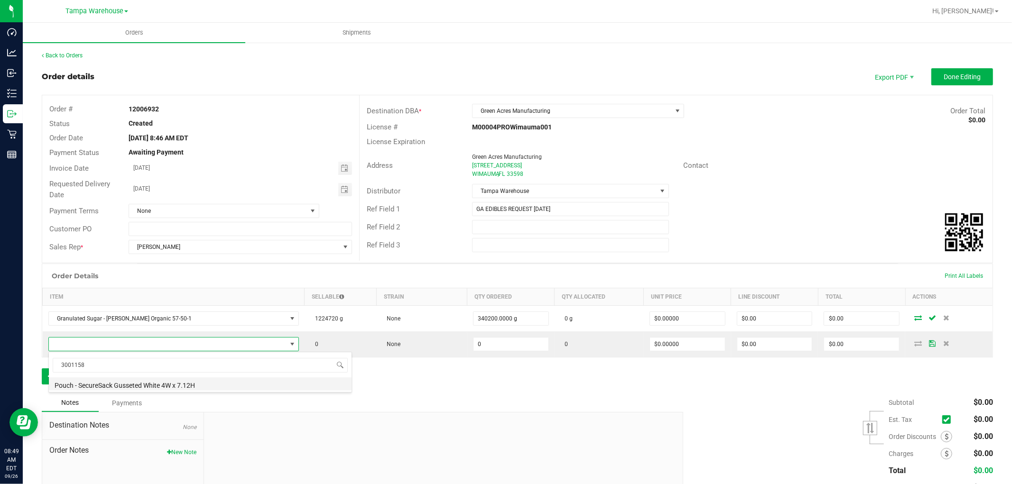
click at [196, 387] on li "Pouch - SecureSack Gusseted White 4W x 7.12H" at bounding box center [200, 384] width 303 height 13
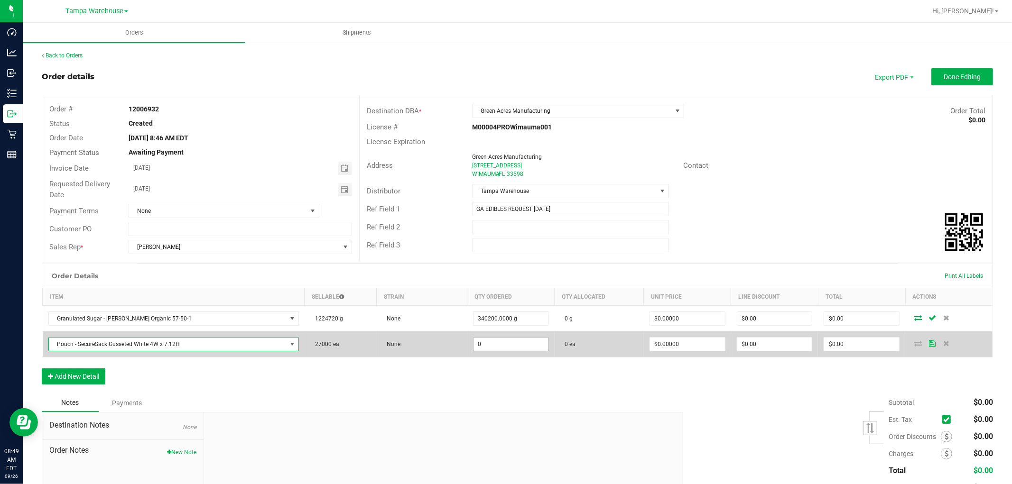
click at [508, 344] on input "0" at bounding box center [510, 344] width 75 height 13
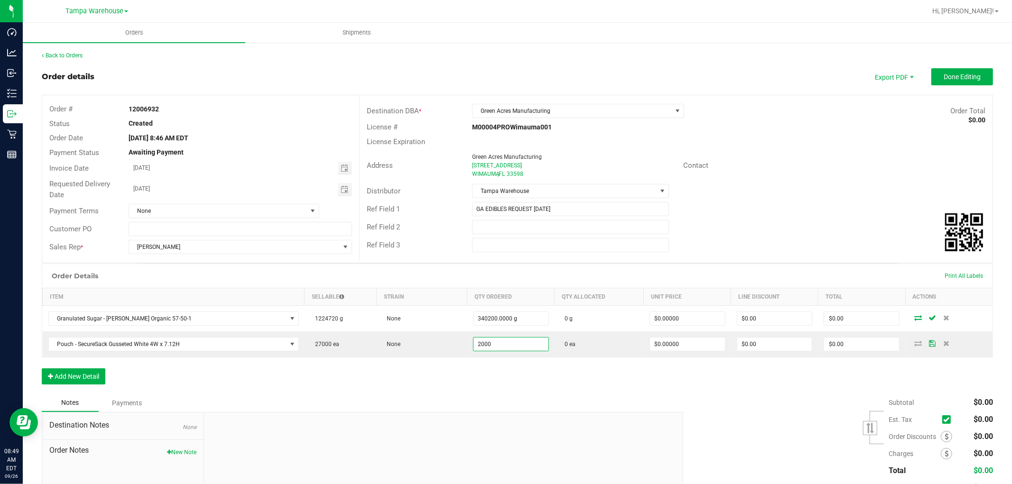
type input "2000 ea"
click at [480, 371] on div "Order Details Print All Labels Item Sellable Strain Qty Ordered Qty Allocated U…" at bounding box center [517, 329] width 951 height 130
click at [308, 380] on div "Order Details Print All Labels Item Sellable Strain Qty Ordered Qty Allocated U…" at bounding box center [517, 329] width 951 height 130
click at [72, 378] on button "Add New Detail" at bounding box center [74, 377] width 64 height 16
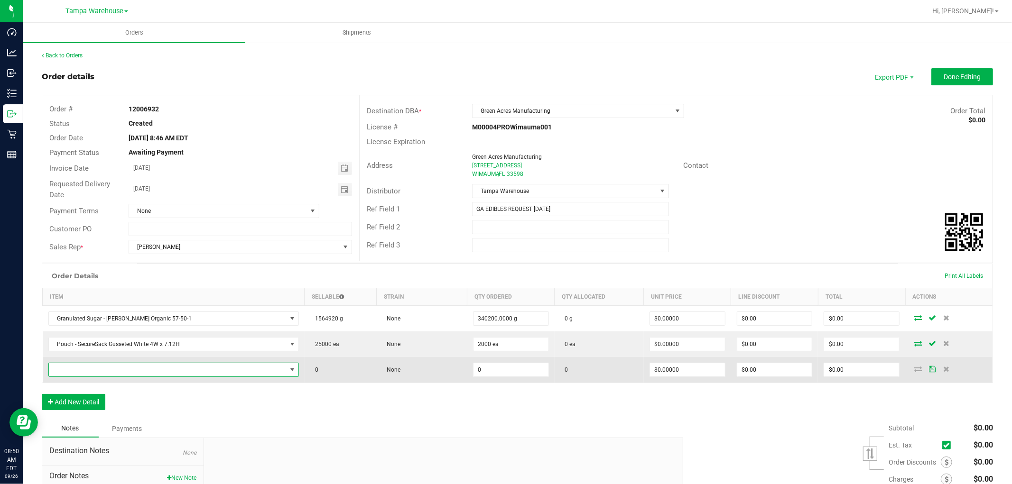
click at [106, 369] on span "NO DATA FOUND" at bounding box center [168, 369] width 238 height 13
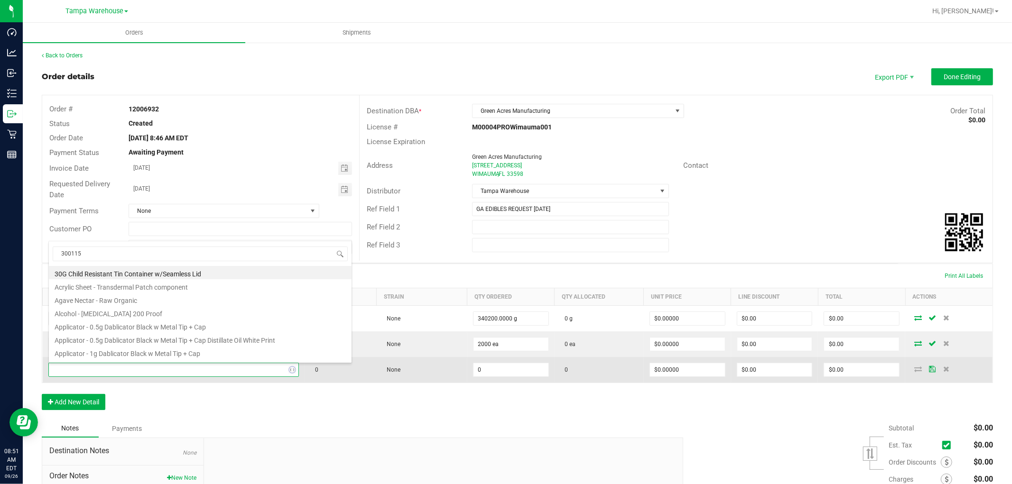
type input "3001155"
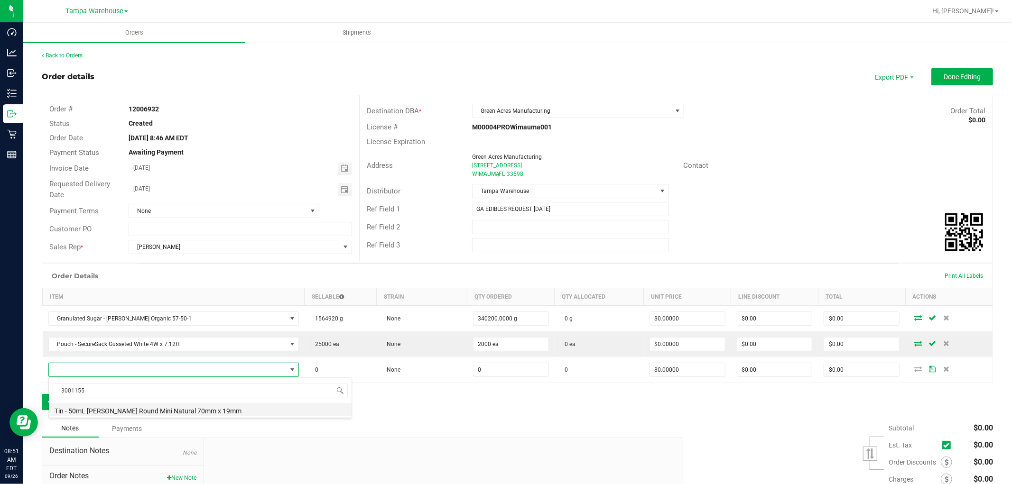
click at [179, 413] on li "Tin - 50mL Hoffman Round Mini Natural 70mm x 19mm" at bounding box center [200, 409] width 303 height 13
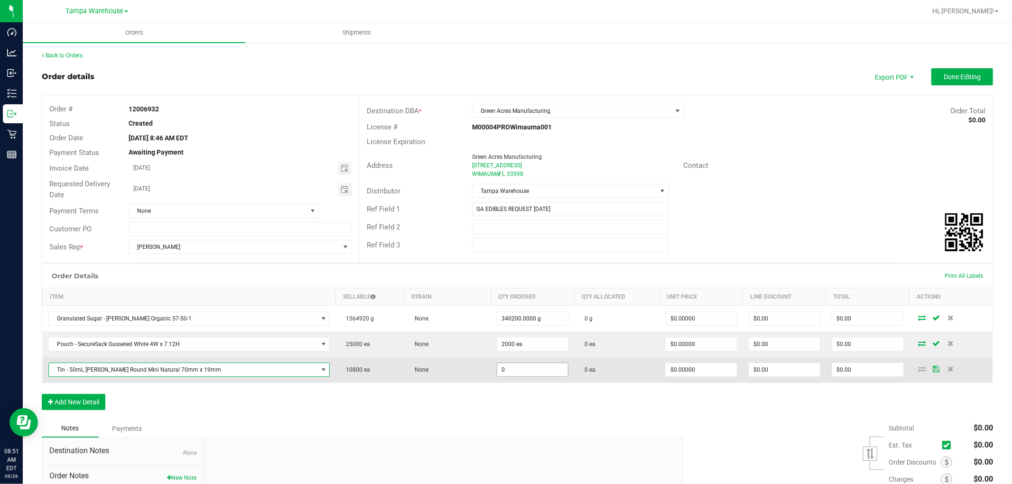
click at [508, 369] on input "0" at bounding box center [532, 369] width 71 height 13
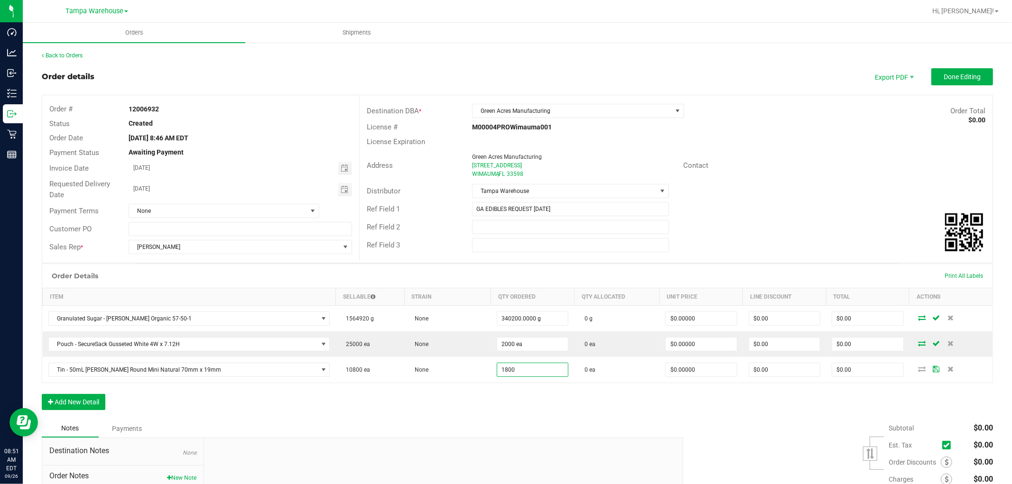
type input "1800 ea"
click at [488, 413] on div "Order Details Print All Labels Item Sellable Strain Qty Ordered Qty Allocated U…" at bounding box center [517, 342] width 951 height 156
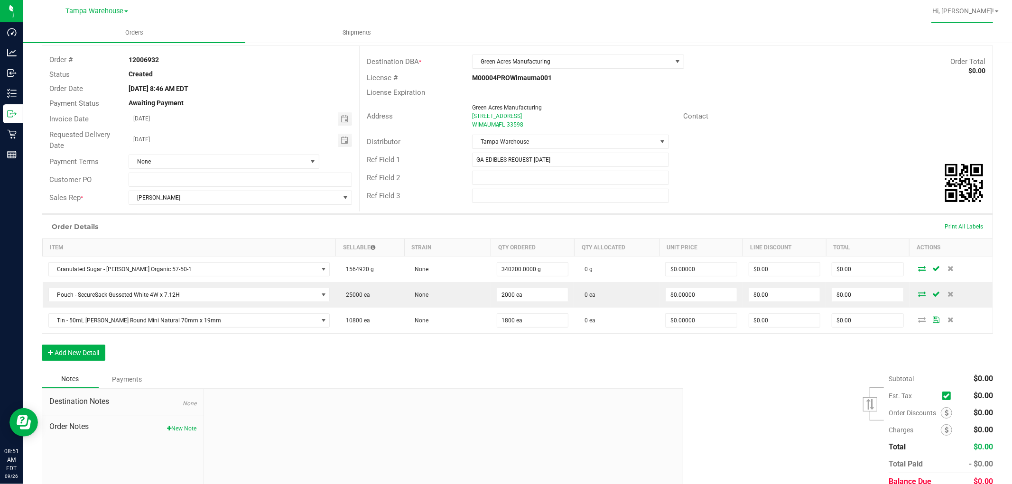
scroll to position [91, 0]
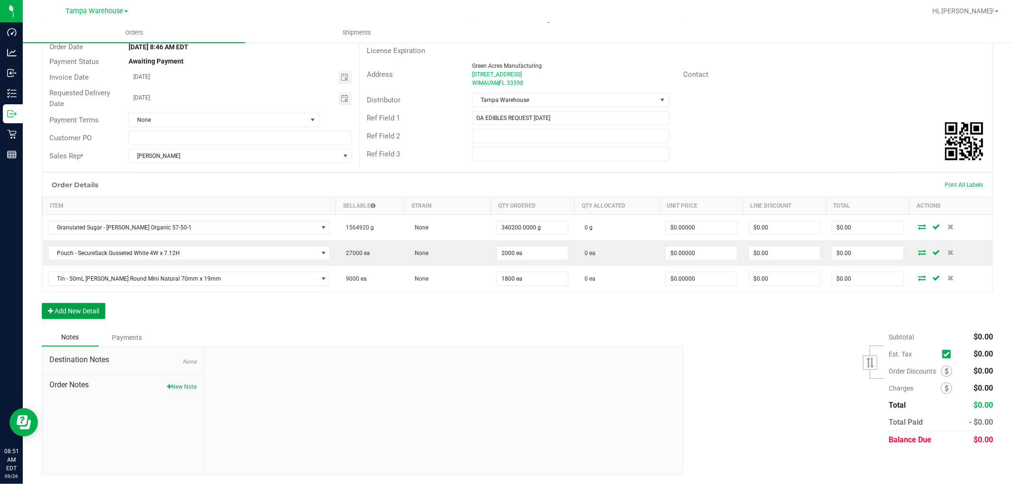
click at [72, 306] on button "Add New Detail" at bounding box center [74, 311] width 64 height 16
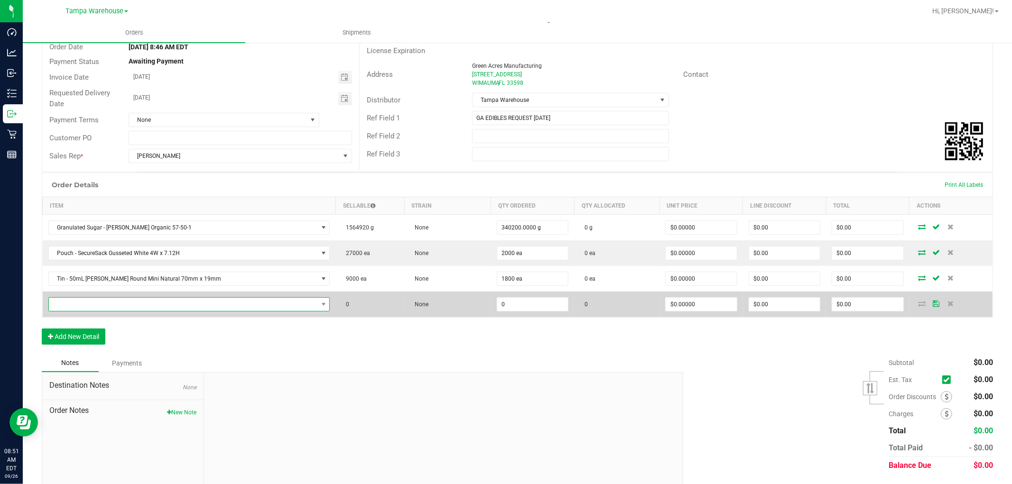
click at [74, 305] on span "NO DATA FOUND" at bounding box center [183, 304] width 269 height 13
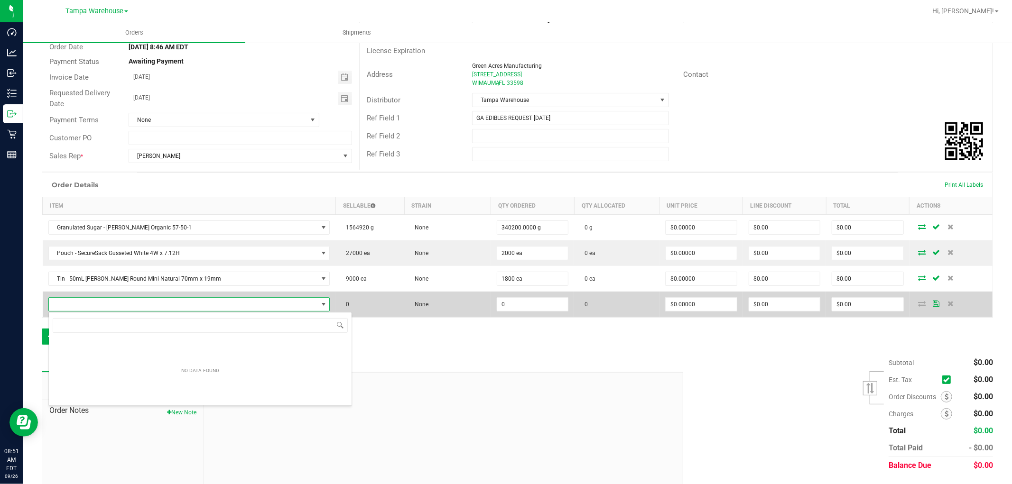
scroll to position [14, 252]
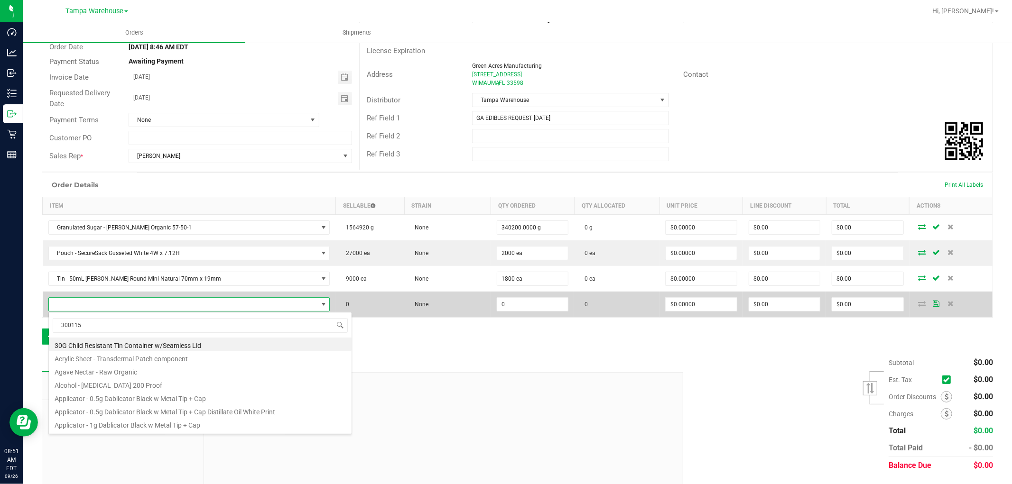
type input "3001156"
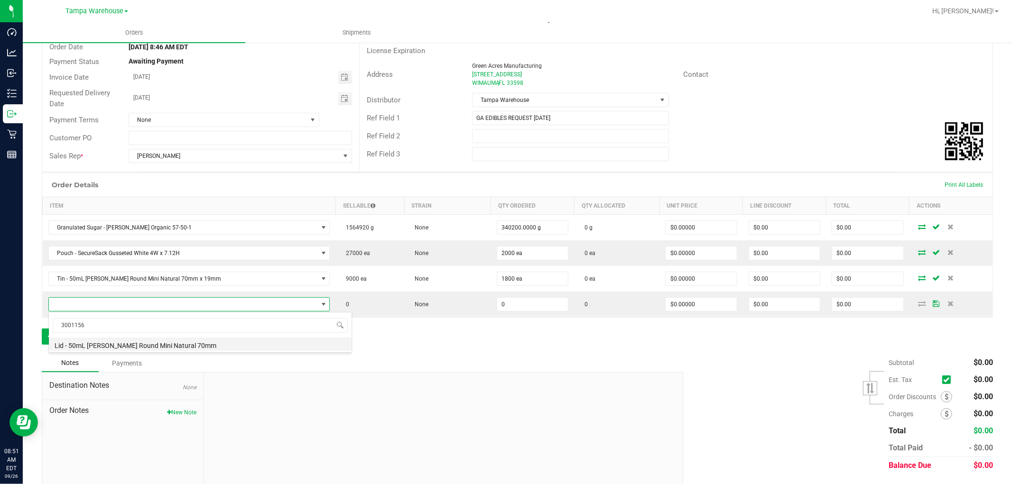
click at [141, 344] on li "Lid - 50mL Hoffman Round Mini Natural 70mm" at bounding box center [200, 344] width 303 height 13
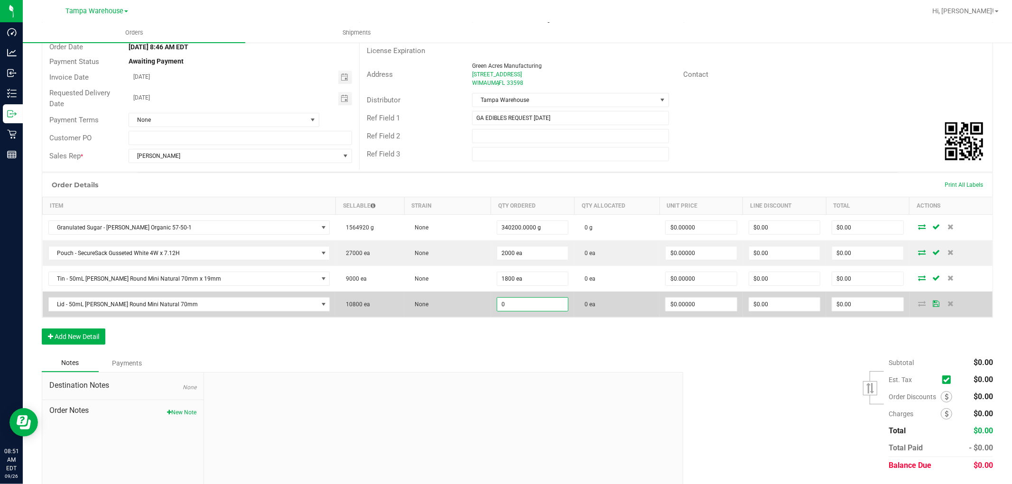
click at [497, 299] on input "0" at bounding box center [532, 304] width 71 height 13
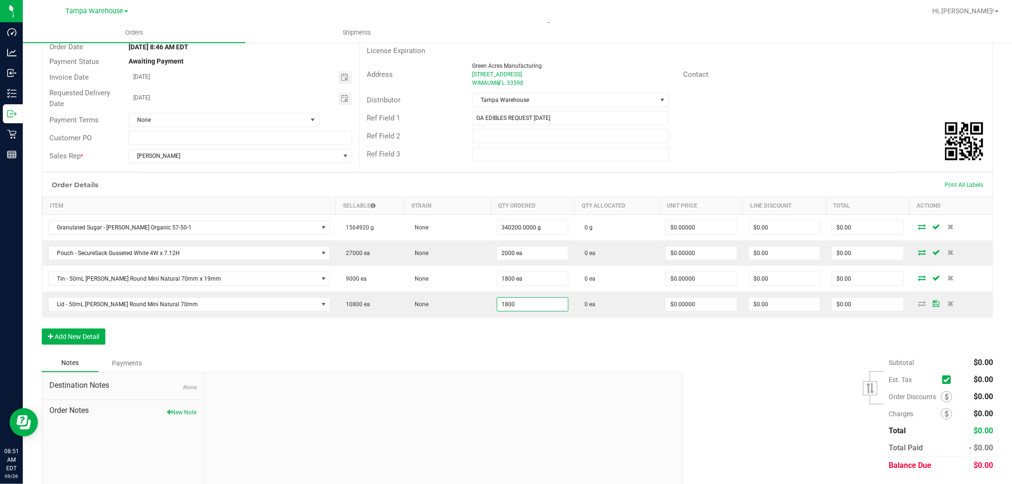
type input "1800 ea"
click at [465, 343] on div "Order Details Print All Labels Item Sellable Strain Qty Ordered Qty Allocated U…" at bounding box center [517, 264] width 951 height 182
click at [74, 338] on button "Add New Detail" at bounding box center [74, 337] width 64 height 16
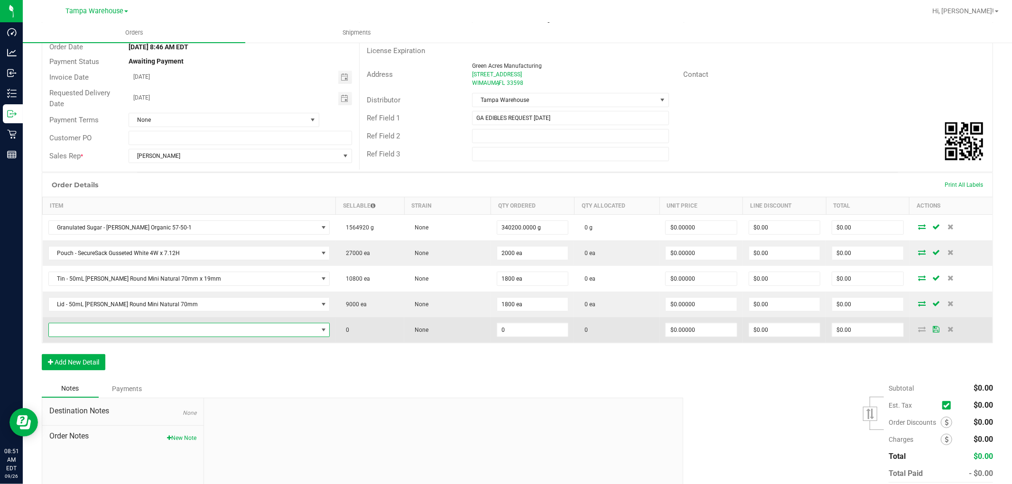
click at [109, 332] on span "NO DATA FOUND" at bounding box center [183, 329] width 269 height 13
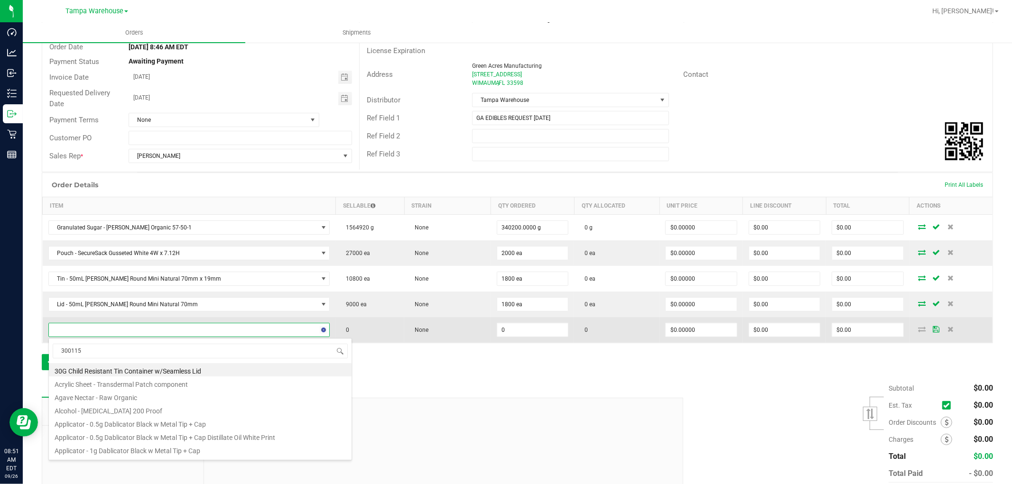
type input "3001159"
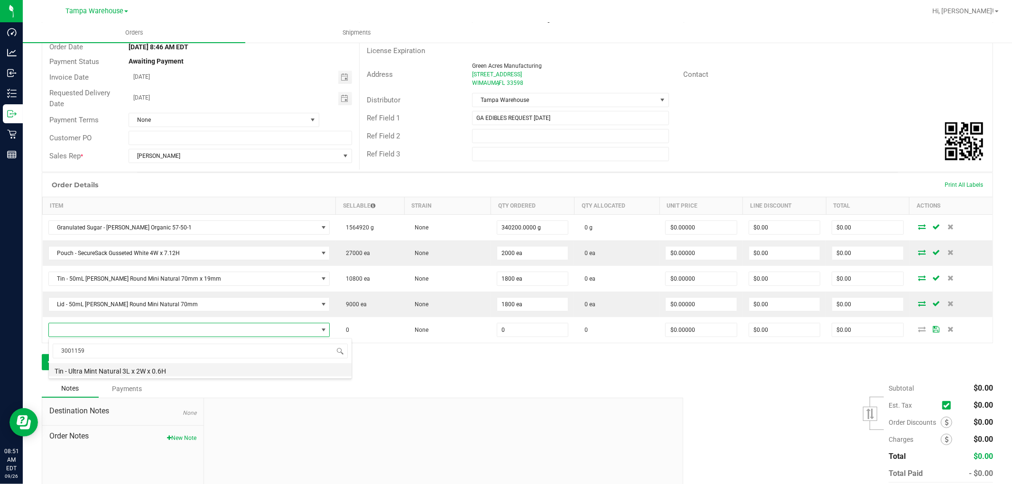
click at [163, 367] on li "Tin - Ultra Mint Natural 3L x 2W x 0.6H" at bounding box center [200, 369] width 303 height 13
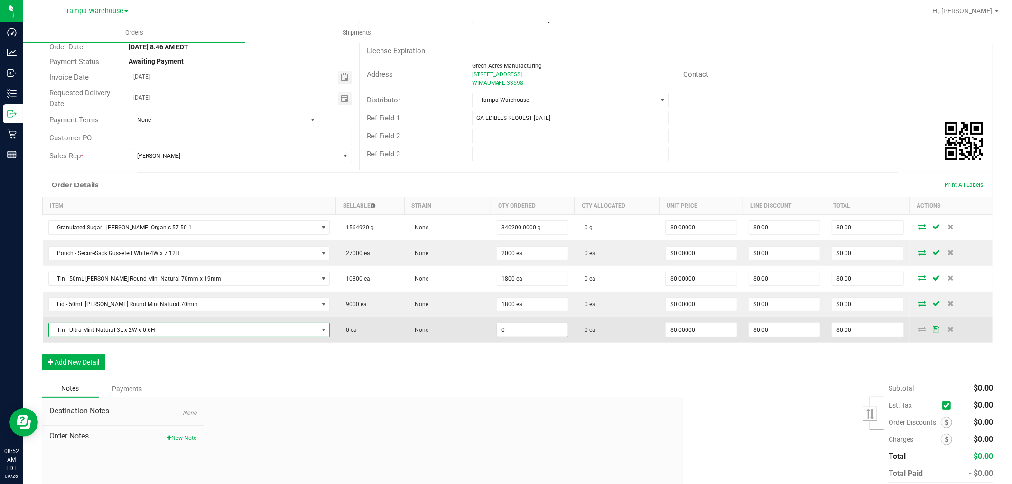
click at [497, 330] on input "0" at bounding box center [532, 329] width 71 height 13
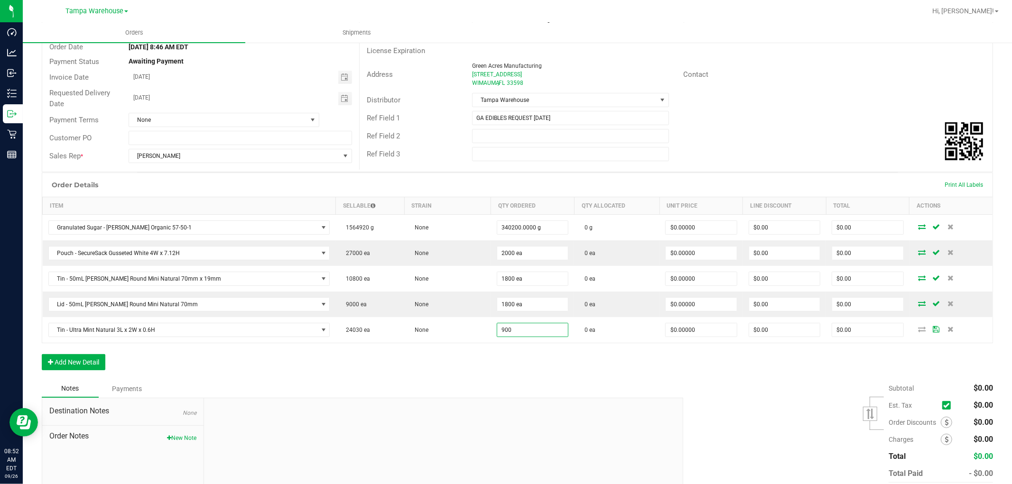
type input "900 ea"
drag, startPoint x: 473, startPoint y: 372, endPoint x: 462, endPoint y: 368, distance: 11.3
click at [472, 373] on div "Order Details Print All Labels Item Sellable Strain Qty Ordered Qty Allocated U…" at bounding box center [517, 276] width 951 height 207
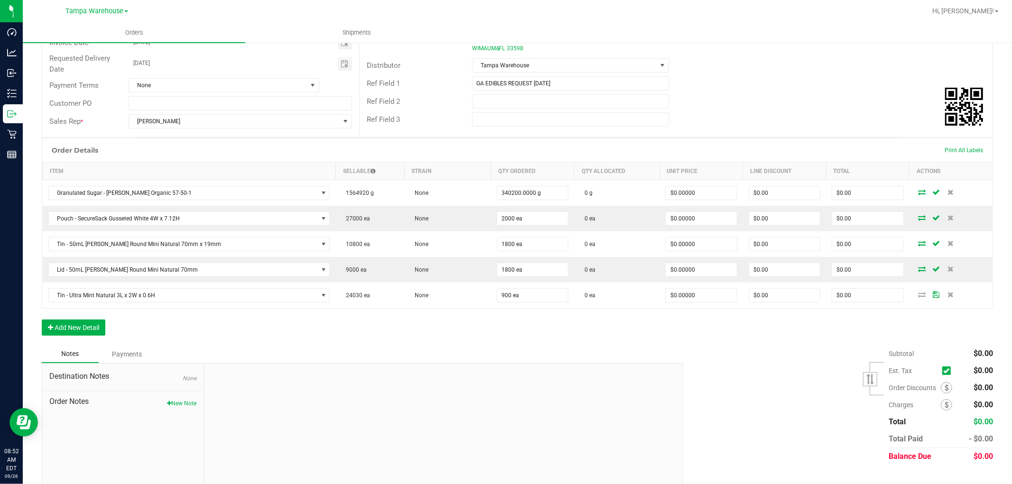
scroll to position [143, 0]
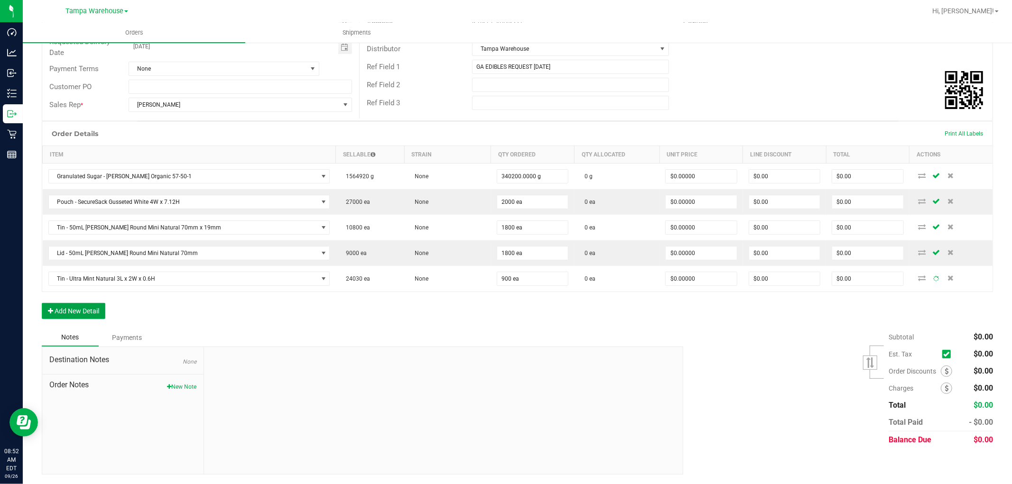
click at [85, 313] on button "Add New Detail" at bounding box center [74, 311] width 64 height 16
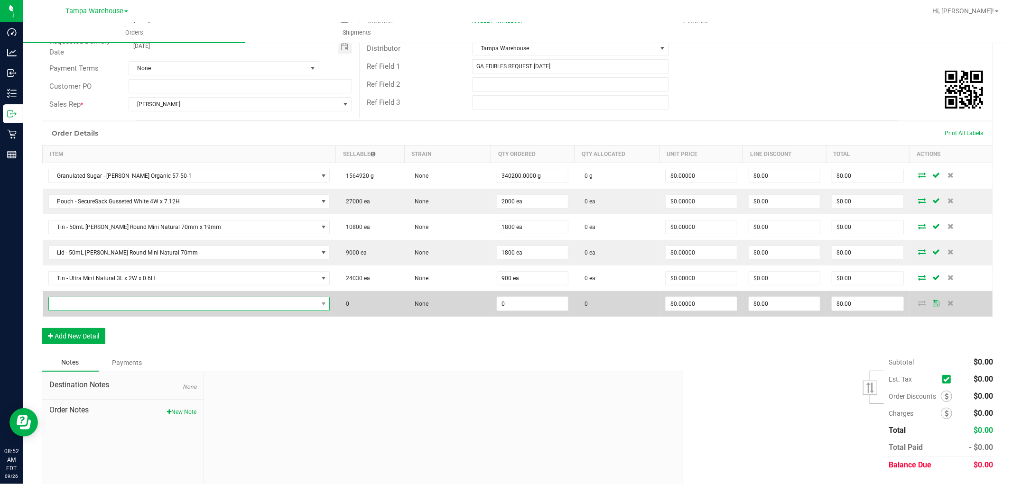
click at [96, 305] on span "NO DATA FOUND" at bounding box center [183, 303] width 269 height 13
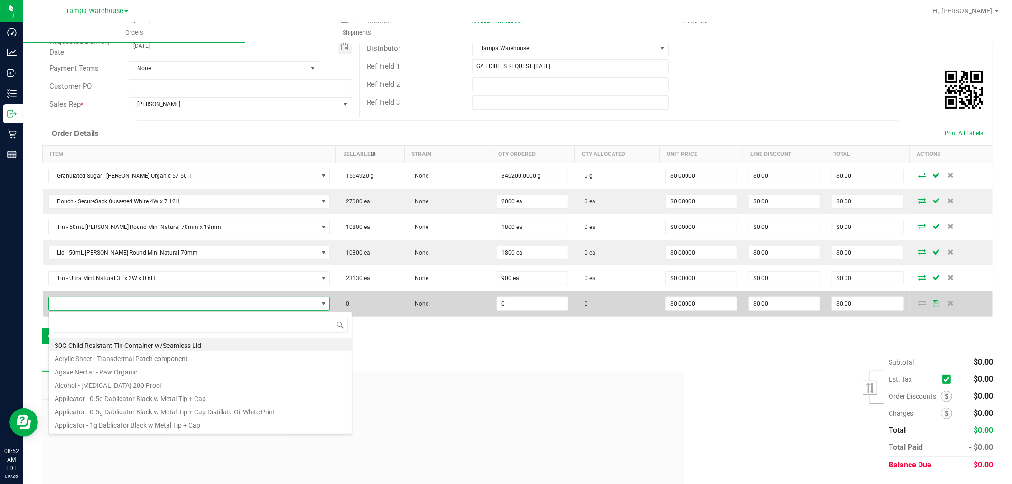
scroll to position [14, 252]
type input "3000693"
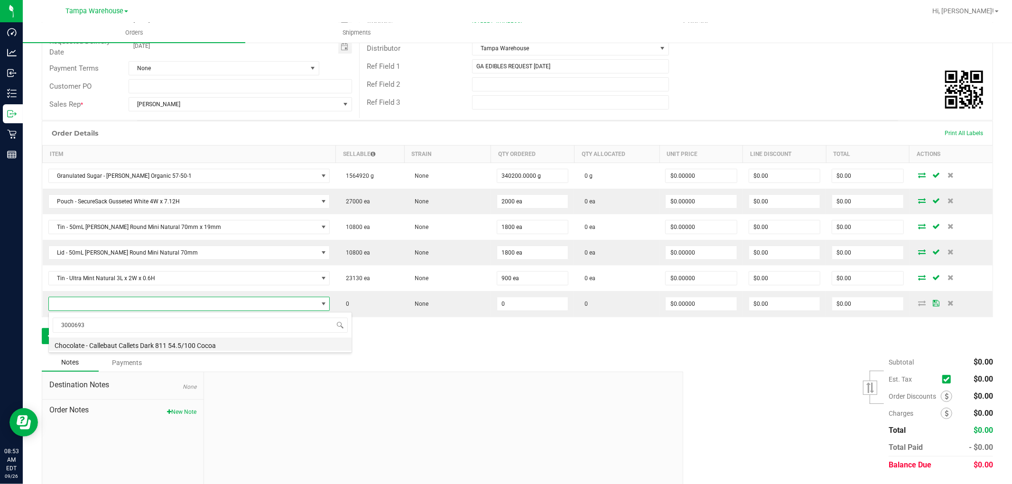
click at [191, 344] on li "Chocolate - Callebaut Callets Dark 811 54.5/100 Cocoa" at bounding box center [200, 344] width 303 height 13
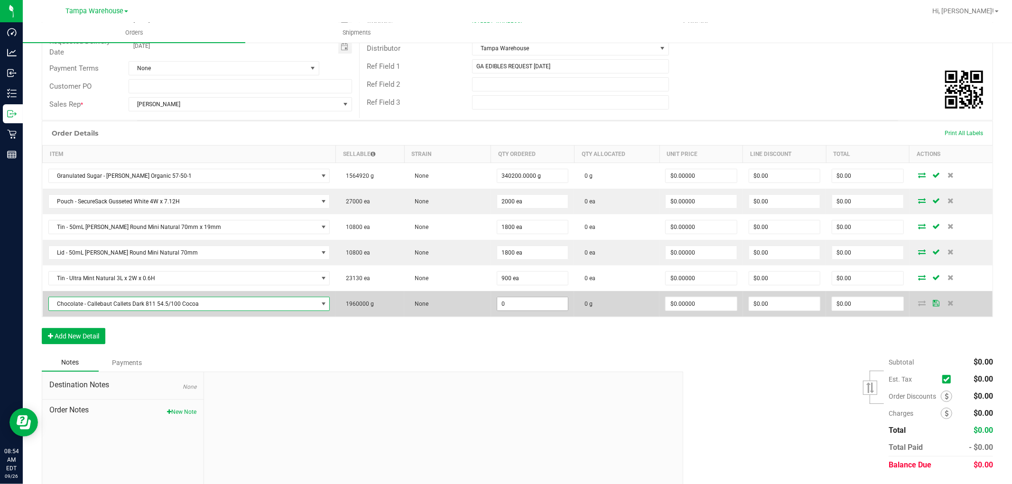
click at [497, 304] on input "0" at bounding box center [532, 303] width 71 height 13
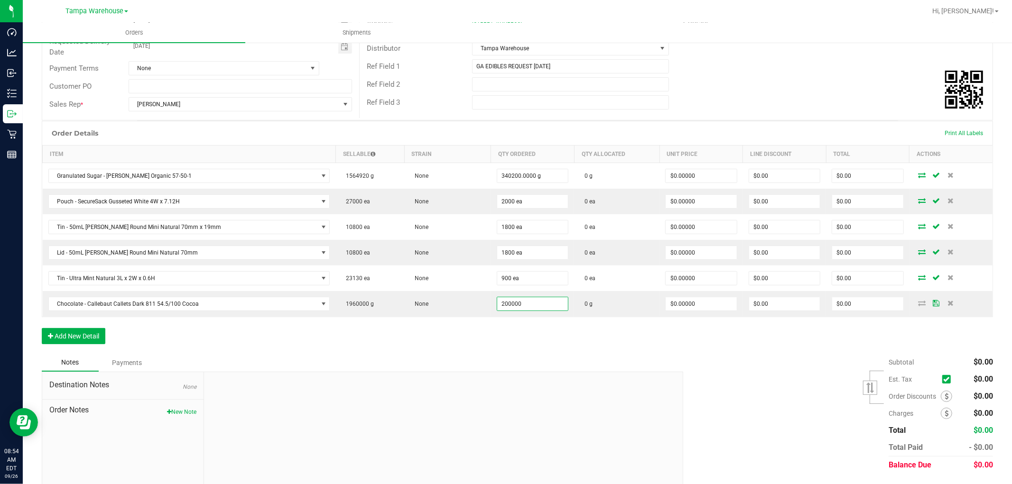
type input "200000.0000 g"
click at [411, 351] on div "Order Details Print All Labels Item Sellable Strain Qty Ordered Qty Allocated U…" at bounding box center [517, 237] width 951 height 233
click at [94, 342] on button "Add New Detail" at bounding box center [74, 336] width 64 height 16
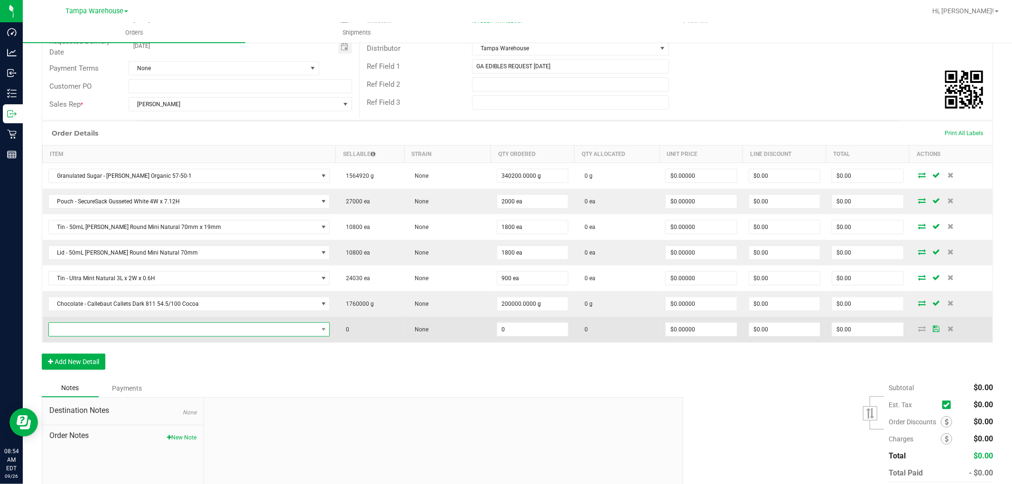
click at [111, 334] on span "NO DATA FOUND" at bounding box center [183, 329] width 269 height 13
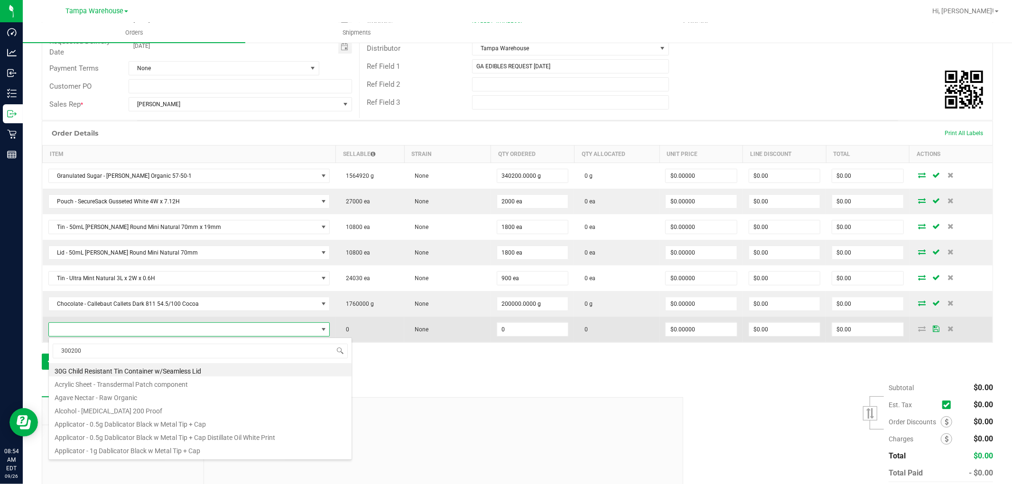
type input "3002000"
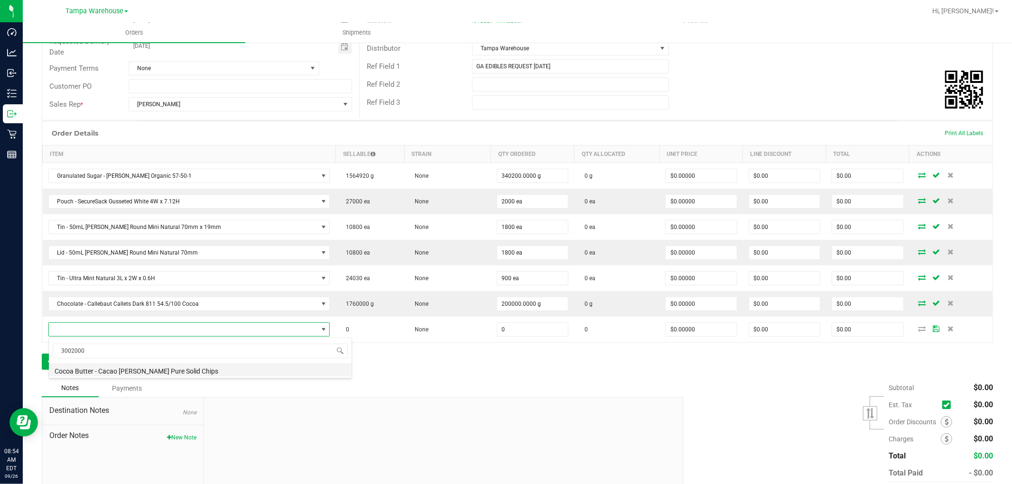
click at [157, 372] on li "Cocoa Butter - Cacao Barry Pure Solid Chips" at bounding box center [200, 369] width 303 height 13
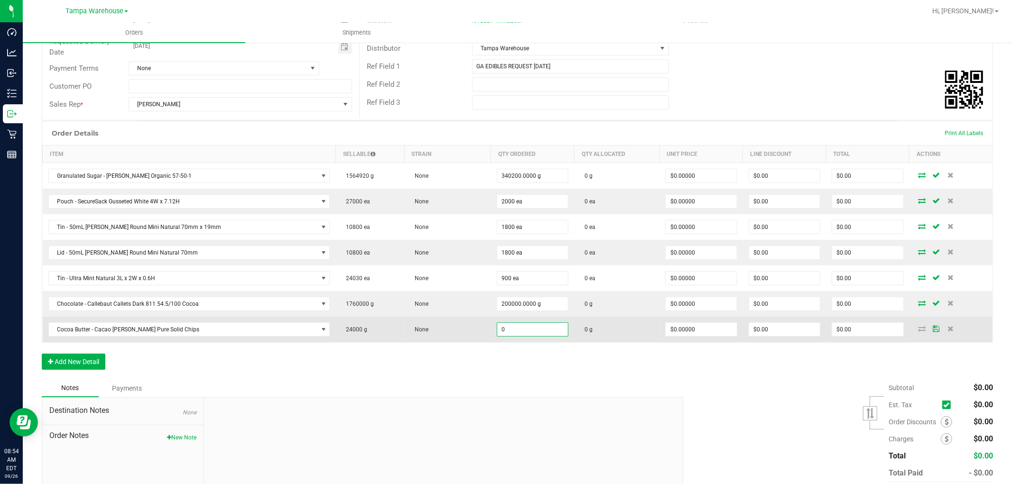
click at [497, 330] on input "0" at bounding box center [532, 329] width 71 height 13
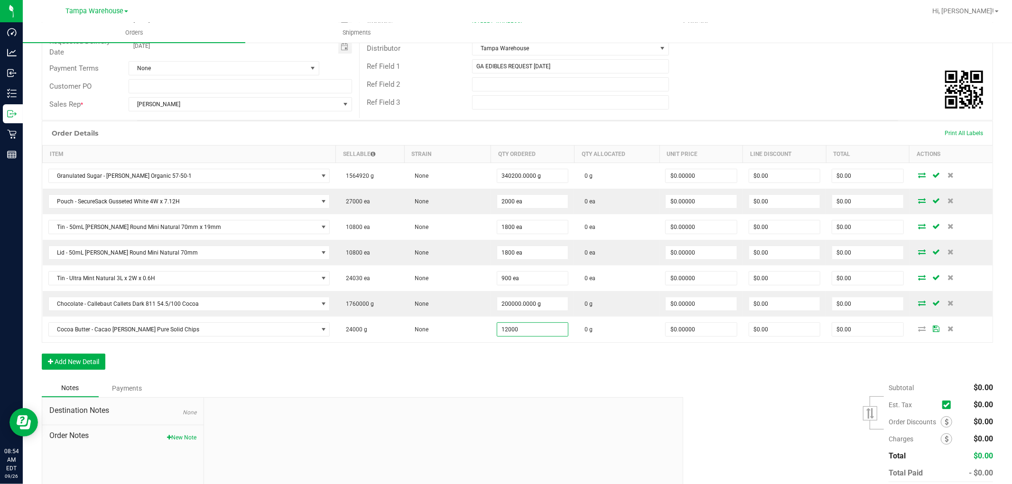
type input "12000.0000 g"
click at [492, 360] on div "Order Details Print All Labels Item Sellable Strain Qty Ordered Qty Allocated U…" at bounding box center [517, 250] width 951 height 258
click at [73, 363] on button "Add New Detail" at bounding box center [74, 362] width 64 height 16
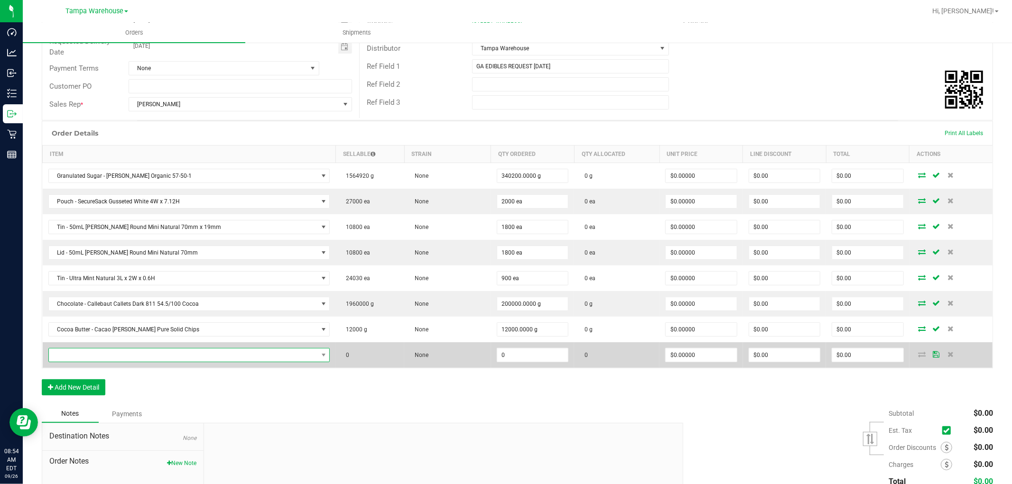
click at [93, 358] on span "NO DATA FOUND" at bounding box center [183, 355] width 269 height 13
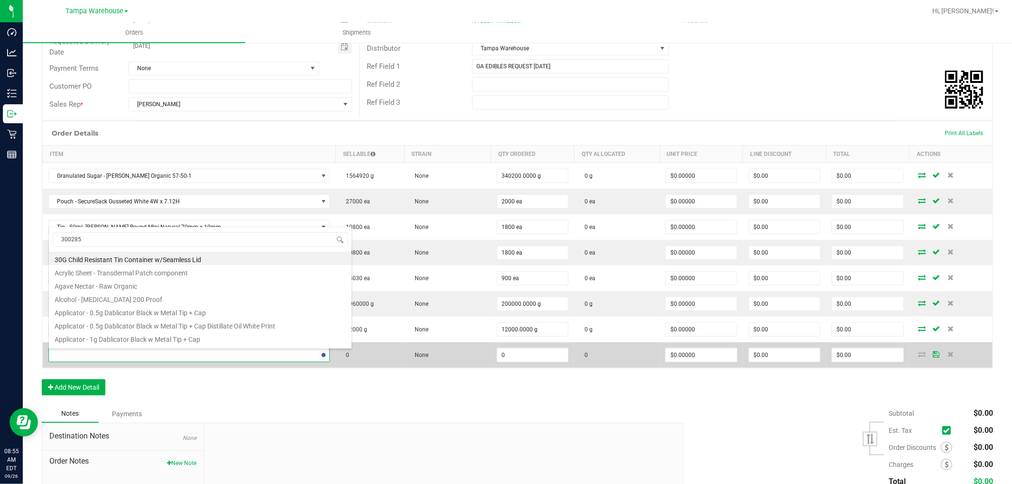
type input "3002850"
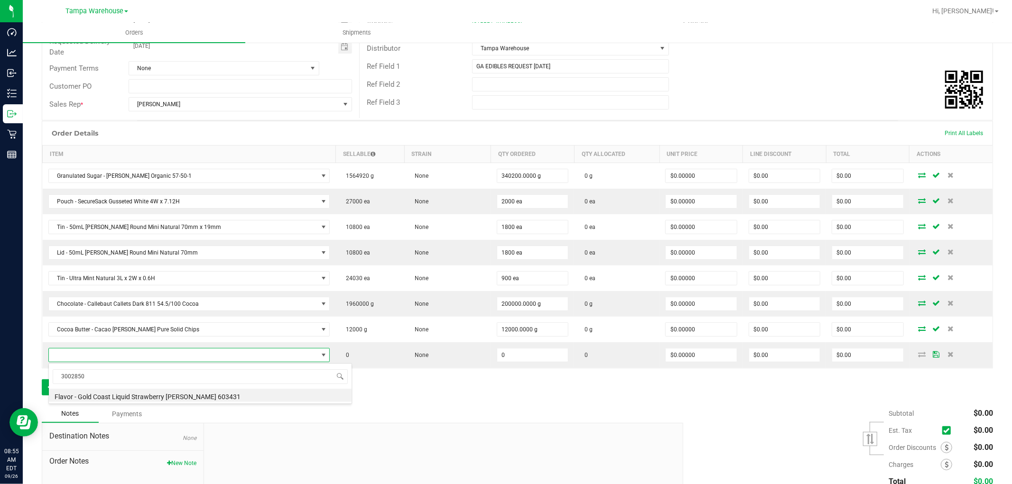
click at [182, 396] on li "Flavor - Gold Coast Liquid Strawberry Margarita 603431" at bounding box center [200, 395] width 303 height 13
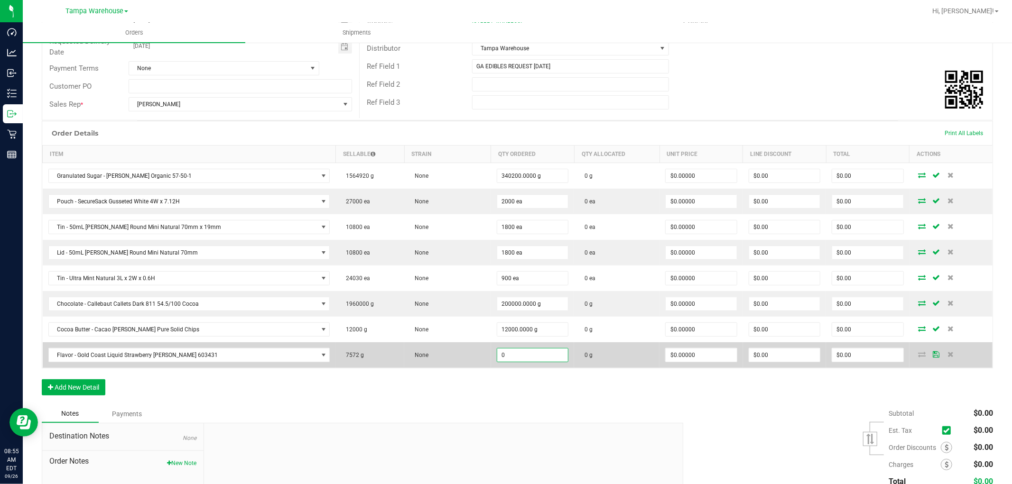
click at [506, 354] on input "0" at bounding box center [532, 355] width 71 height 13
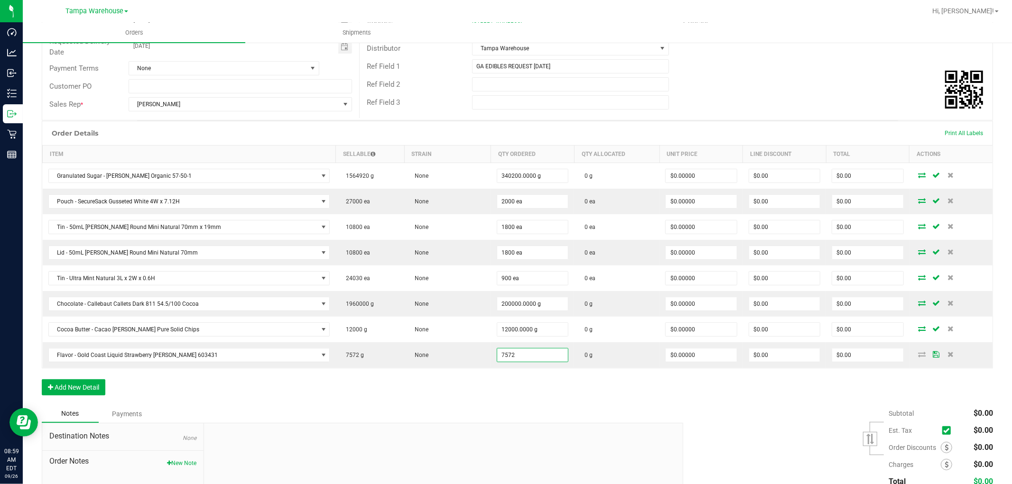
type input "7572.0000 g"
click at [525, 393] on div "Order Details Print All Labels Item Sellable Strain Qty Ordered Qty Allocated U…" at bounding box center [517, 263] width 951 height 284
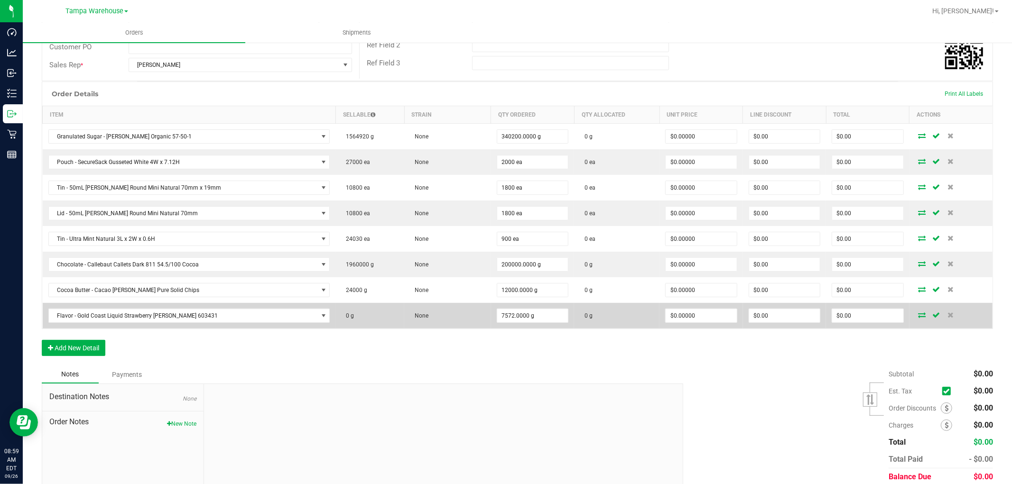
scroll to position [220, 0]
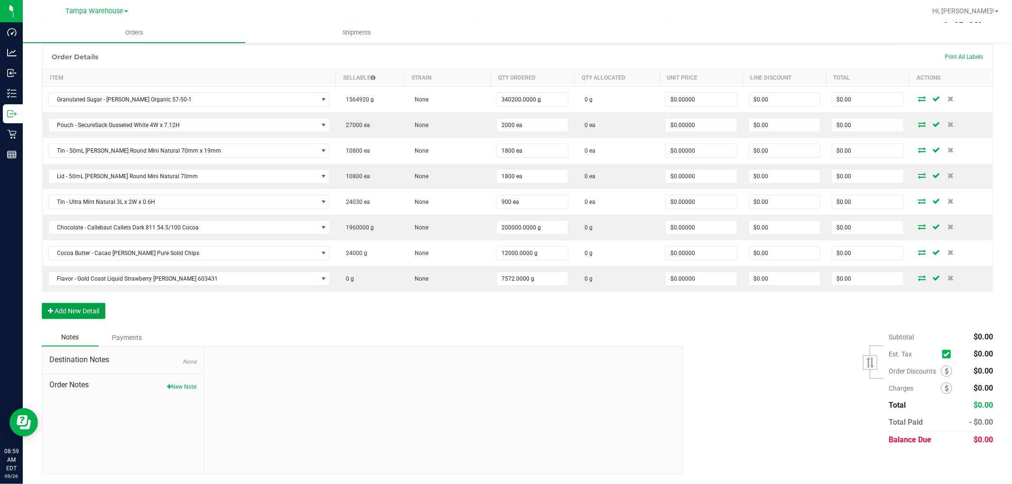
click at [93, 306] on button "Add New Detail" at bounding box center [74, 311] width 64 height 16
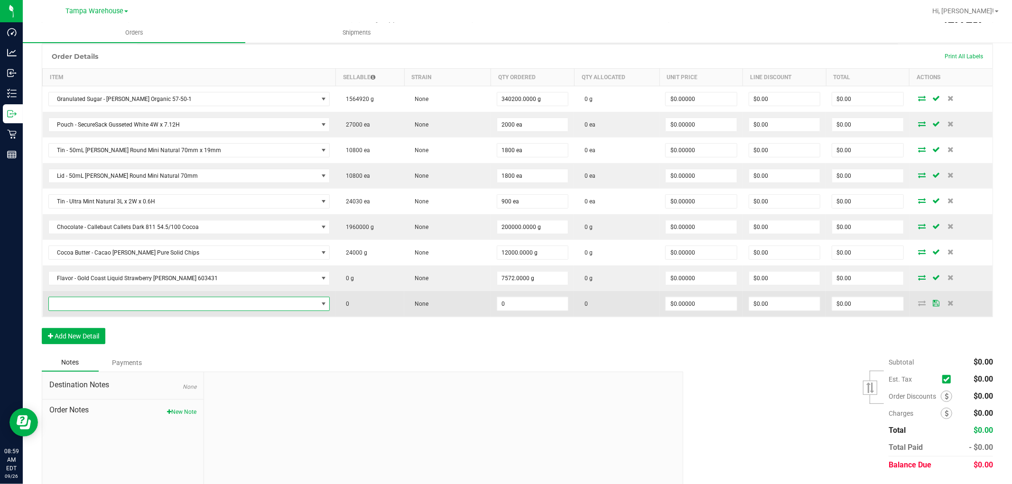
click at [121, 304] on span "NO DATA FOUND" at bounding box center [183, 303] width 269 height 13
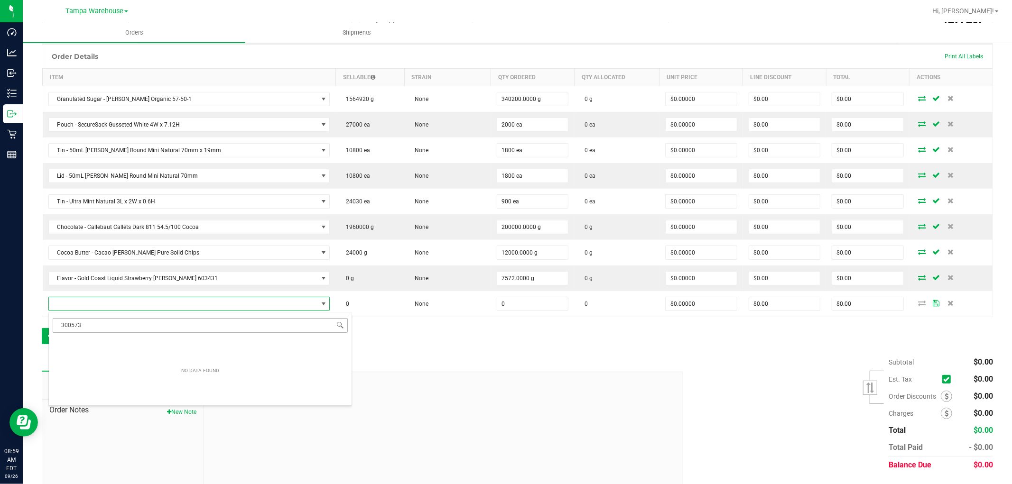
click at [68, 326] on input "300573" at bounding box center [200, 325] width 295 height 15
type input "3000573"
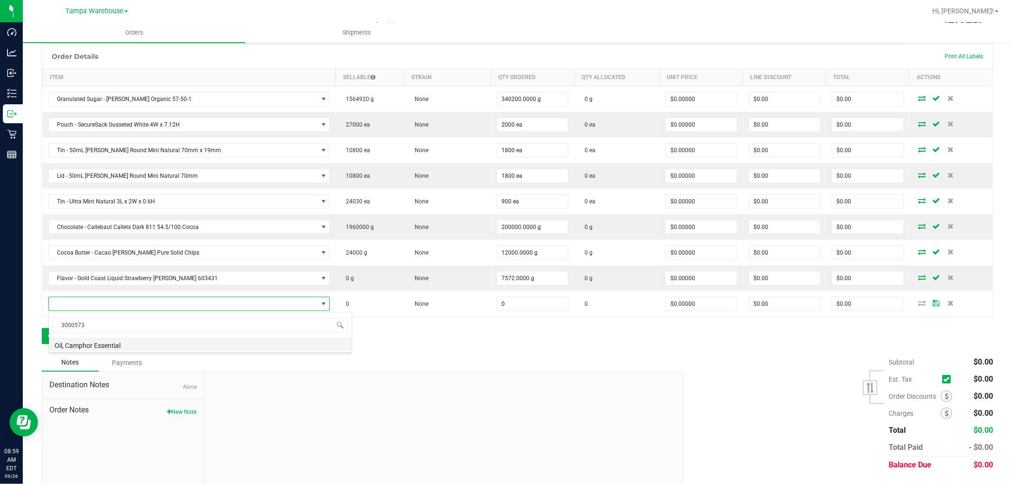
click at [146, 344] on li "Oil, Camphor Essential" at bounding box center [200, 344] width 303 height 13
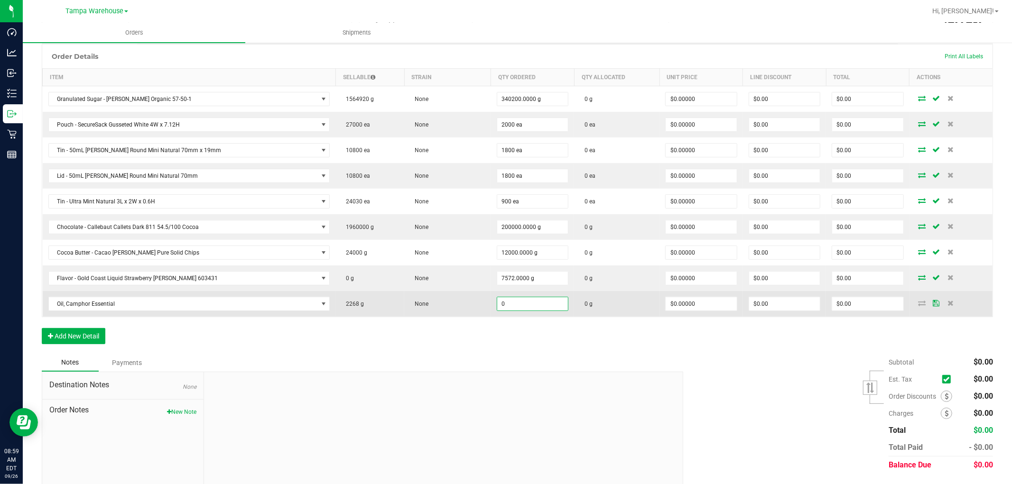
click at [499, 302] on input "0" at bounding box center [532, 303] width 71 height 13
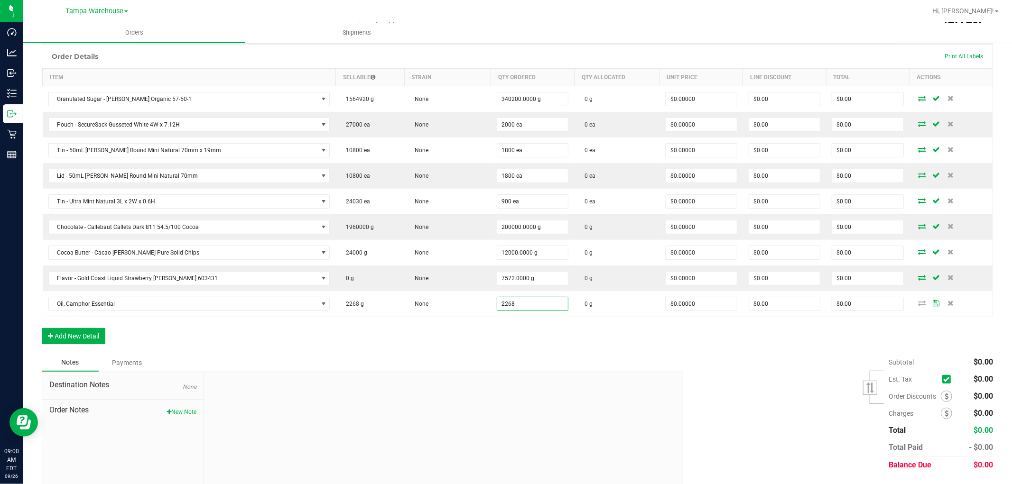
type input "2268.0000 g"
click at [456, 329] on div "Order Details Print All Labels Item Sellable Strain Qty Ordered Qty Allocated U…" at bounding box center [517, 199] width 951 height 310
click at [88, 334] on button "Add New Detail" at bounding box center [74, 336] width 64 height 16
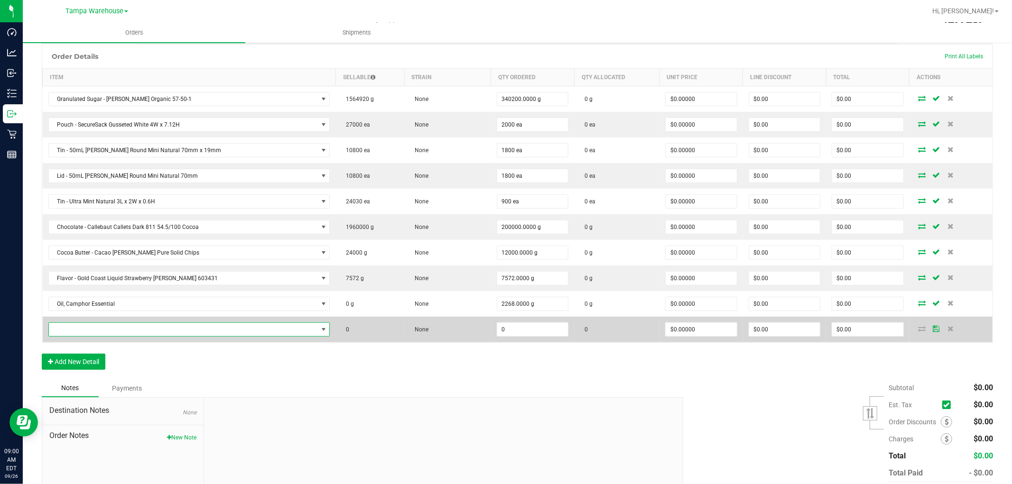
click at [95, 333] on span "NO DATA FOUND" at bounding box center [183, 329] width 269 height 13
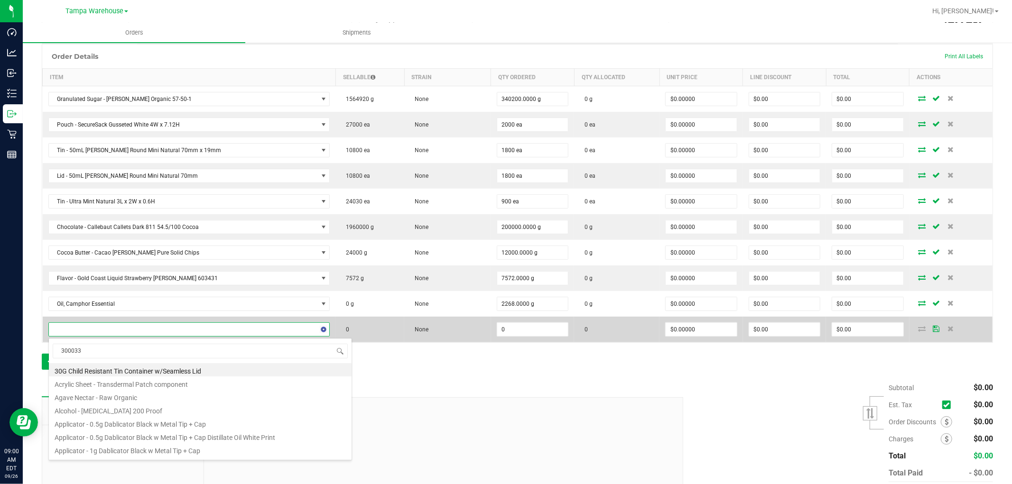
type input "3000335"
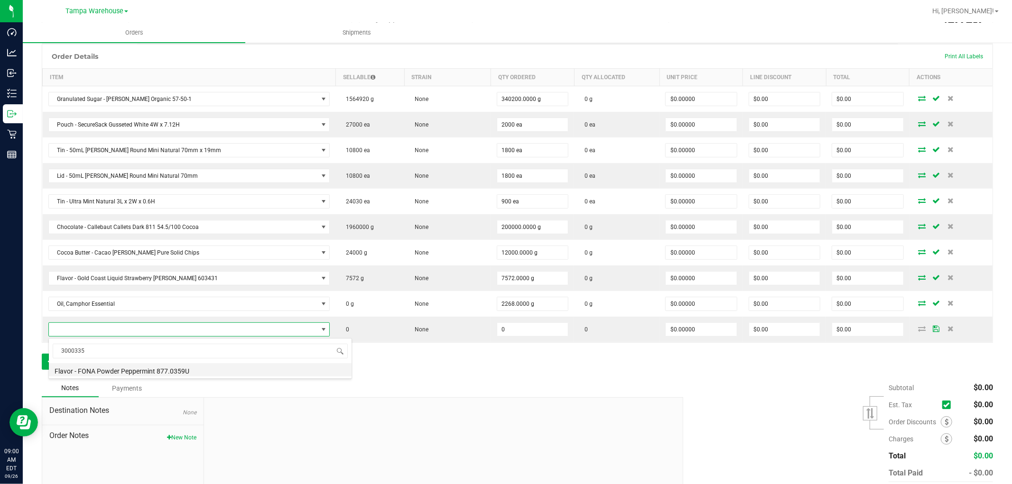
click at [163, 369] on li "Flavor - FONA Powder Peppermint 877.0359U" at bounding box center [200, 369] width 303 height 13
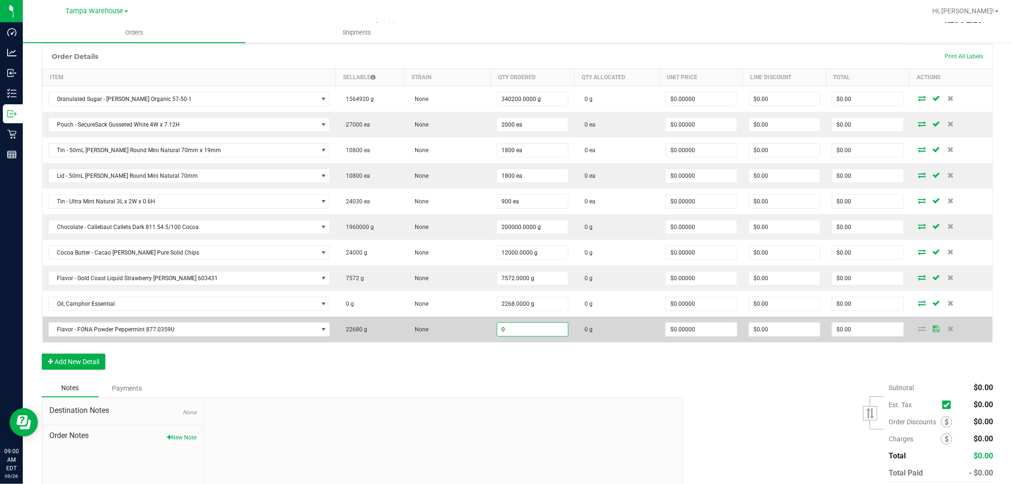
click at [497, 336] on input "0" at bounding box center [532, 329] width 71 height 13
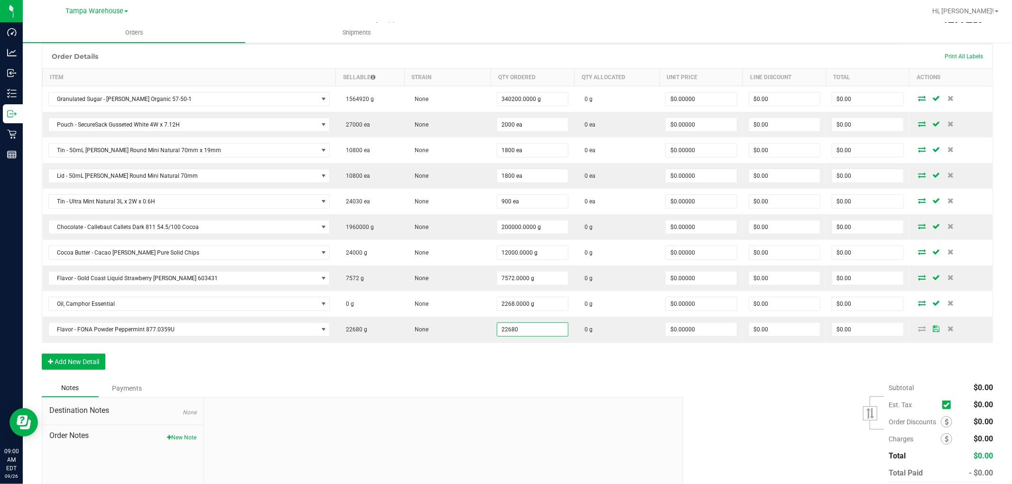
type input "22680.0000 g"
click at [464, 366] on div "Order Details Print All Labels Item Sellable Strain Qty Ordered Qty Allocated U…" at bounding box center [517, 211] width 951 height 335
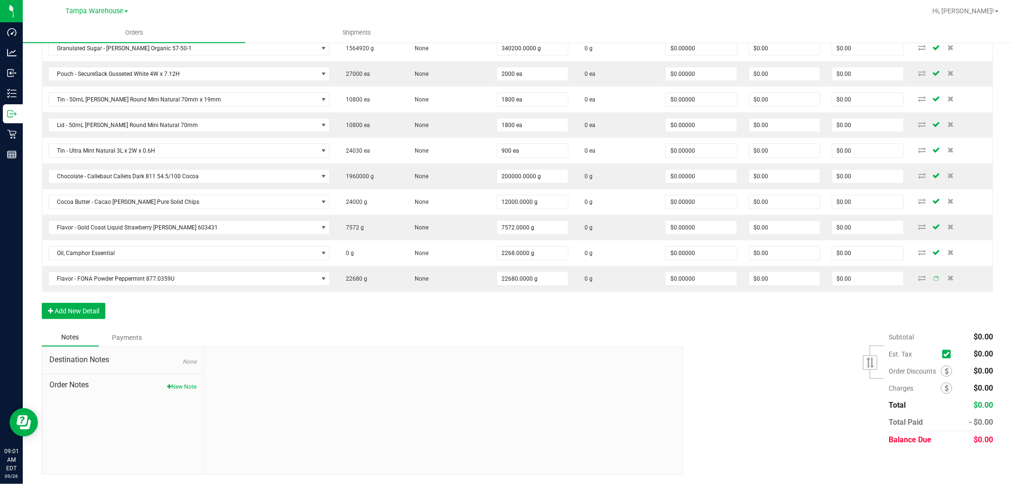
scroll to position [271, 0]
click at [97, 314] on button "Add New Detail" at bounding box center [74, 311] width 64 height 16
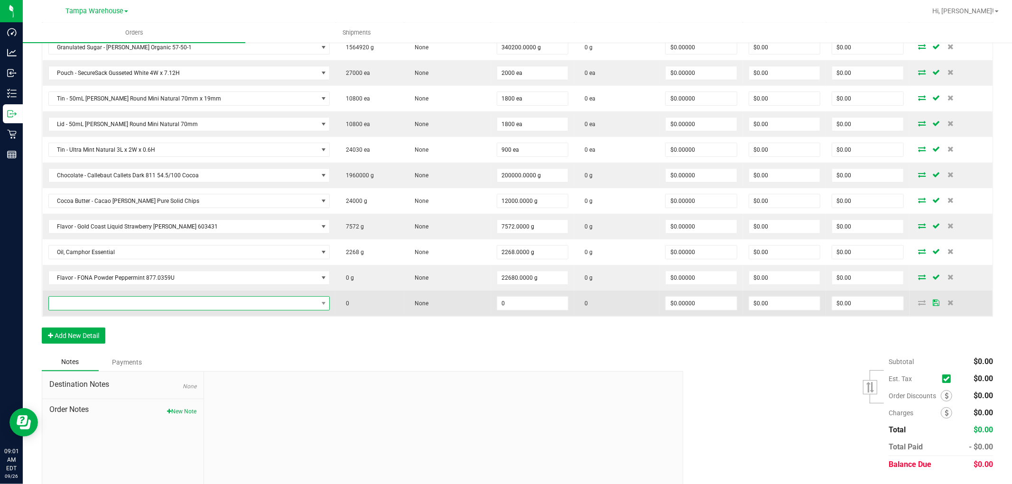
click at [115, 306] on span "NO DATA FOUND" at bounding box center [183, 303] width 269 height 13
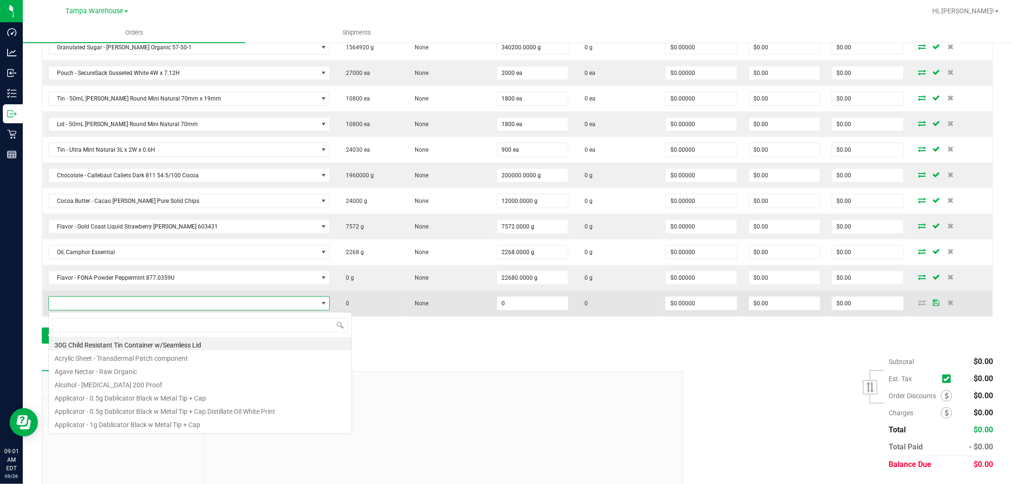
scroll to position [14, 252]
type input "3004309"
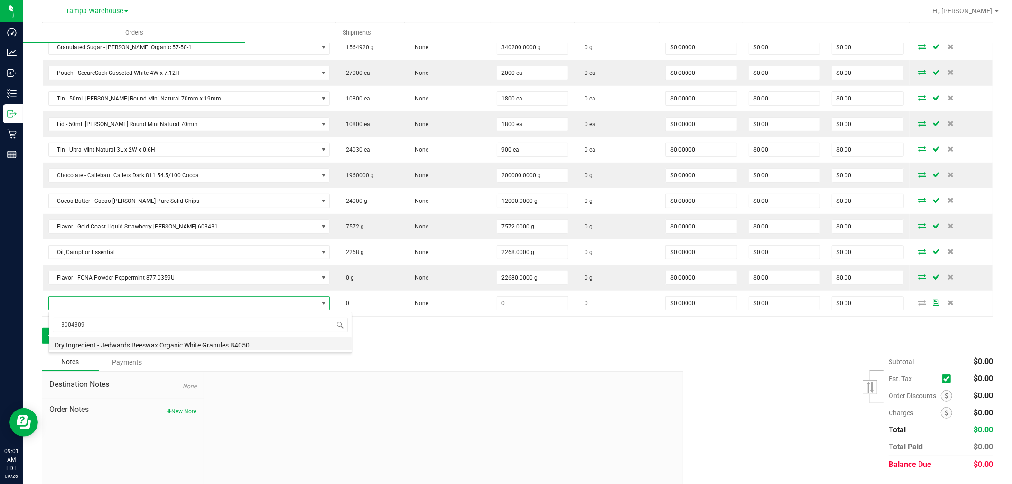
click at [200, 343] on li "Dry Ingredient - Jedwards Beeswax Organic White Granules B4050" at bounding box center [200, 343] width 303 height 13
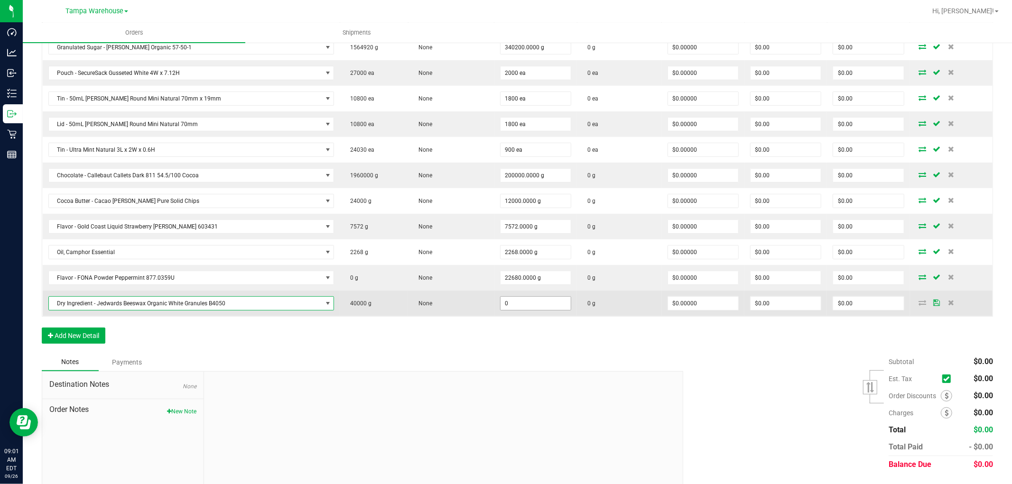
click at [534, 307] on input "0" at bounding box center [535, 303] width 70 height 13
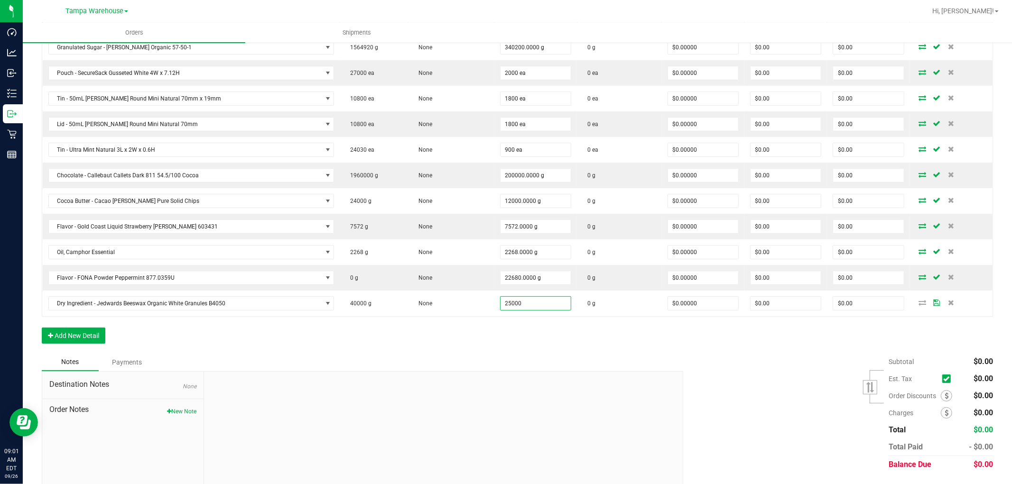
type input "25000.0000 g"
click at [520, 363] on div "Notes Payments" at bounding box center [359, 362] width 634 height 18
click at [72, 340] on button "Add New Detail" at bounding box center [74, 336] width 64 height 16
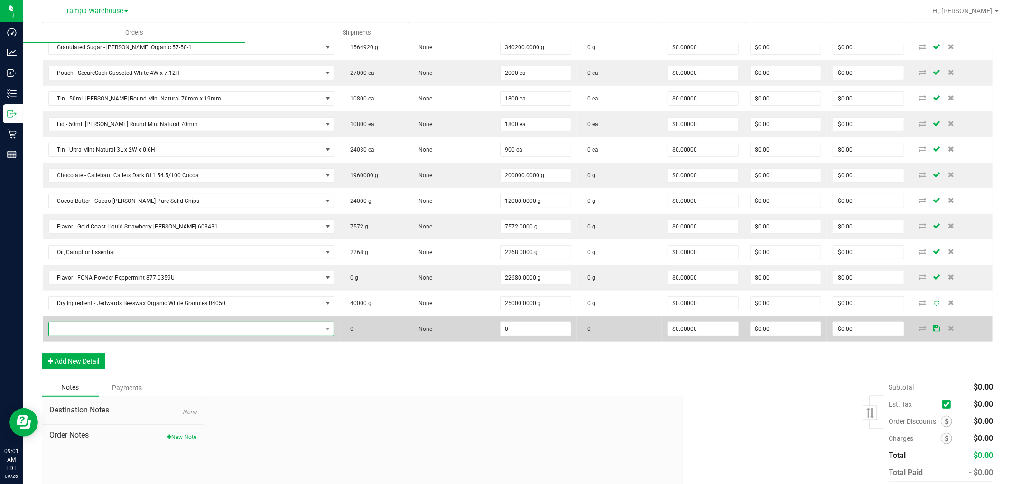
click at [111, 332] on span "NO DATA FOUND" at bounding box center [185, 328] width 273 height 13
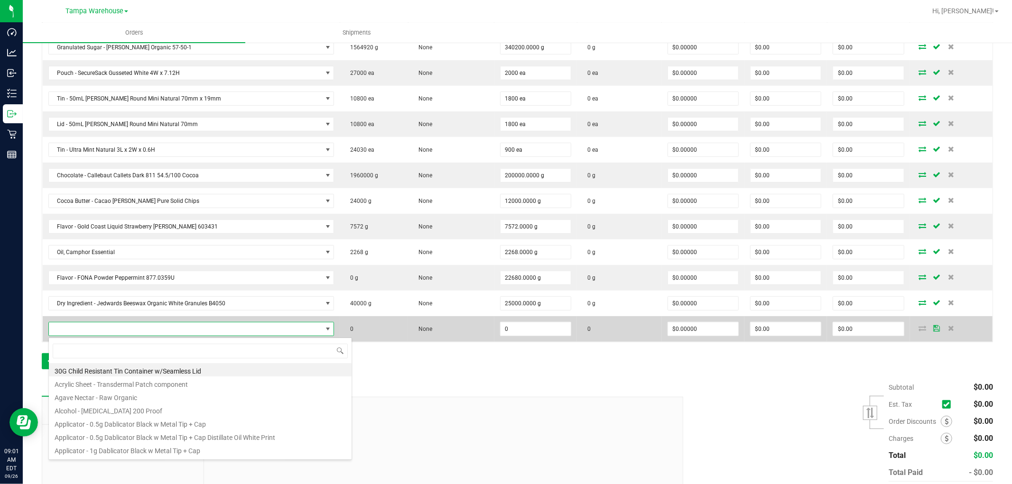
scroll to position [14, 254]
type input "3000570"
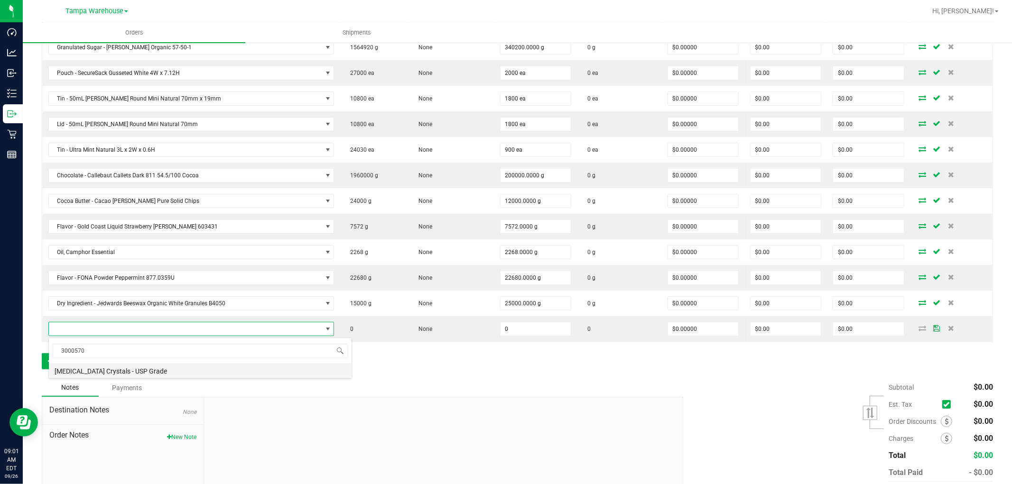
click at [144, 369] on li "Menthol Crystals - USP Grade" at bounding box center [200, 369] width 303 height 13
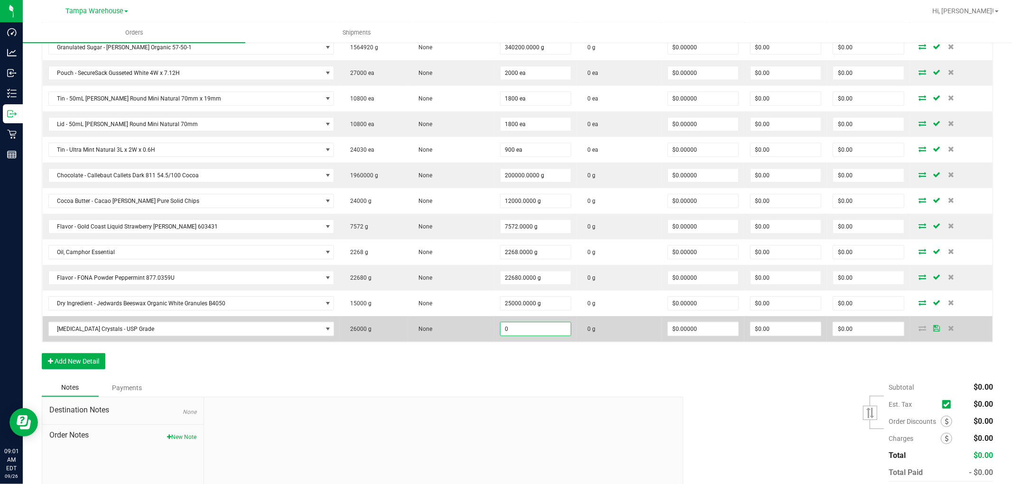
click at [534, 333] on input "0" at bounding box center [535, 328] width 70 height 13
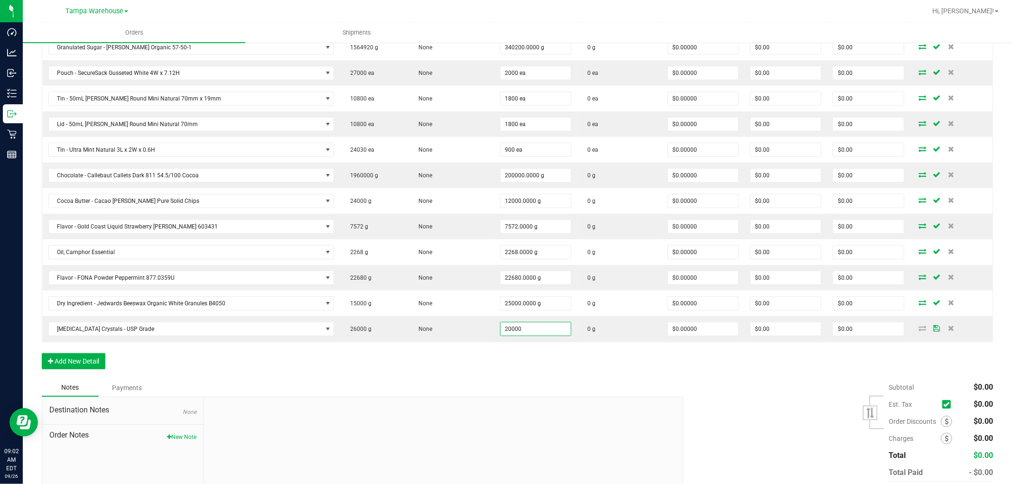
type input "20000.0000 g"
click at [530, 354] on div "Order Details Print All Labels Item Sellable Strain Qty Ordered Qty Allocated U…" at bounding box center [517, 185] width 951 height 387
click at [96, 364] on button "Add New Detail" at bounding box center [74, 361] width 64 height 16
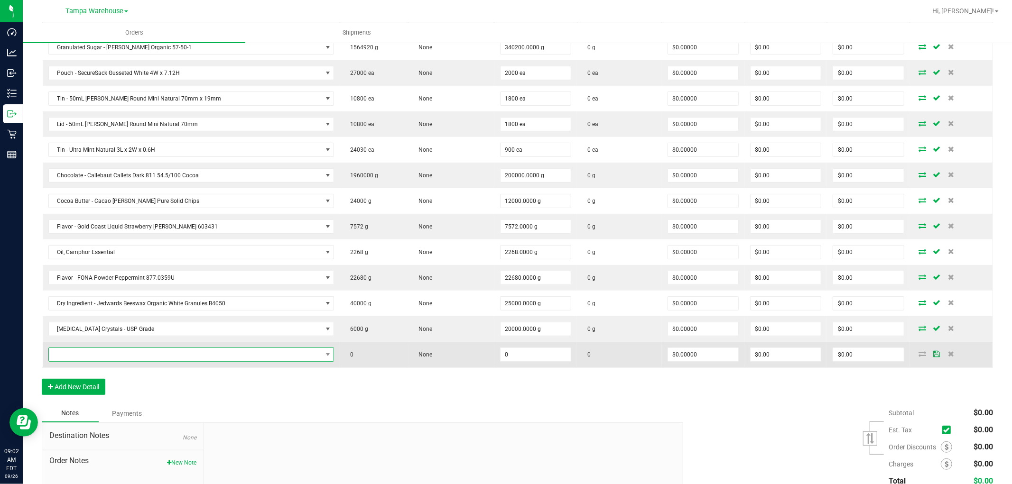
click at [160, 360] on span "NO DATA FOUND" at bounding box center [185, 354] width 273 height 13
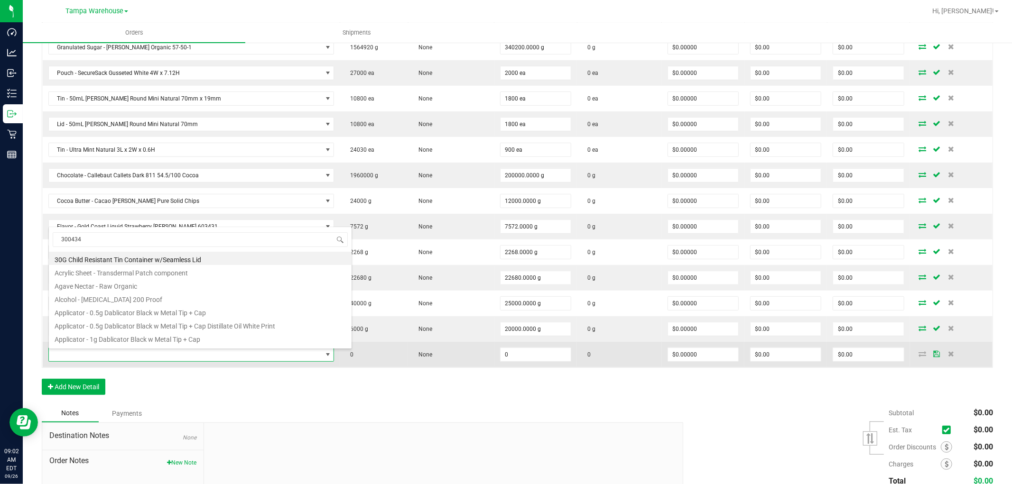
type input "3004342"
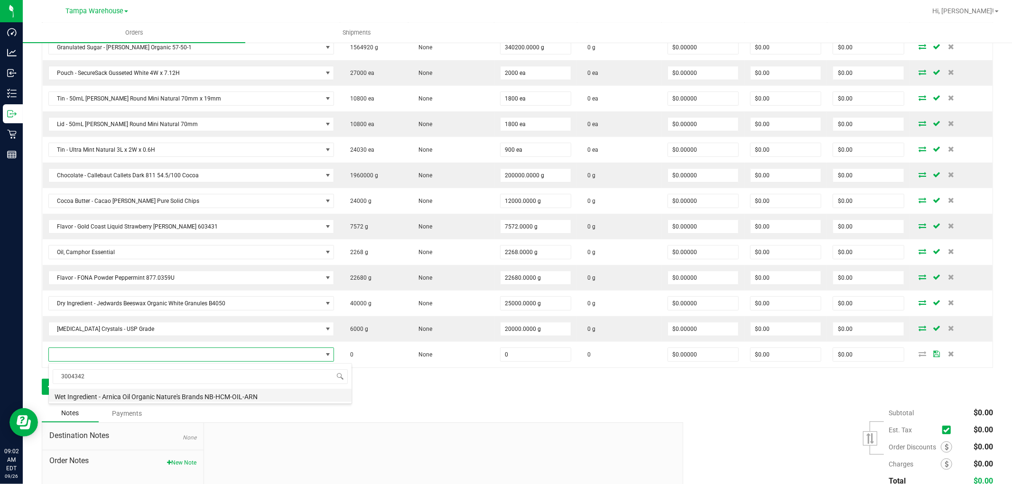
click at [191, 397] on li "Wet Ingredient - Arnica Oil Organic Nature's Brands NB-HCM-OIL-ARN" at bounding box center [200, 395] width 303 height 13
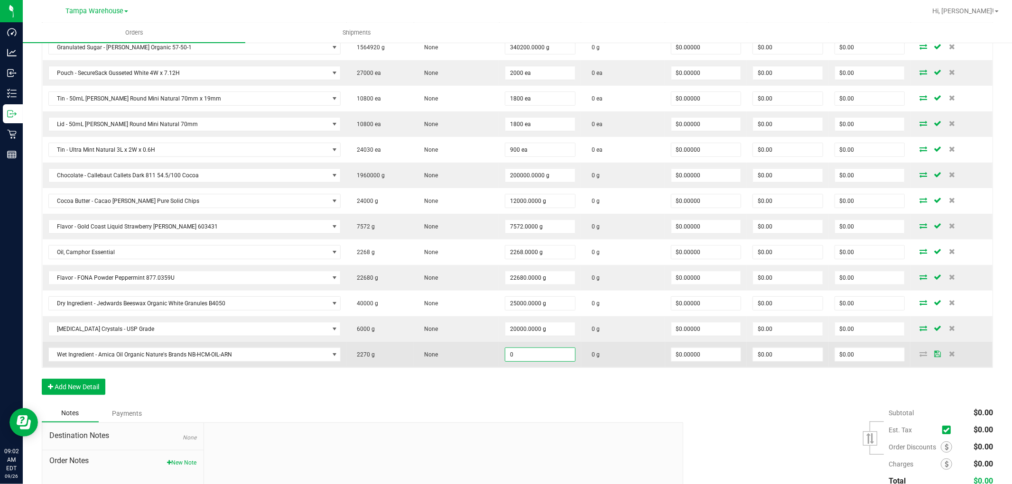
click at [514, 358] on input "0" at bounding box center [540, 354] width 70 height 13
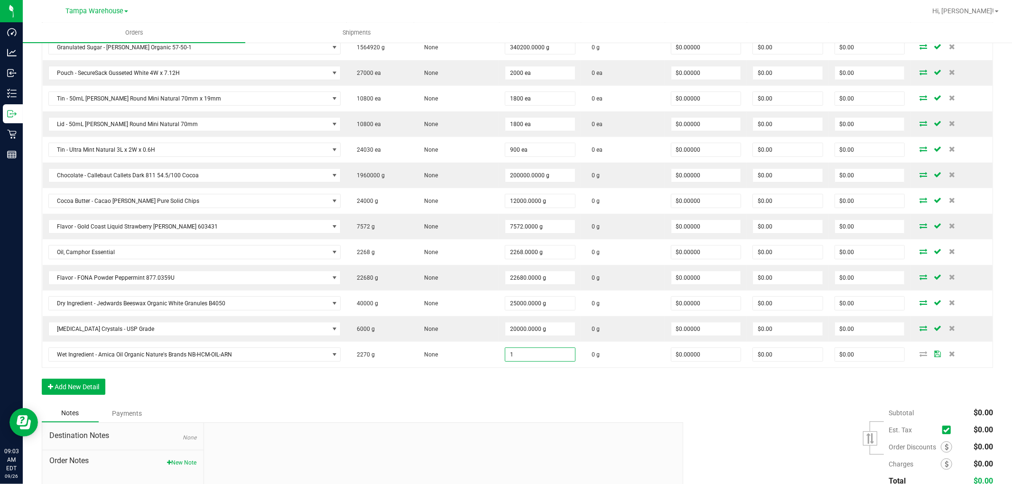
type input "1.0000 g"
click at [898, 388] on div "Order Details Print All Labels Item Sellable Strain Qty Ordered Qty Allocated U…" at bounding box center [517, 198] width 951 height 412
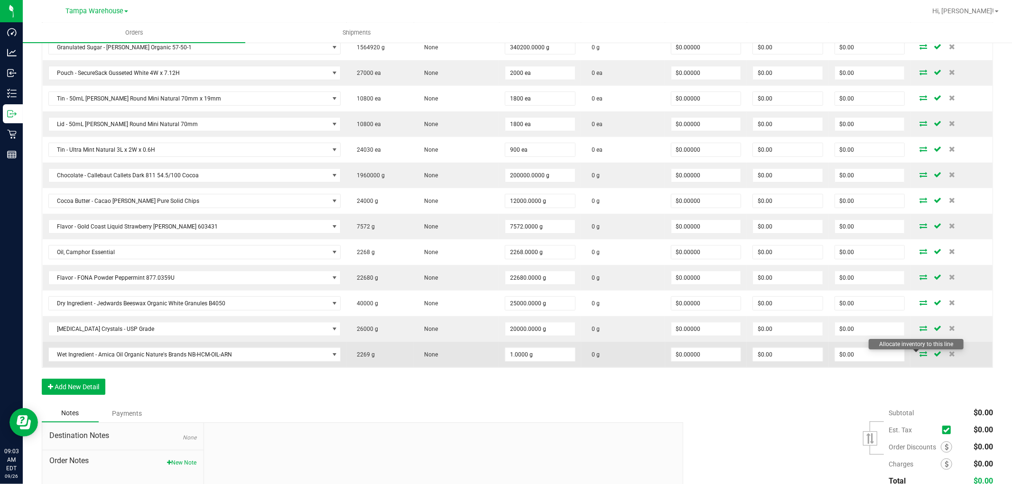
click at [919, 353] on icon at bounding box center [923, 354] width 8 height 6
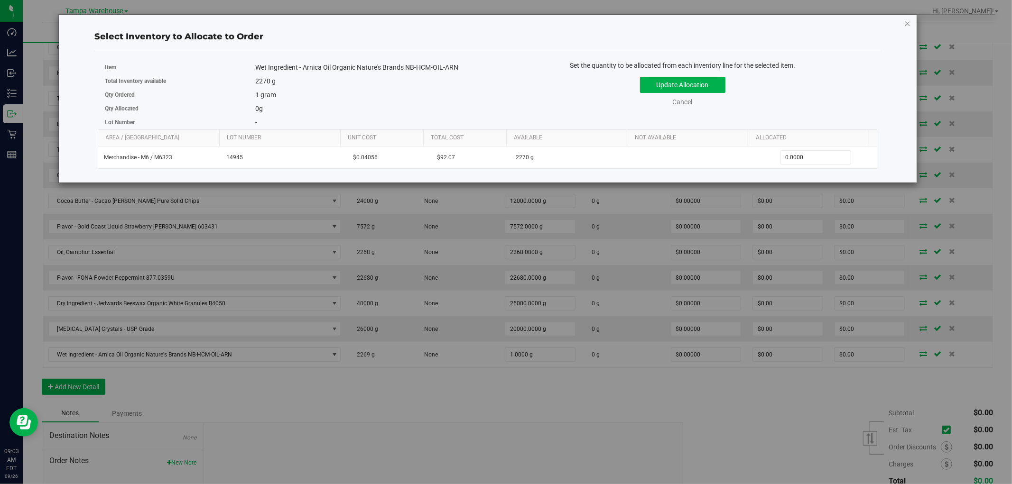
click at [904, 24] on icon "button" at bounding box center [907, 23] width 7 height 11
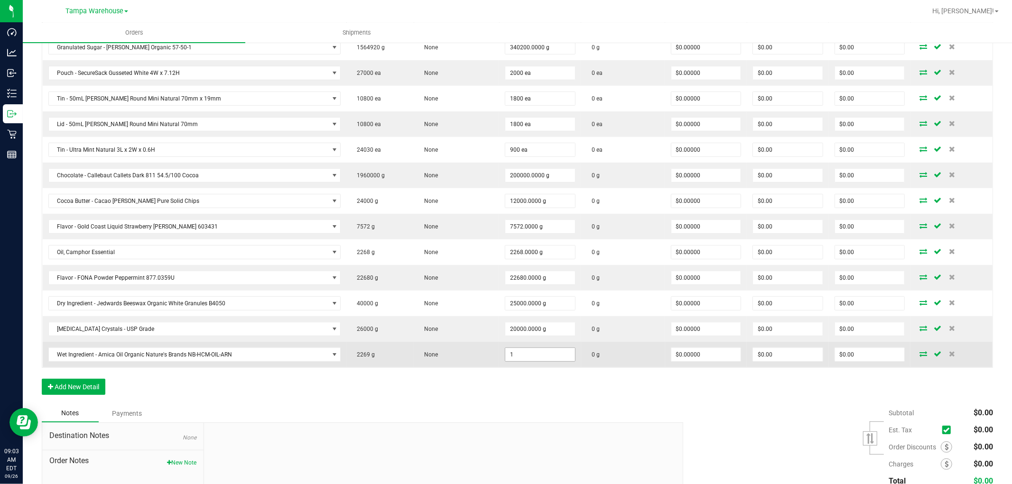
click at [538, 355] on input "1" at bounding box center [540, 354] width 70 height 13
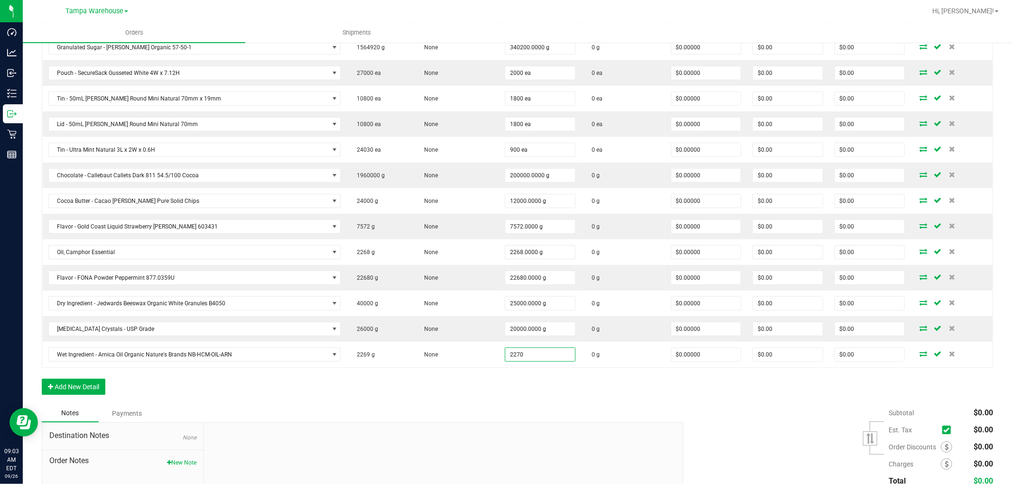
type input "2270.0000 g"
click at [548, 385] on div "Order Details Print All Labels Item Sellable Strain Qty Ordered Qty Allocated U…" at bounding box center [517, 198] width 951 height 412
click at [561, 396] on div "Order Details Print All Labels Item Sellable Strain Qty Ordered Qty Allocated U…" at bounding box center [517, 198] width 951 height 412
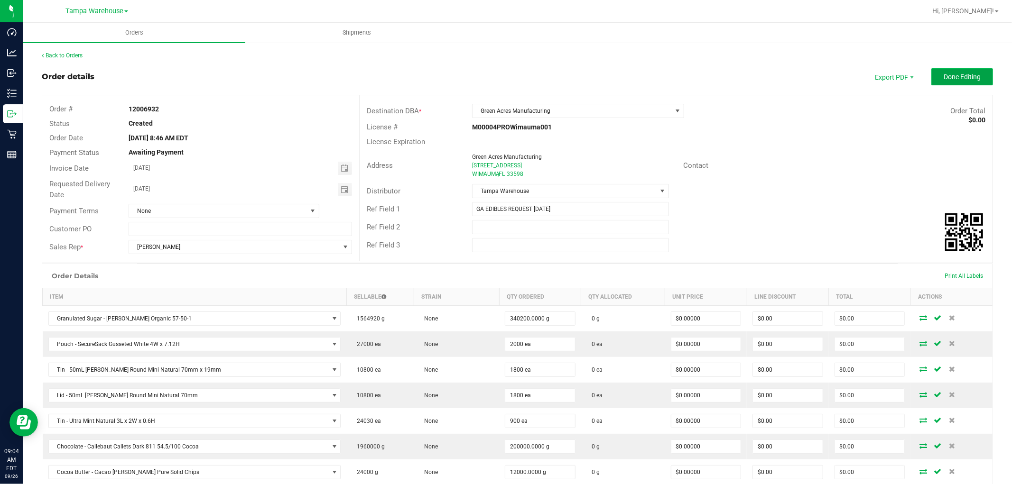
click at [958, 79] on span "Done Editing" at bounding box center [961, 77] width 37 height 8
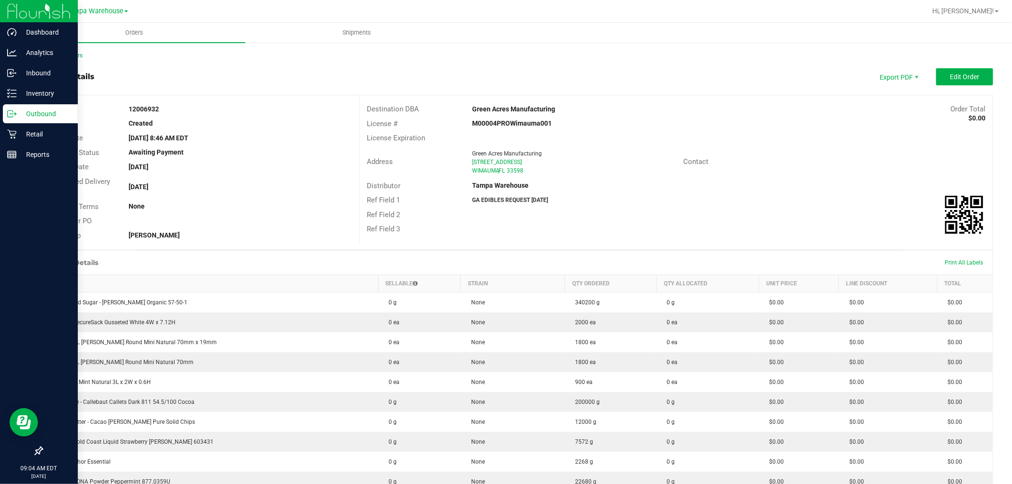
click at [18, 110] on p "Outbound" at bounding box center [45, 113] width 57 height 11
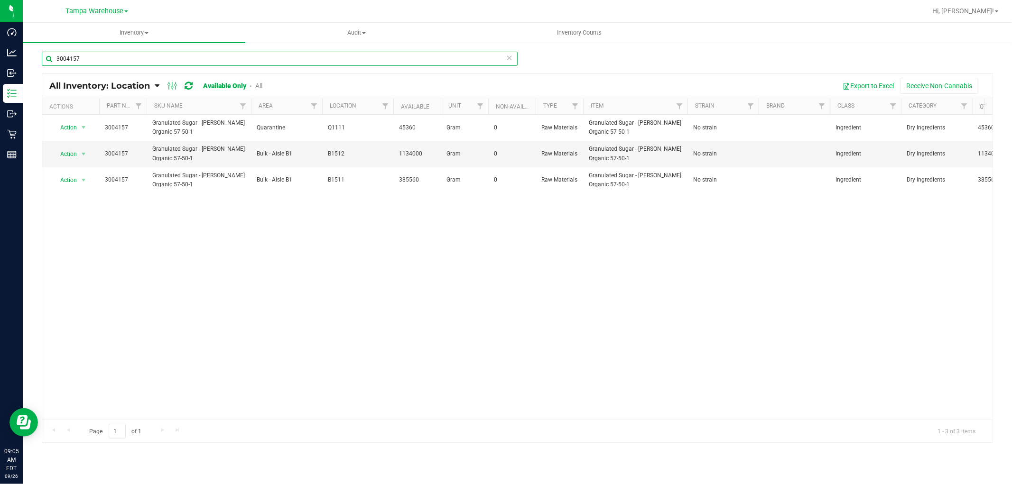
click at [91, 56] on input "3004157" at bounding box center [280, 59] width 476 height 14
paste input "391"
type input "3004391"
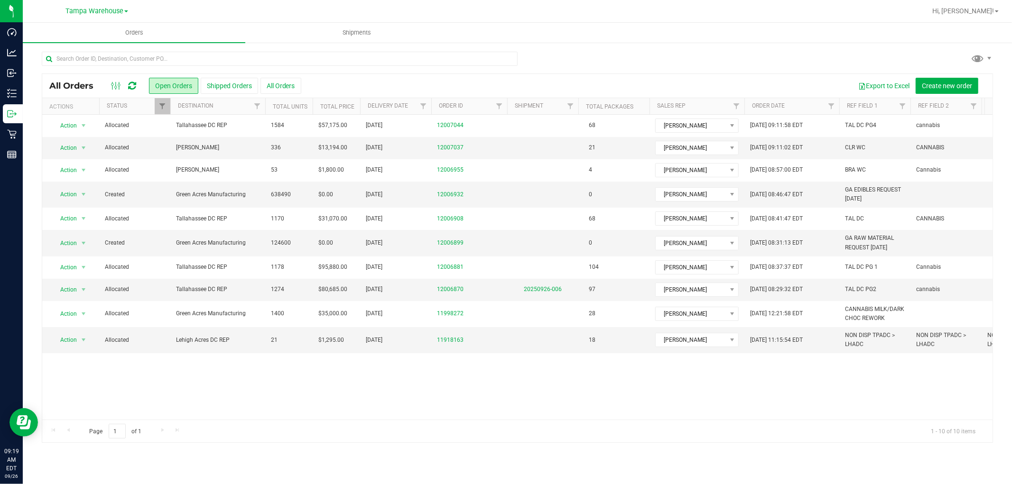
click at [495, 383] on div "Action Action Cancel order Clone order Edit order Mark as fully paid Order audi…" at bounding box center [517, 267] width 950 height 305
